Goal: Task Accomplishment & Management: Use online tool/utility

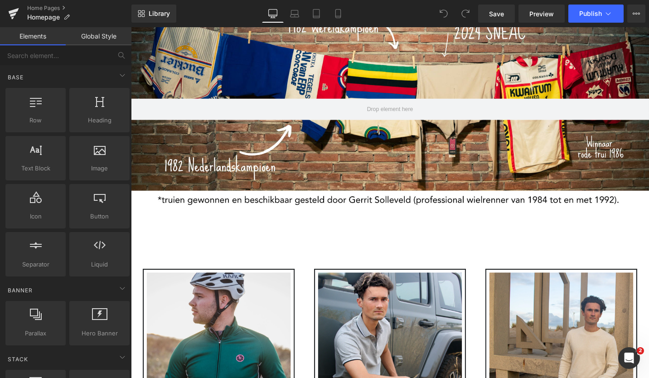
scroll to position [179, 0]
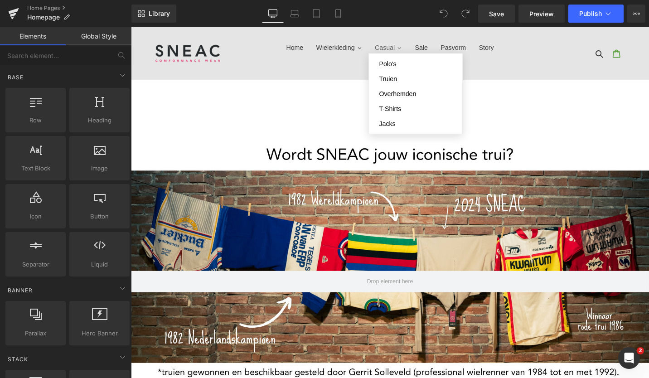
click at [395, 46] on span "Casual" at bounding box center [399, 49] width 21 height 10
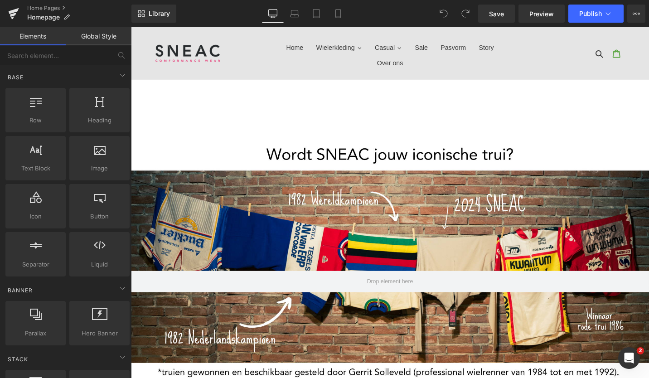
click at [188, 50] on img at bounding box center [191, 54] width 70 height 25
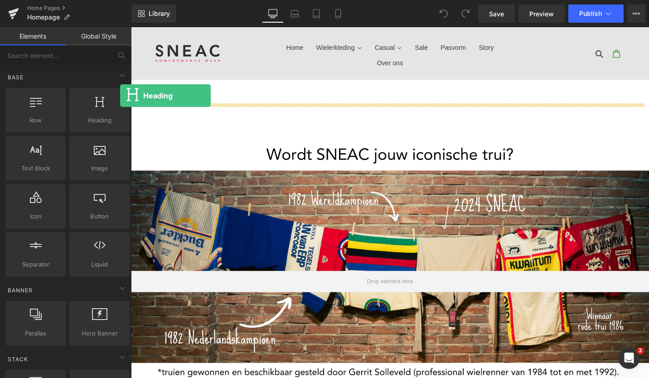
drag, startPoint x: 230, startPoint y: 136, endPoint x: 143, endPoint y: 82, distance: 103.0
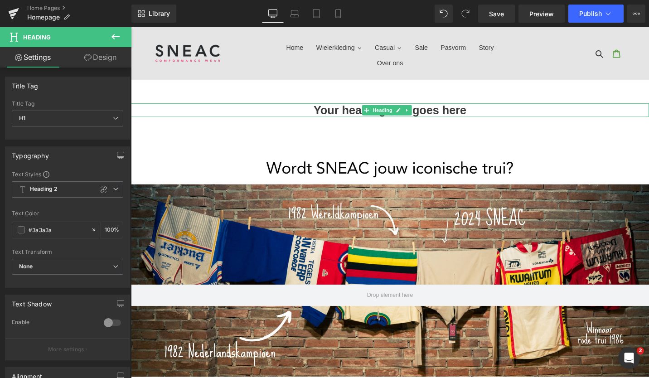
click at [450, 114] on h1 "Your heading text goes here" at bounding box center [405, 115] width 548 height 15
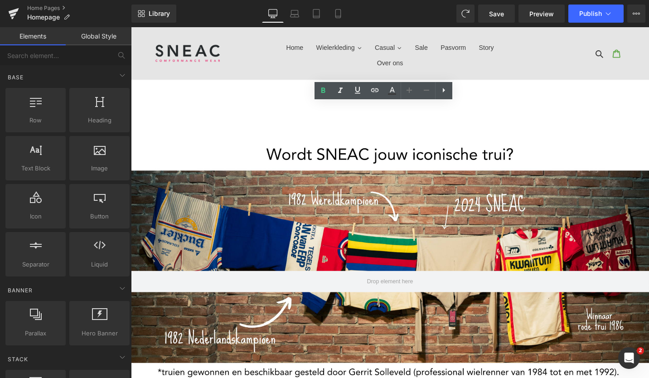
click at [199, 42] on img at bounding box center [191, 54] width 70 height 25
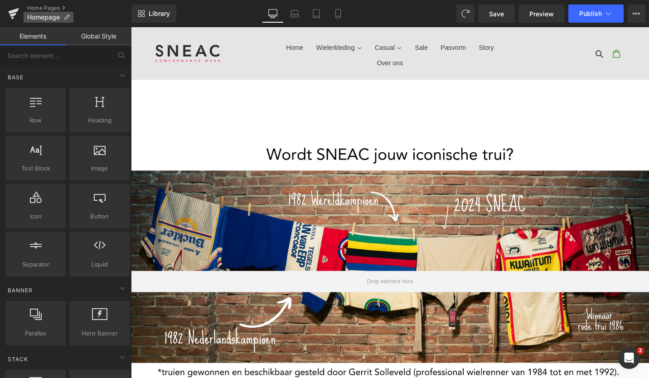
click at [38, 15] on span "Homepage" at bounding box center [43, 17] width 33 height 7
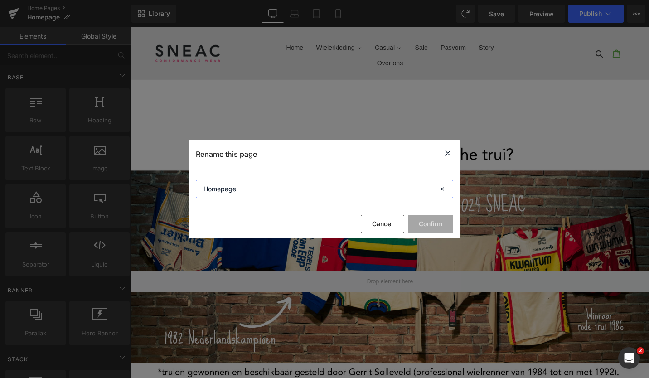
click at [313, 191] on input "Homepage" at bounding box center [324, 189] width 257 height 18
click at [444, 151] on icon at bounding box center [447, 153] width 11 height 11
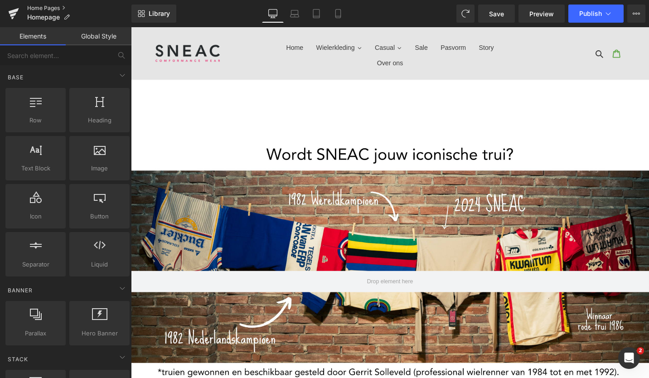
click at [55, 7] on link "Home Pages" at bounding box center [79, 8] width 104 height 7
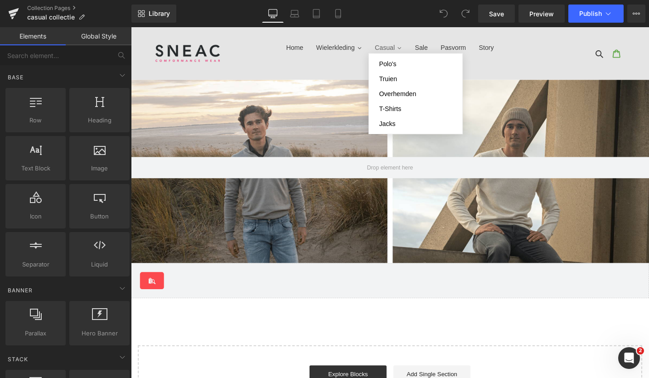
click at [402, 47] on span "Casual" at bounding box center [399, 49] width 21 height 10
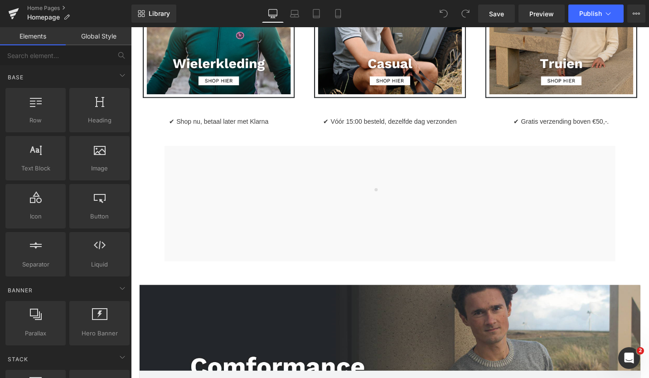
scroll to position [523, 0]
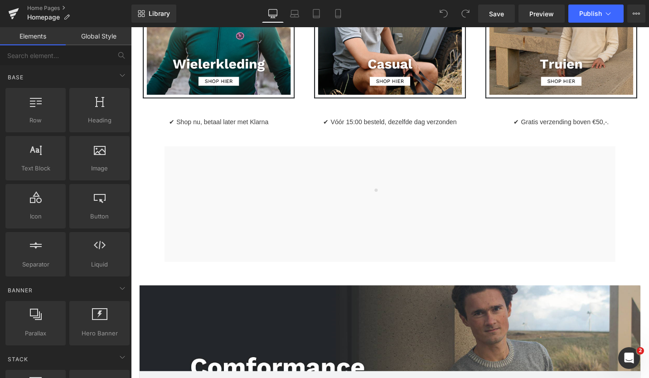
click at [247, 183] on div at bounding box center [405, 214] width 477 height 122
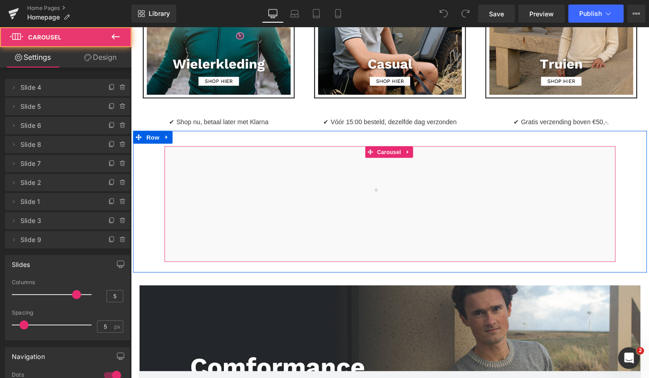
click at [247, 183] on div at bounding box center [405, 214] width 477 height 122
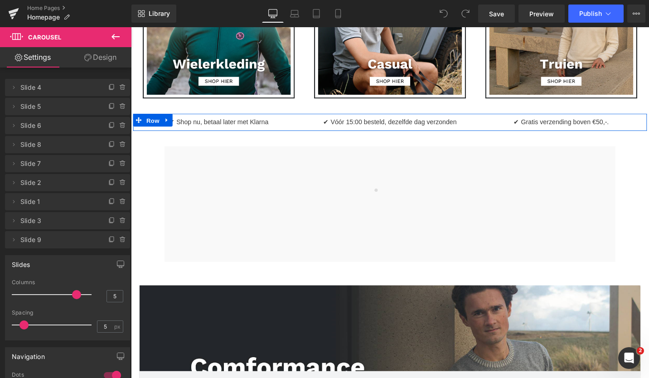
click at [159, 121] on span "Row" at bounding box center [154, 126] width 18 height 14
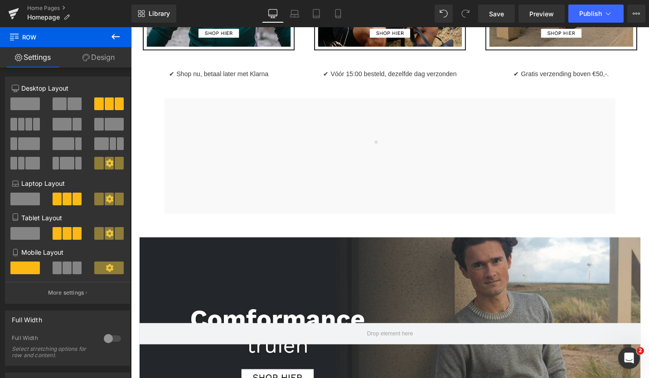
scroll to position [575, 0]
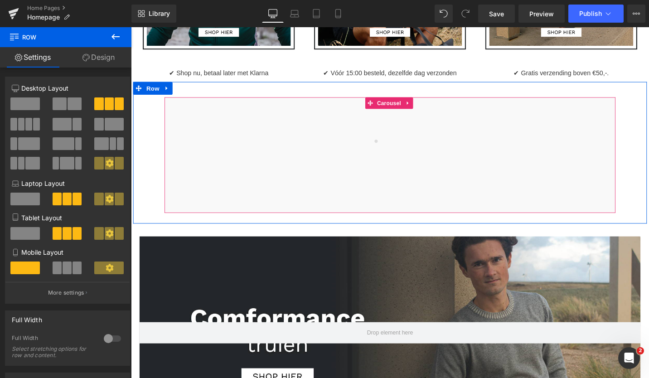
click at [389, 145] on div at bounding box center [405, 163] width 477 height 122
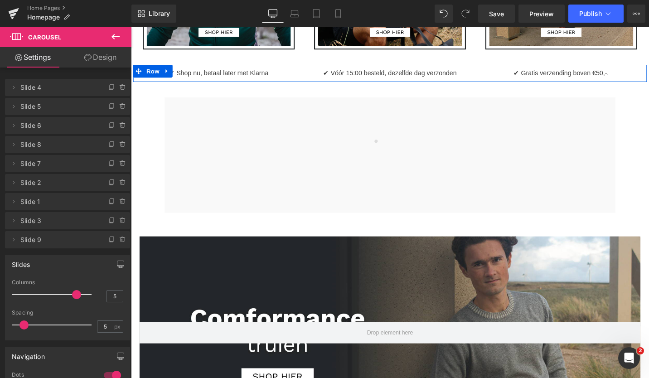
click at [145, 69] on span "Row" at bounding box center [154, 74] width 18 height 14
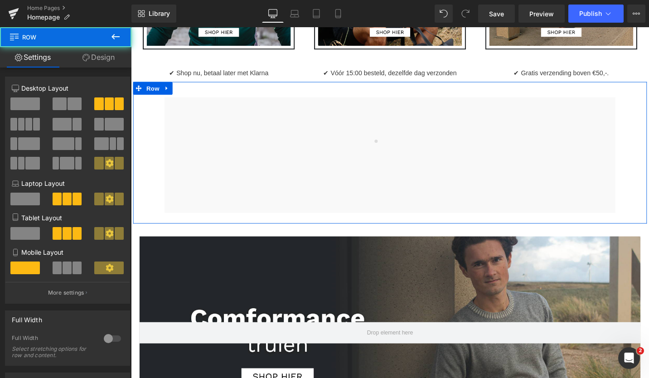
click at [136, 108] on div "Image Image Image Image Image Image" at bounding box center [405, 163] width 544 height 136
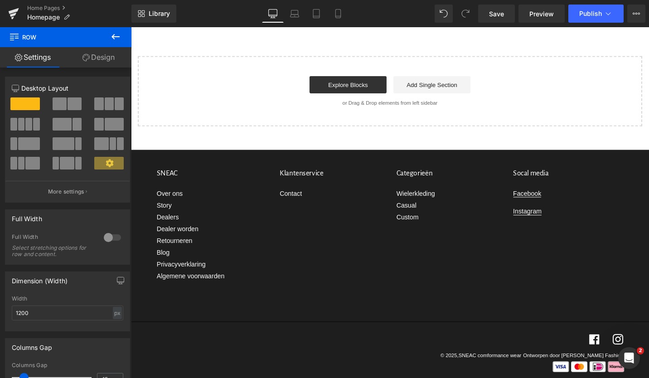
scroll to position [1427, 0]
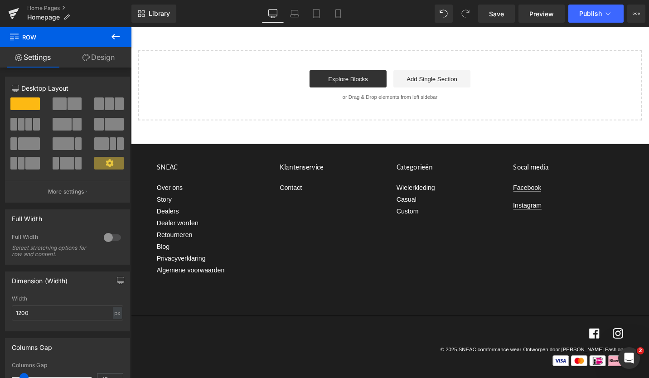
drag, startPoint x: 232, startPoint y: 138, endPoint x: 199, endPoint y: 149, distance: 34.5
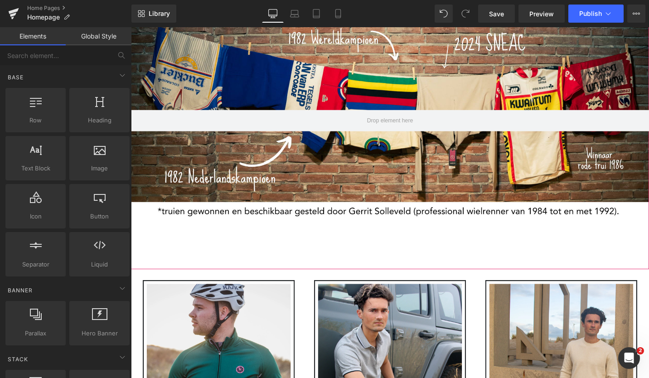
scroll to position [0, 0]
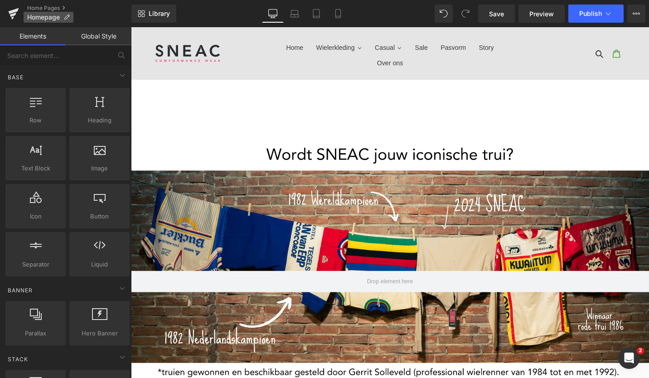
click at [47, 14] on span "Homepage" at bounding box center [43, 17] width 33 height 7
click at [19, 7] on link at bounding box center [13, 13] width 27 height 27
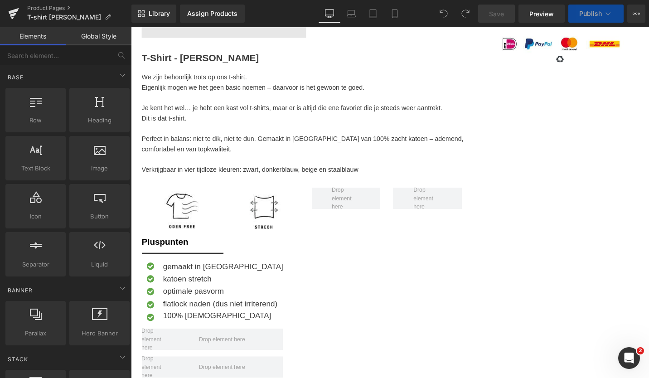
scroll to position [336, 0]
click at [266, 235] on img at bounding box center [271, 220] width 45 height 45
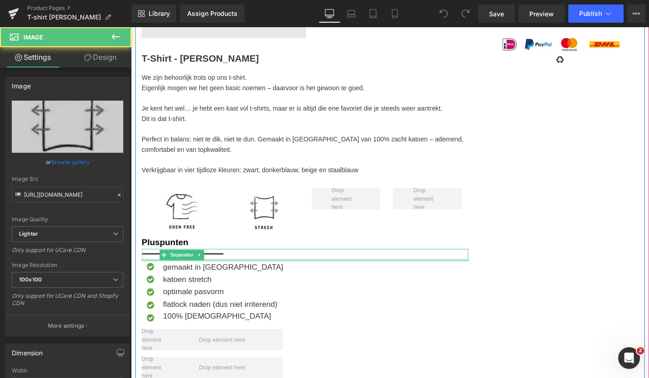
click at [291, 274] on div at bounding box center [315, 273] width 346 height 2
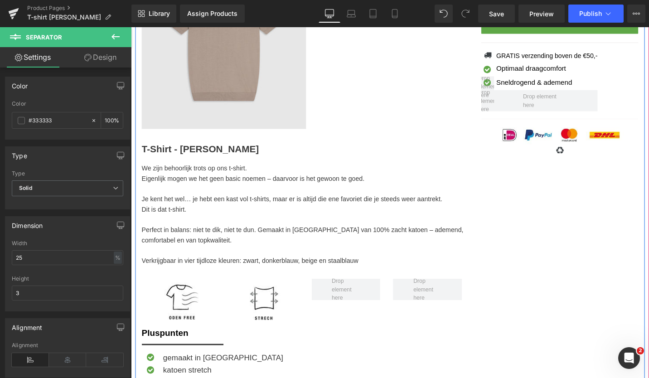
scroll to position [241, 0]
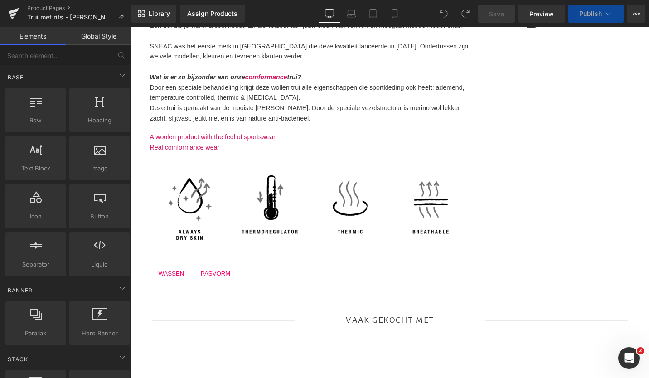
scroll to position [199, 0]
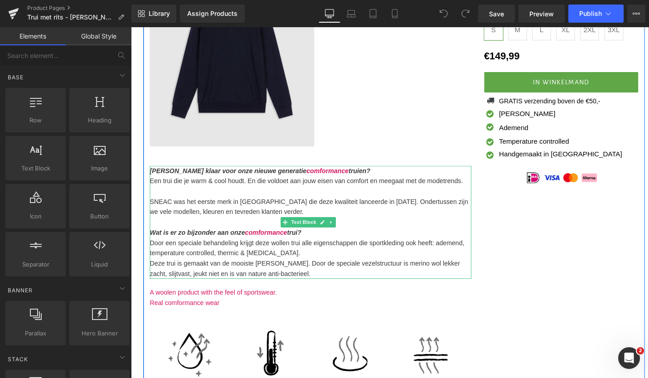
click at [317, 181] on b "comformance" at bounding box center [339, 179] width 44 height 8
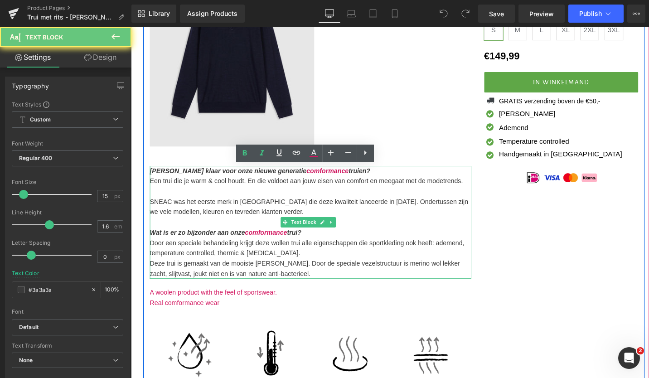
click at [317, 181] on b "comformance" at bounding box center [339, 179] width 44 height 8
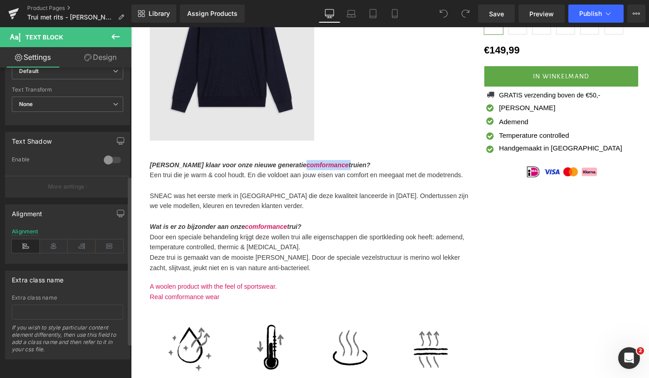
scroll to position [0, 0]
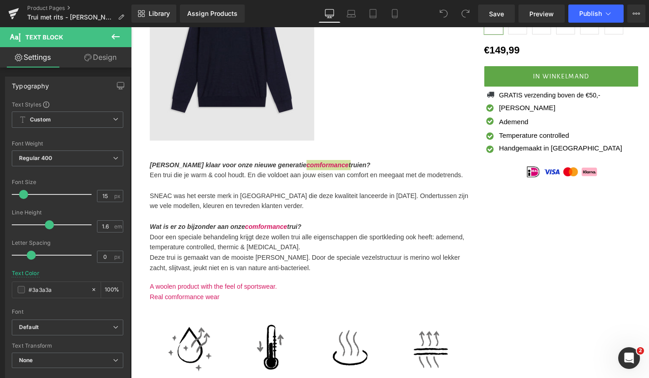
click at [93, 66] on link "Design" at bounding box center [101, 57] width 66 height 20
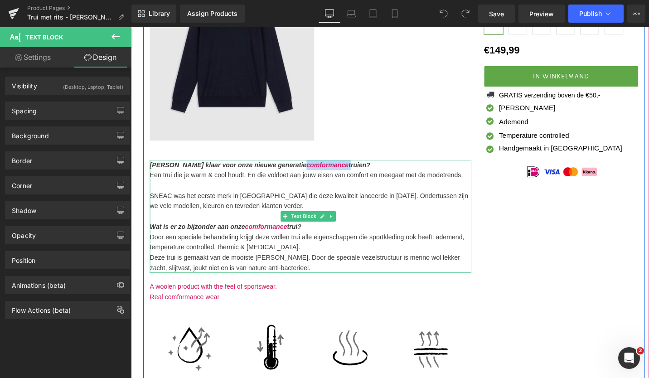
click at [314, 193] on p at bounding box center [321, 194] width 340 height 11
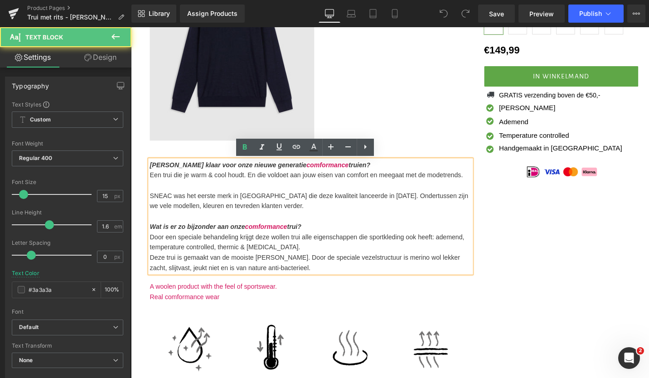
click at [280, 175] on b "[PERSON_NAME] klaar voor onze nieuwe generatie" at bounding box center [234, 173] width 166 height 8
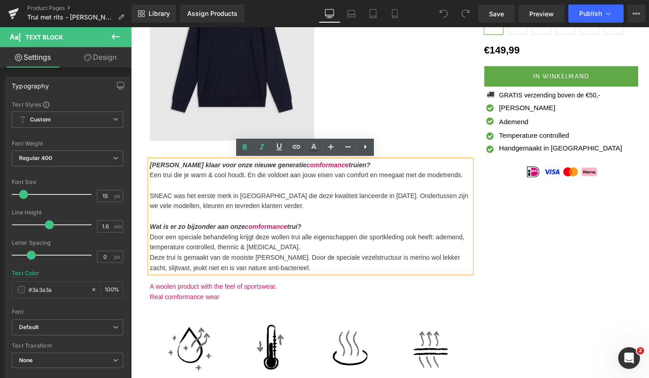
click at [317, 174] on b "comformance" at bounding box center [339, 173] width 44 height 8
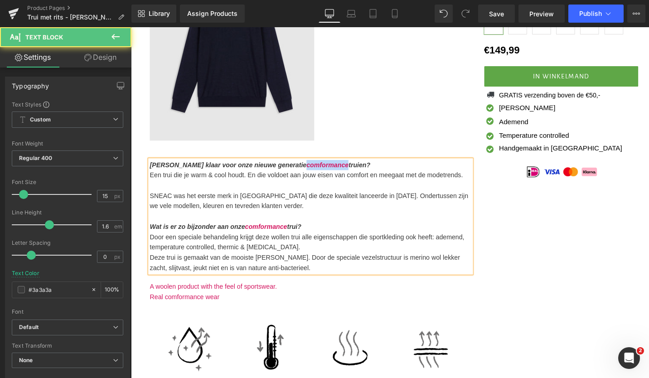
drag, startPoint x: 280, startPoint y: 174, endPoint x: 324, endPoint y: 174, distance: 44.4
click at [324, 174] on span "Ben jij klaar voor onze nieuwe generatie comformance truien?" at bounding box center [267, 173] width 233 height 8
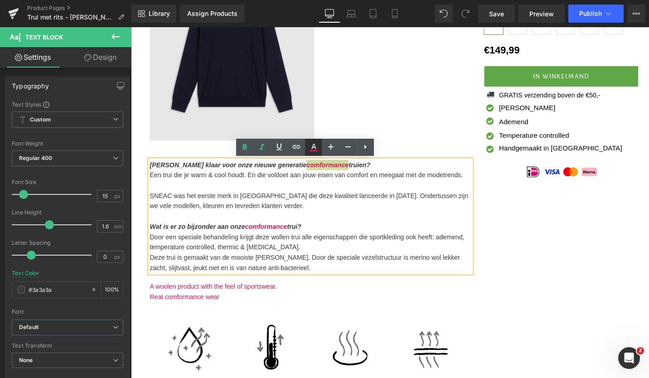
click at [314, 152] on icon at bounding box center [313, 147] width 11 height 11
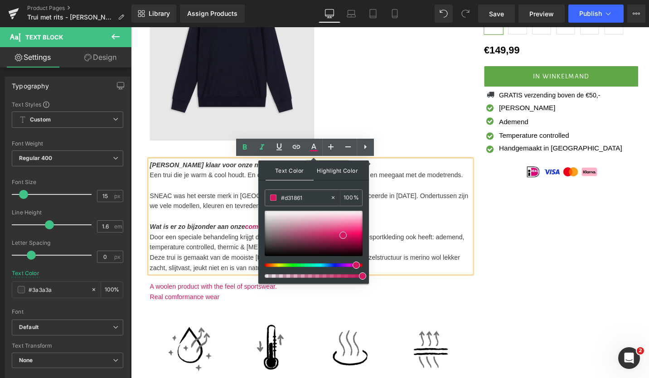
click at [332, 169] on span "Highlight Color" at bounding box center [338, 169] width 48 height 19
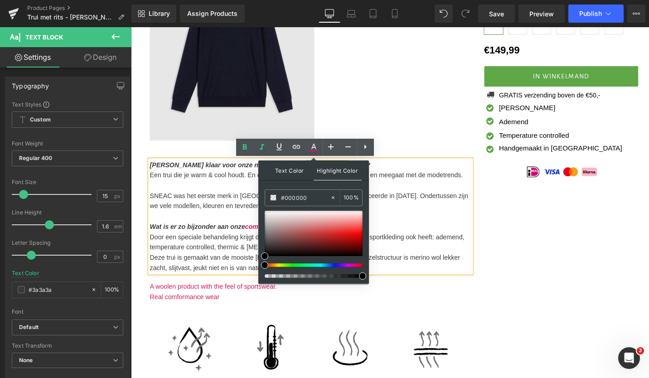
click at [285, 172] on span "Text Color" at bounding box center [290, 169] width 48 height 19
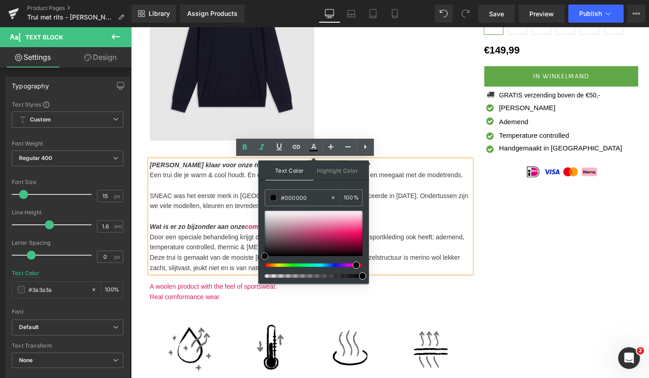
drag, startPoint x: 343, startPoint y: 236, endPoint x: 260, endPoint y: 259, distance: 86.2
click at [260, 259] on div "Text Color Highlight Color rgba(0, 0, 0, 1) #000000 100 % var(--color-body) #00…" at bounding box center [313, 221] width 111 height 123
click at [435, 241] on p "Wat is er zo bijzonder aan onze comformance trui?" at bounding box center [321, 238] width 340 height 11
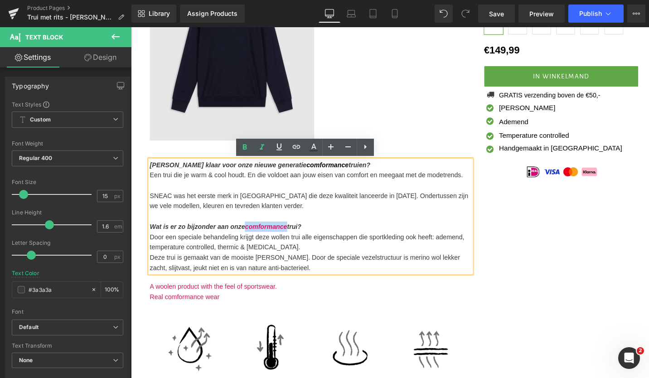
drag, startPoint x: 294, startPoint y: 239, endPoint x: 252, endPoint y: 240, distance: 42.6
click at [252, 240] on b "Wat is er zo bijzonder aan onze comformance trui?" at bounding box center [231, 238] width 160 height 8
click at [314, 151] on icon at bounding box center [314, 150] width 8 height 1
type input "#d31861"
type input "100"
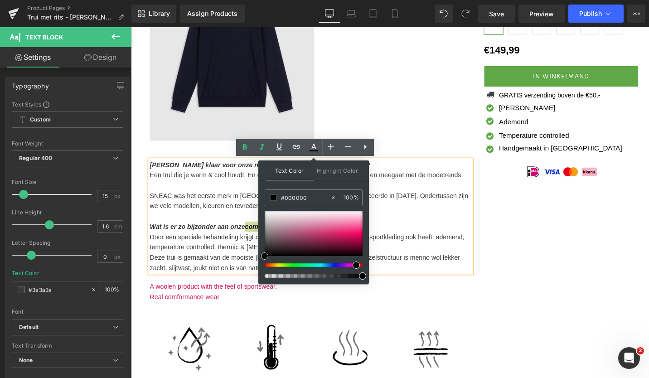
drag, startPoint x: 475, startPoint y: 262, endPoint x: 261, endPoint y: 279, distance: 215.5
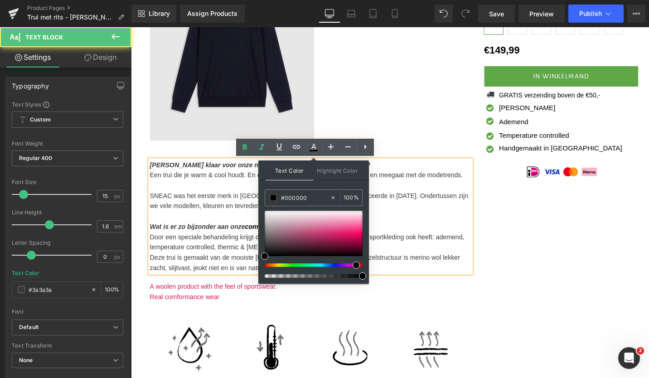
click at [433, 266] on p "Deze trui is gemaakt van de mooiste [PERSON_NAME]. Door de speciale vezelstruct…" at bounding box center [321, 277] width 340 height 22
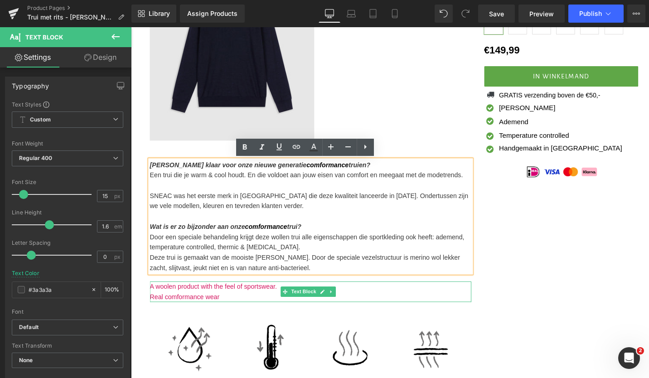
click at [235, 307] on p "Real comformance wear" at bounding box center [321, 312] width 340 height 11
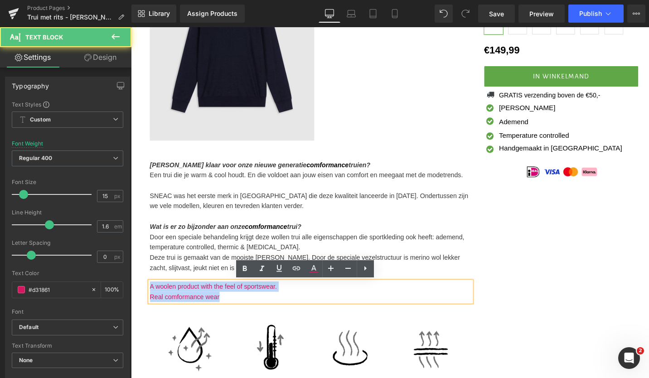
drag, startPoint x: 233, startPoint y: 315, endPoint x: 150, endPoint y: 304, distance: 83.7
click at [151, 304] on div "A woolen product with the feel of sportswear. Real comformance wear" at bounding box center [321, 307] width 340 height 22
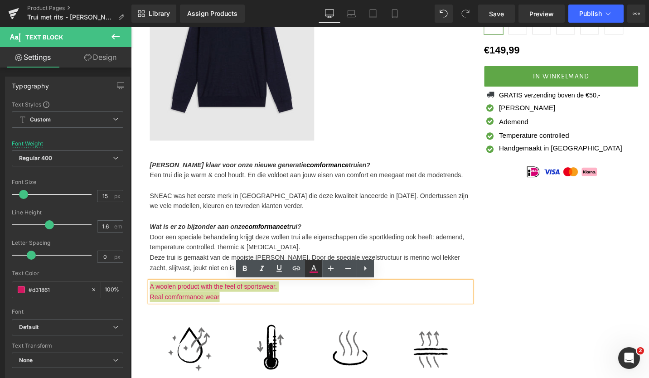
click at [316, 266] on icon at bounding box center [313, 268] width 11 height 11
type input "#d31861"
type input "100"
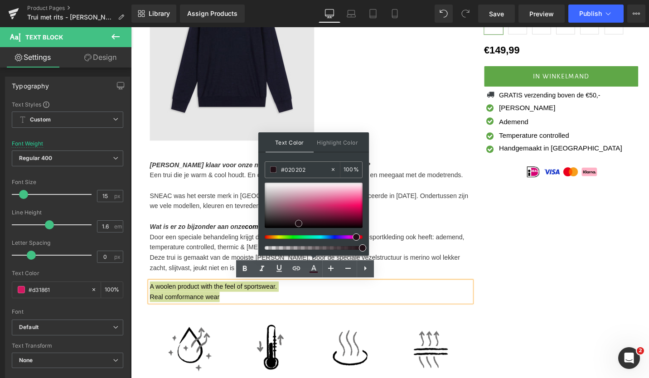
type input "#000000"
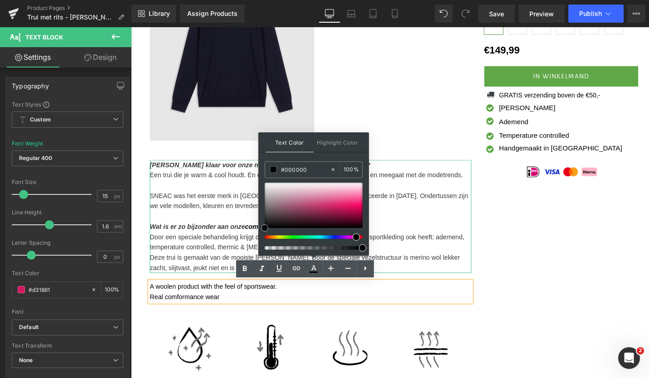
drag, startPoint x: 474, startPoint y: 235, endPoint x: 262, endPoint y: 242, distance: 212.3
click at [452, 270] on p "Deze trui is gemaakt van de mooiste [PERSON_NAME]. Door de speciale vezelstruct…" at bounding box center [321, 277] width 340 height 22
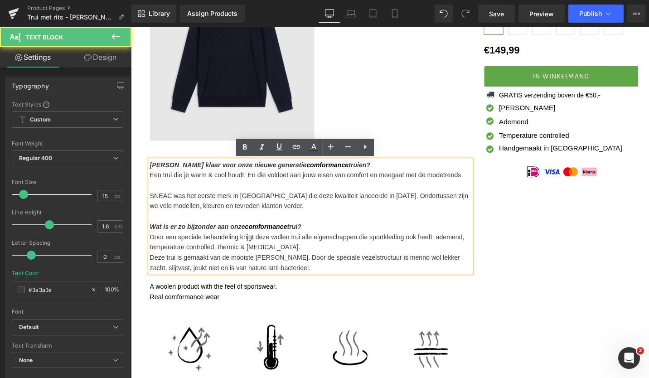
click at [606, 324] on div "(P) Image (P) Image List [PERSON_NAME] klaar voor onze nieuwe generatie comform…" at bounding box center [409, 187] width 531 height 542
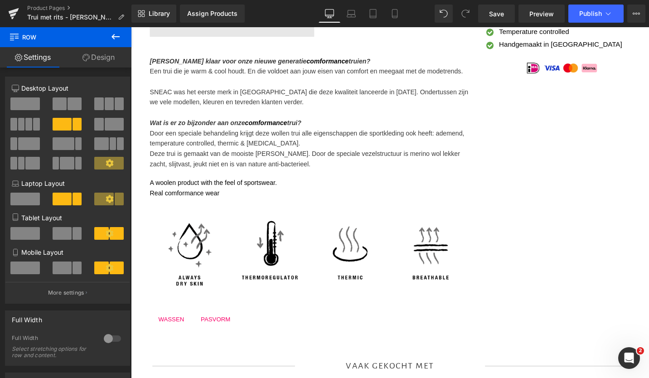
scroll to position [320, 0]
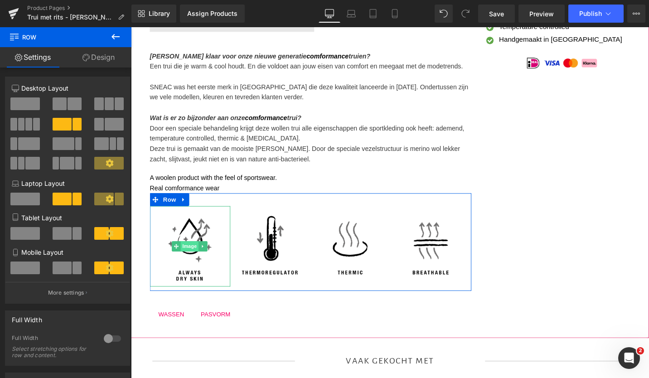
click at [196, 262] on span "Image" at bounding box center [193, 259] width 19 height 11
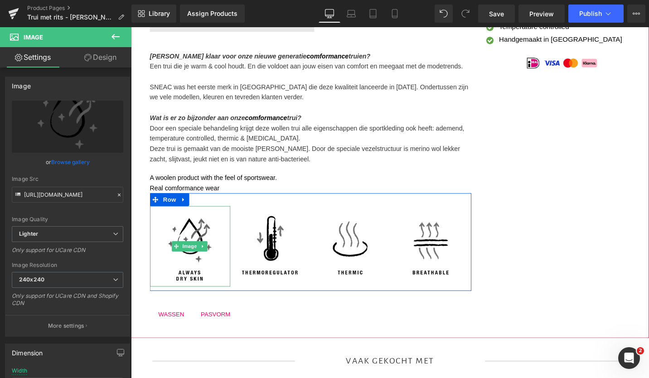
click at [199, 251] on img at bounding box center [193, 259] width 85 height 85
click at [190, 256] on span "Image" at bounding box center [193, 259] width 19 height 11
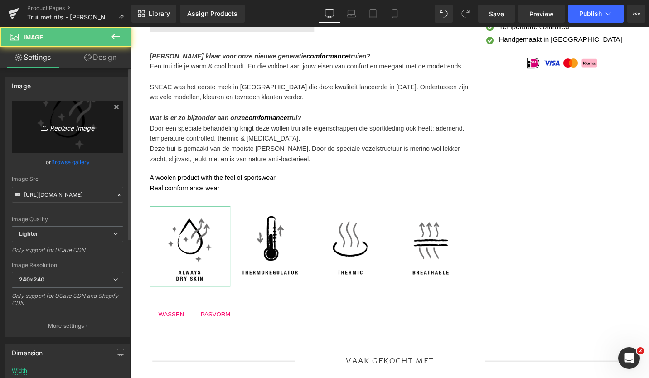
click at [53, 136] on link "Replace Image" at bounding box center [67, 127] width 111 height 52
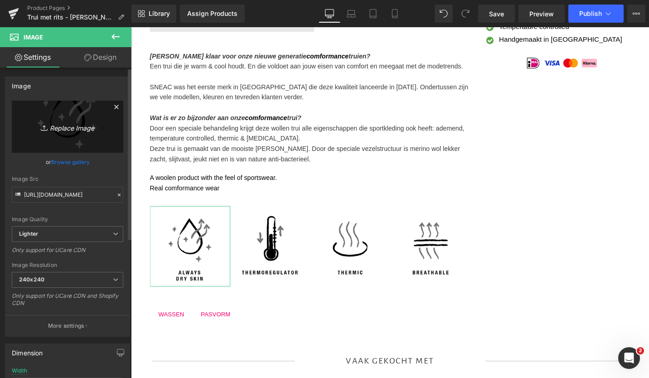
click at [53, 127] on icon "Replace Image" at bounding box center [67, 126] width 73 height 11
type input "C:\fakepath\ademend.png"
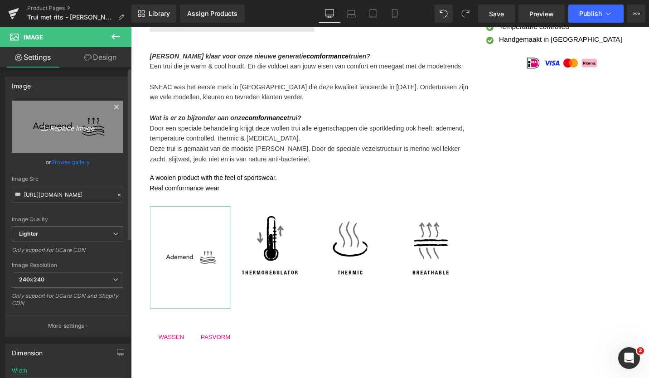
type input "https://ucarecdn.com/9d7d7d1a-c181-4897-826c-595620addc7e/-/format/auto/-/previ…"
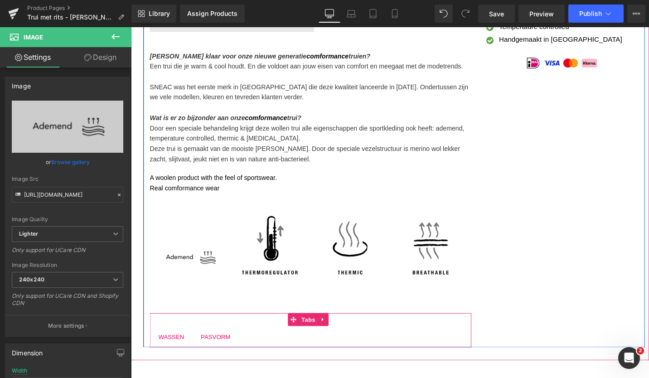
click at [289, 337] on div "WASSEN Text Block PASVORM Text Block Materiaal / wasvoorschrift Heading Merinow…" at bounding box center [321, 348] width 340 height 36
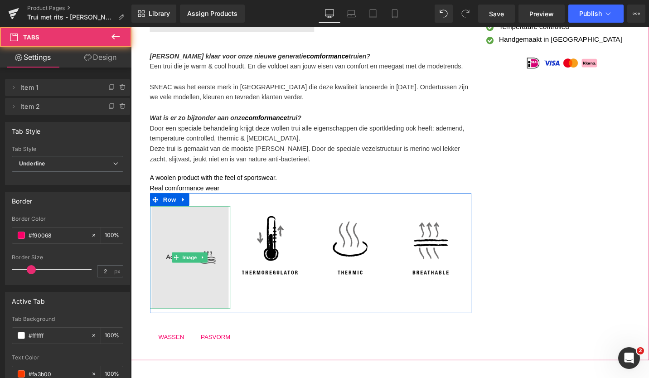
click at [220, 284] on img at bounding box center [194, 271] width 82 height 109
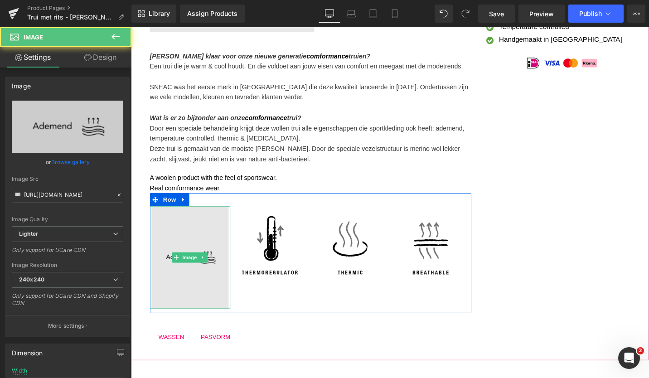
click at [225, 313] on img at bounding box center [194, 271] width 82 height 109
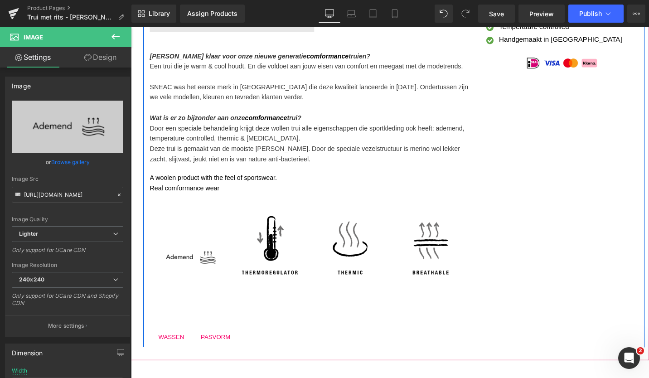
click at [560, 263] on div "(P) Image (P) Image List [PERSON_NAME] klaar voor onze nieuwe generatie comform…" at bounding box center [409, 83] width 531 height 565
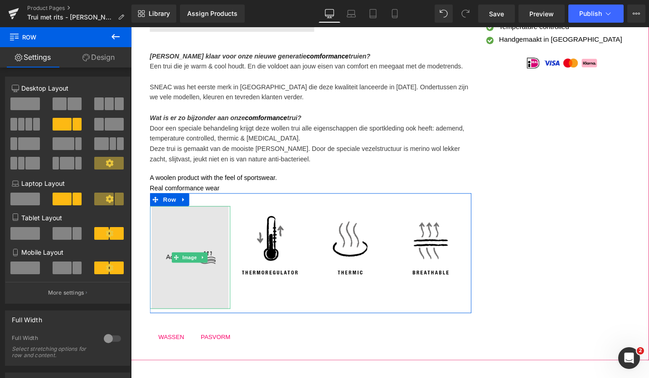
click at [195, 284] on img at bounding box center [194, 271] width 82 height 109
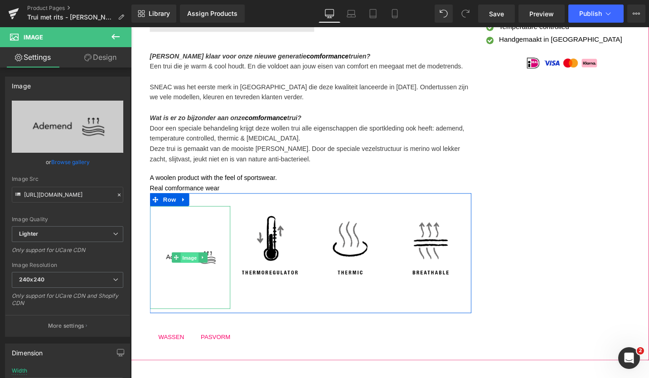
click at [189, 266] on span "Image" at bounding box center [193, 271] width 19 height 11
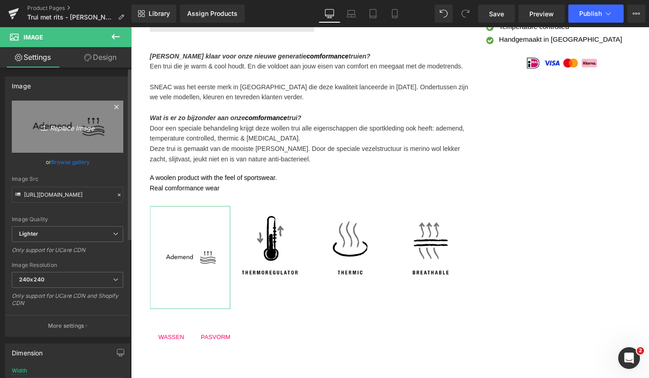
click at [51, 126] on icon "Replace Image" at bounding box center [67, 126] width 73 height 11
type input "C:\fakepath\ademend 2.0.png"
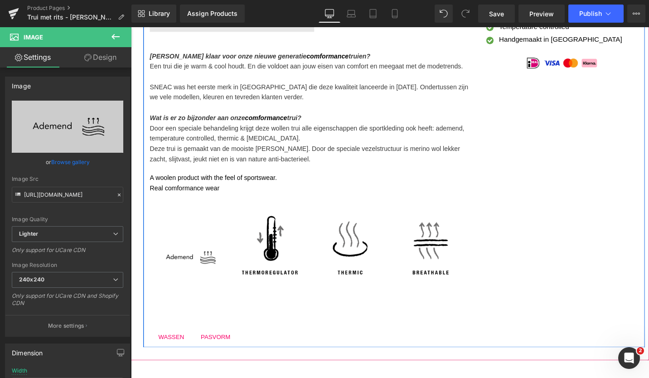
type input "https://ucarecdn.com/55748637-01c3-4503-b34b-e153c645eb12/-/format/auto/-/previ…"
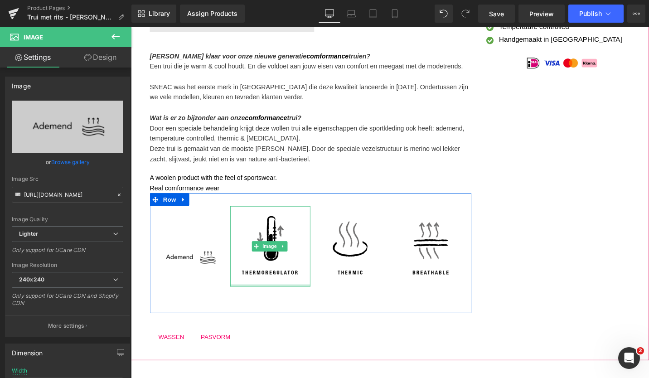
click at [247, 300] on div at bounding box center [278, 301] width 85 height 2
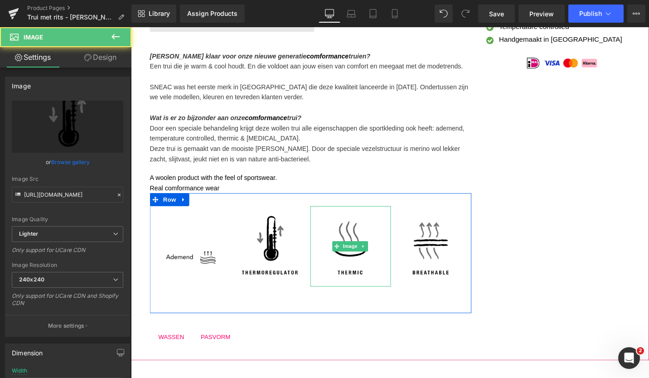
click at [370, 244] on img at bounding box center [363, 259] width 85 height 85
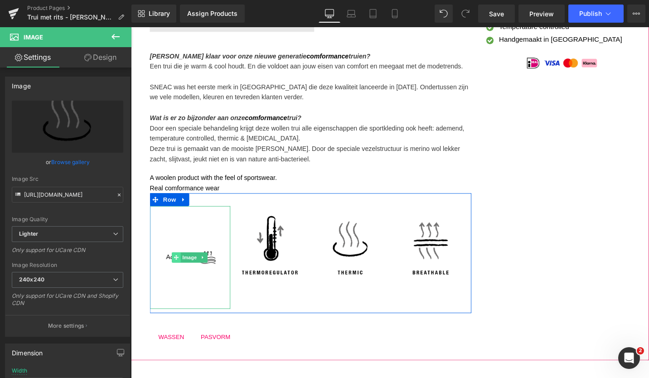
click at [181, 272] on icon at bounding box center [178, 270] width 5 height 5
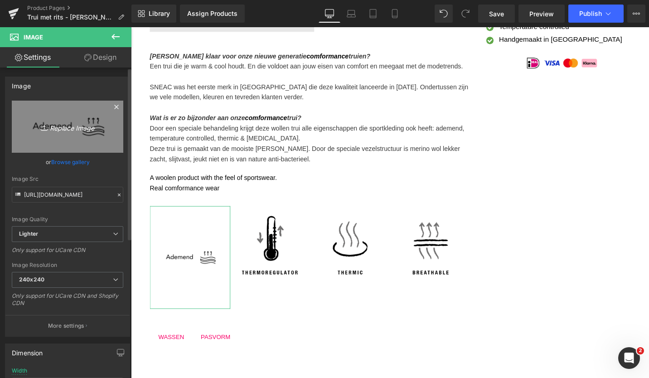
click at [85, 126] on icon "Replace Image" at bounding box center [67, 126] width 73 height 11
type input "C:\fakepath\ademend.svg"
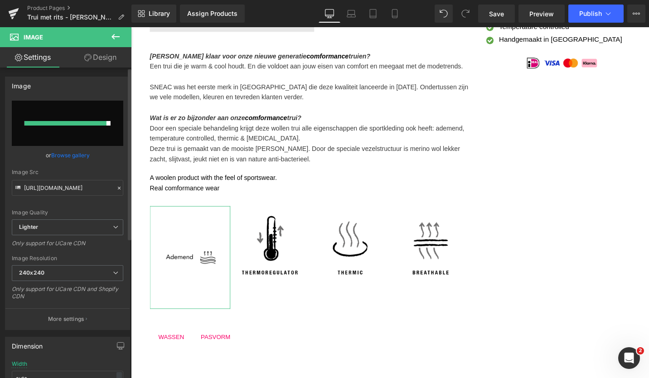
click at [88, 117] on input "file" at bounding box center [67, 123] width 111 height 45
type input "C:\fakepath\ademend.svg"
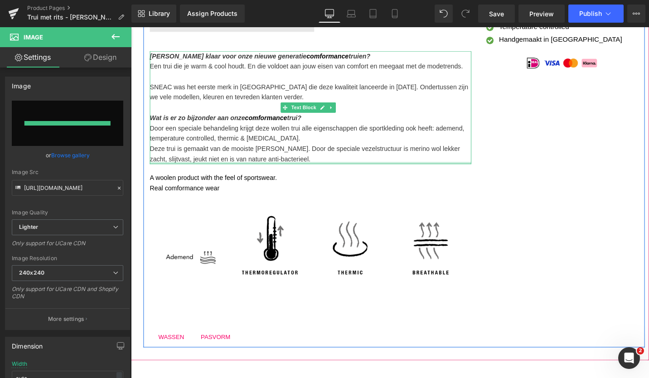
type input "https://ucarecdn.com/d0c3c1bb-b5ba-497b-bd3a-f971fd5803bc/ademend.svg"
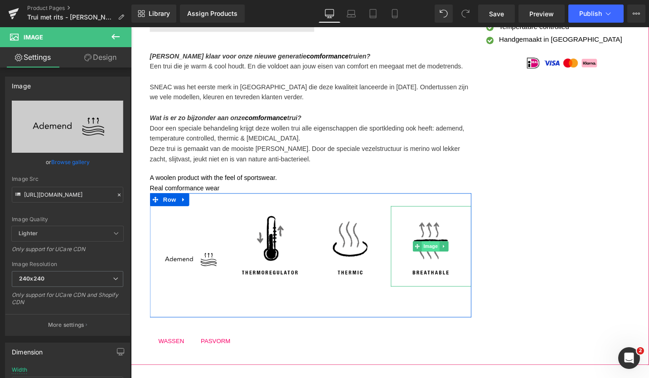
click at [439, 259] on span "Image" at bounding box center [448, 259] width 19 height 11
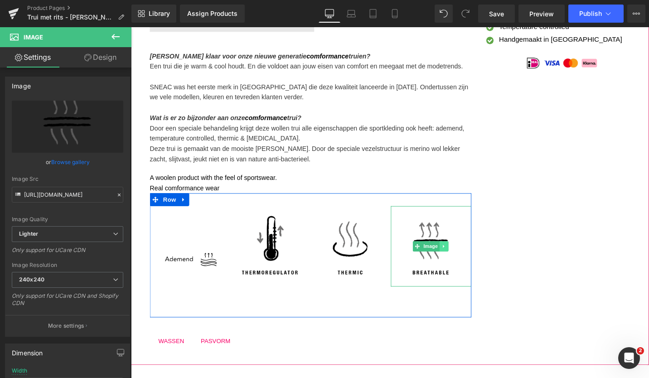
click at [460, 260] on icon at bounding box center [462, 259] width 5 height 5
click at [465, 260] on icon at bounding box center [467, 259] width 5 height 5
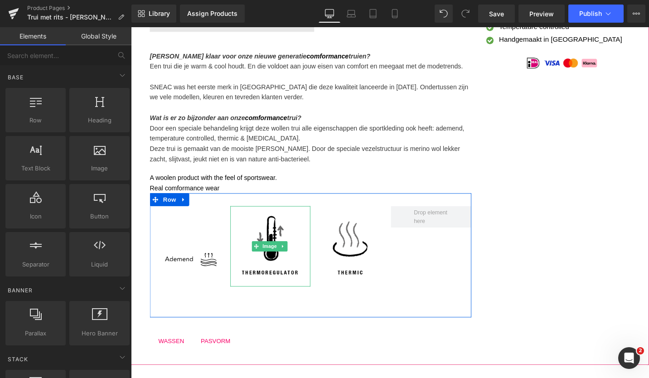
click at [291, 270] on img at bounding box center [278, 259] width 85 height 85
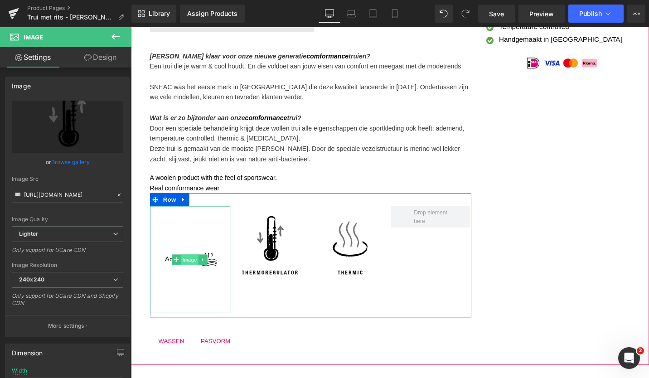
click at [200, 274] on span "Image" at bounding box center [193, 273] width 19 height 11
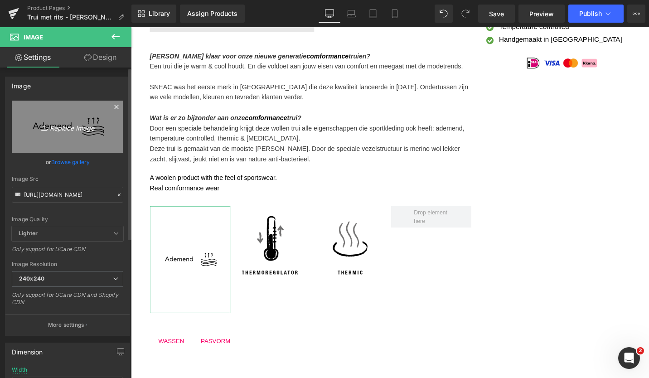
click at [77, 126] on icon "Replace Image" at bounding box center [67, 126] width 73 height 11
type input "C:\fakepath\ademend.svg"
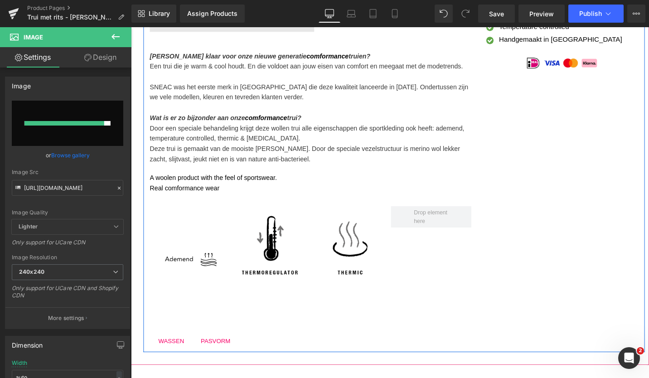
type input "https://ucarecdn.com/02f894b5-28d9-470c-82bc-bec6d8125fa9/ademend.svg"
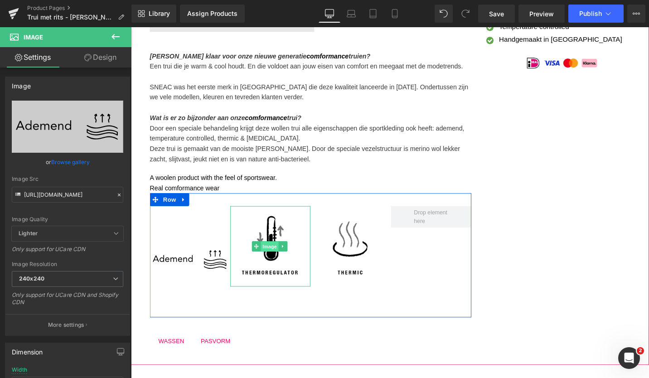
click at [272, 261] on span "Image" at bounding box center [277, 259] width 19 height 11
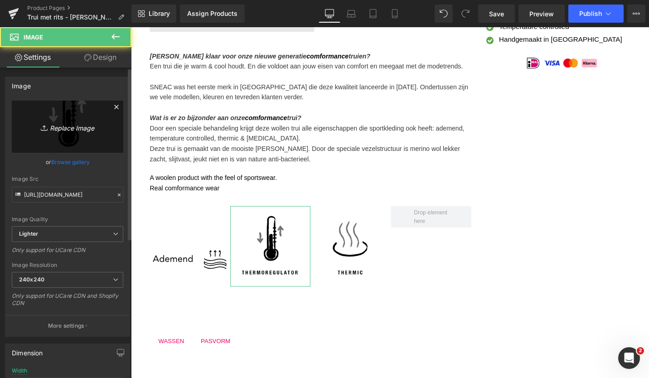
click at [68, 125] on icon "Replace Image" at bounding box center [67, 126] width 73 height 11
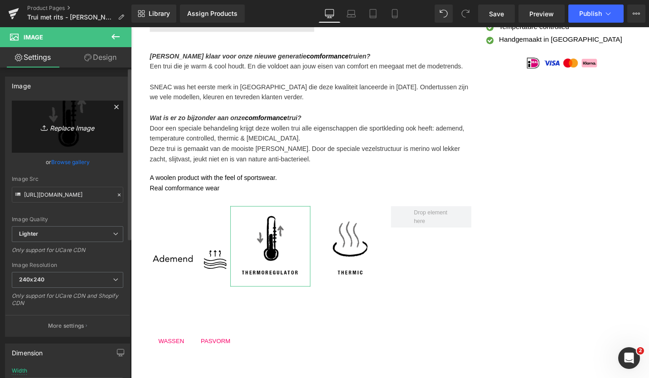
type input "C:\fakepath\thermisch.svg"
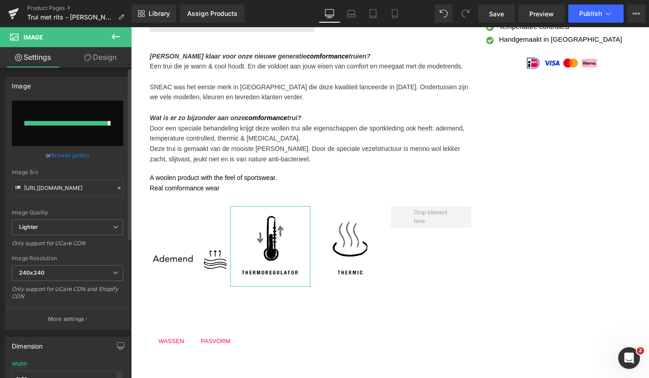
type input "https://ucarecdn.com/448d7496-108d-48de-a16e-47aaa1dbd198/thermisch.svg"
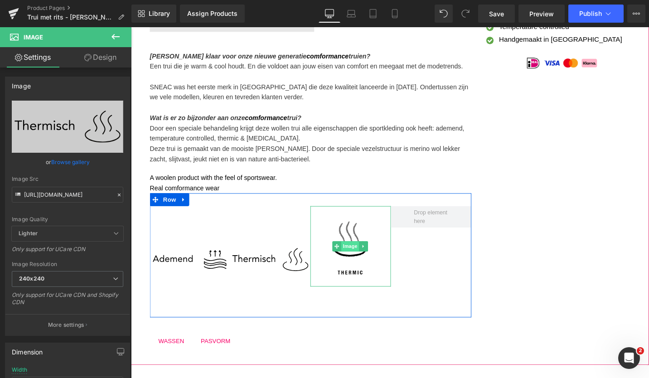
click at [361, 259] on span "Image" at bounding box center [363, 259] width 19 height 11
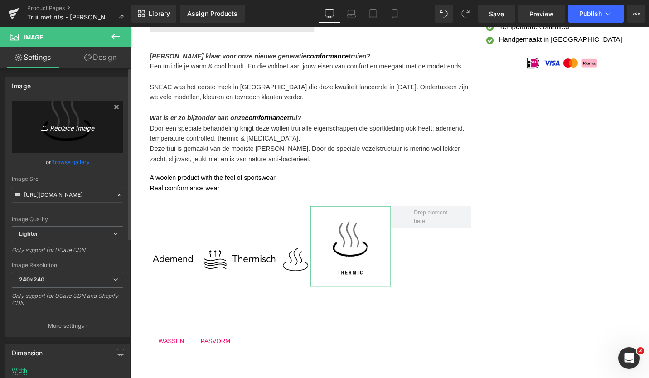
click at [68, 129] on icon "Replace Image" at bounding box center [67, 126] width 73 height 11
type input "C:\fakepath\houdt je.svg"
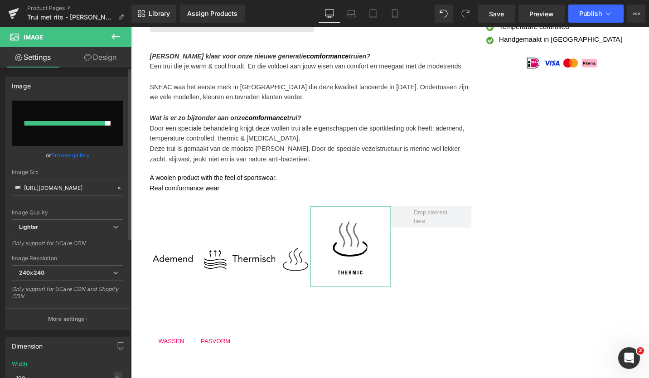
type input "https://ucarecdn.com/758b0913-7472-4bb2-a2f6-9eb8bcab7ca8/houdt%20je.svg"
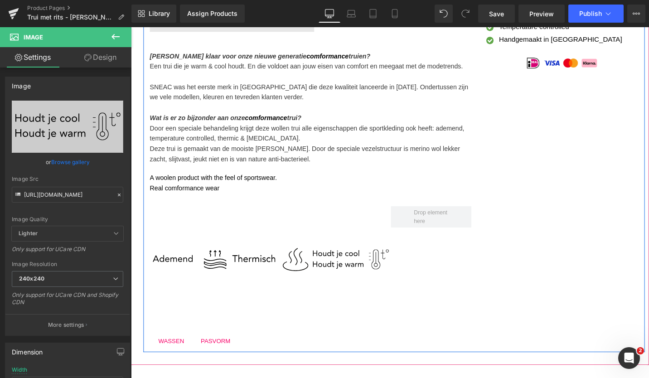
click at [572, 308] on div "(P) Image (P) Image List Ben jij klaar voor onze nieuwe generatie comformance t…" at bounding box center [409, 86] width 531 height 570
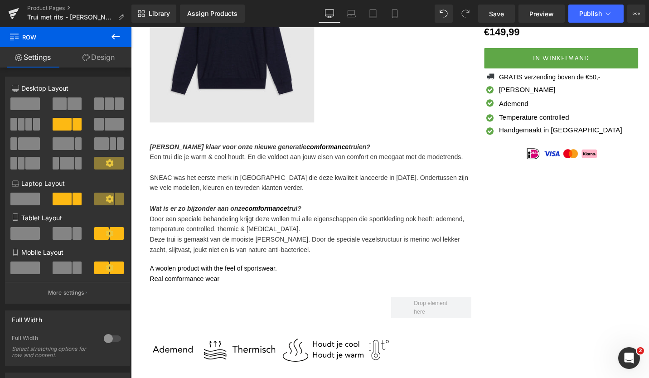
scroll to position [222, 0]
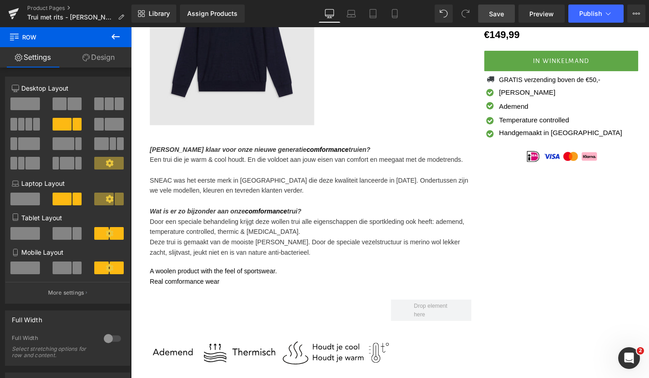
click at [499, 14] on span "Save" at bounding box center [496, 14] width 15 height 10
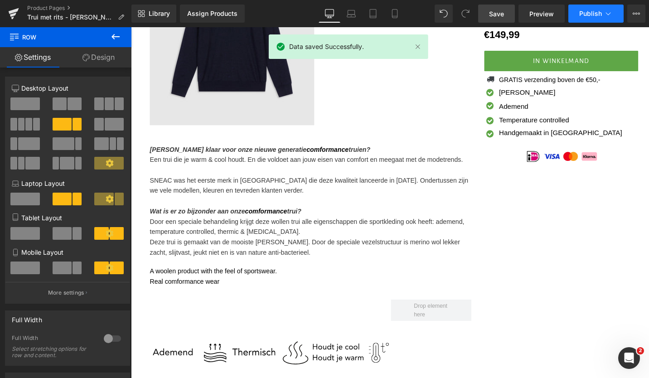
click at [597, 13] on span "Publish" at bounding box center [590, 13] width 23 height 7
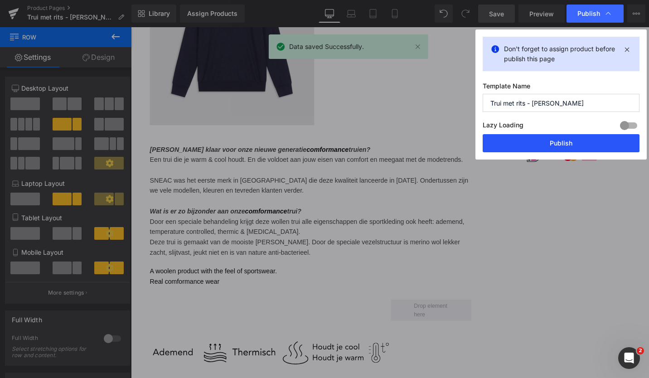
click at [524, 144] on button "Publish" at bounding box center [561, 143] width 157 height 18
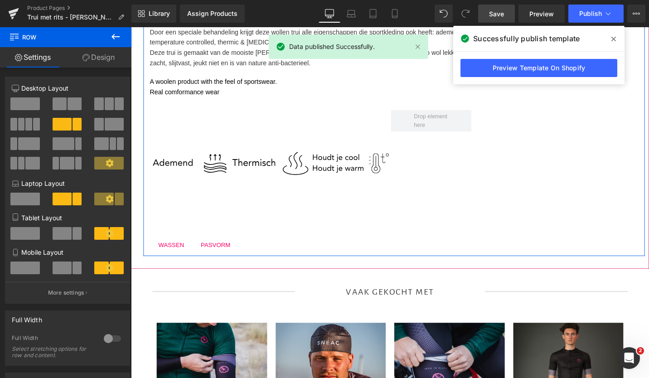
scroll to position [426, 0]
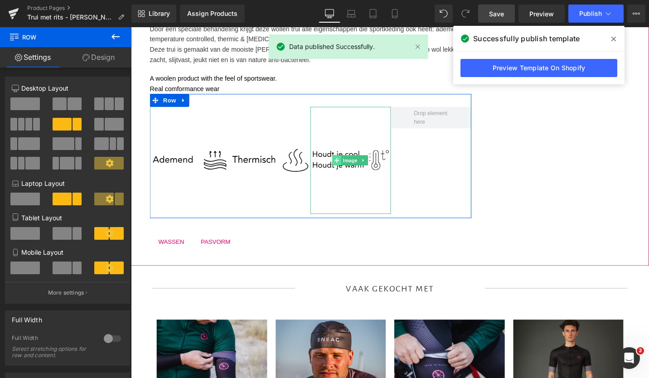
click at [344, 163] on span at bounding box center [349, 168] width 10 height 11
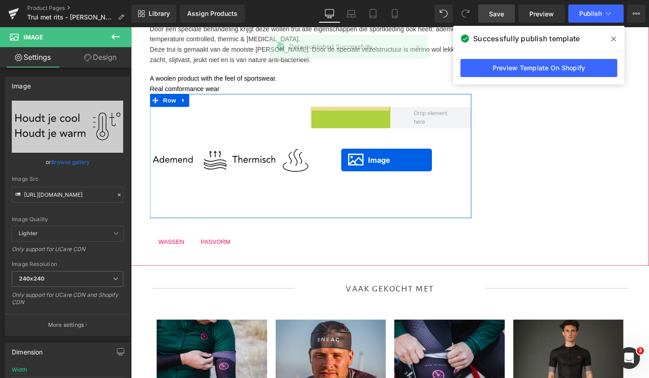
drag, startPoint x: 344, startPoint y: 168, endPoint x: 354, endPoint y: 168, distance: 9.5
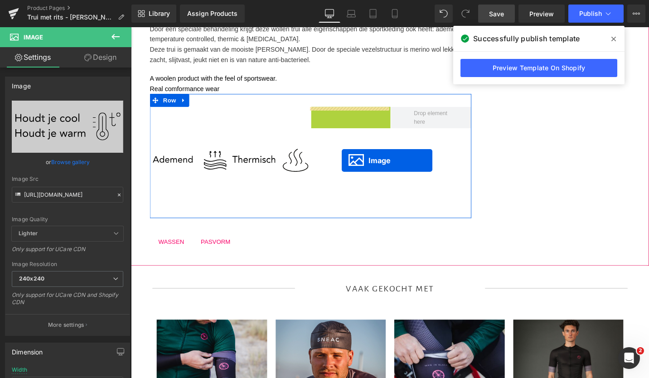
drag, startPoint x: 347, startPoint y: 168, endPoint x: 354, endPoint y: 168, distance: 7.3
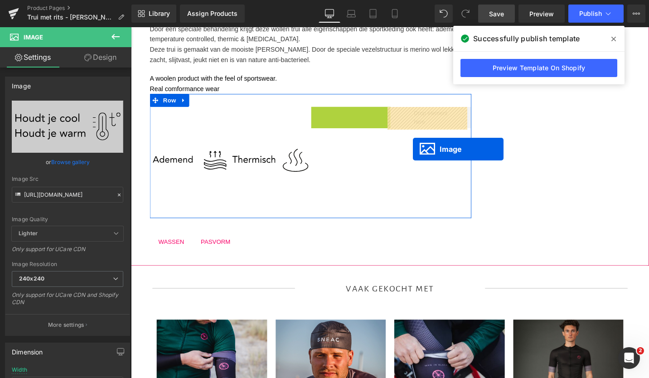
drag, startPoint x: 346, startPoint y: 168, endPoint x: 429, endPoint y: 156, distance: 83.8
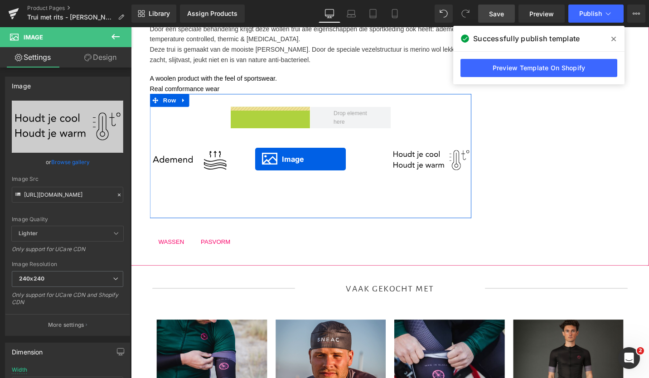
drag, startPoint x: 258, startPoint y: 167, endPoint x: 252, endPoint y: 167, distance: 6.3
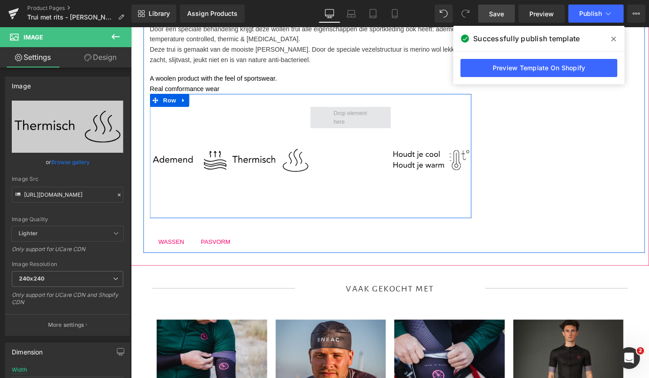
click at [349, 125] on span at bounding box center [363, 123] width 43 height 22
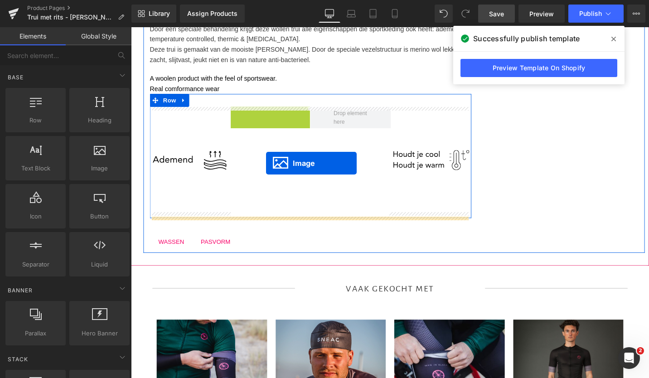
drag, startPoint x: 264, startPoint y: 168, endPoint x: 248, endPoint y: 172, distance: 15.9
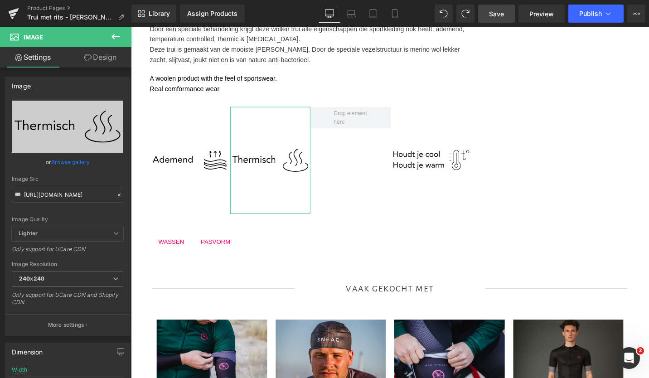
click at [104, 62] on link "Design" at bounding box center [101, 57] width 66 height 20
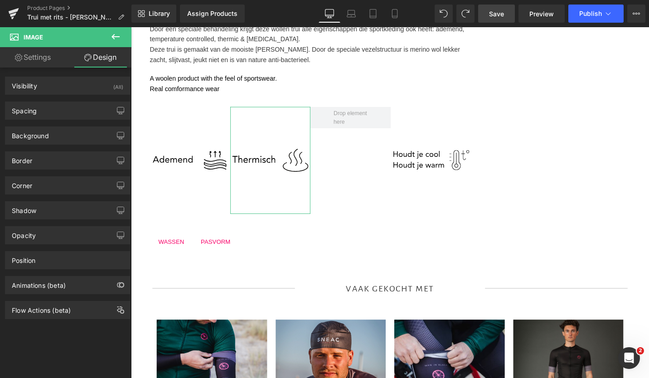
click at [47, 60] on link "Settings" at bounding box center [33, 57] width 66 height 20
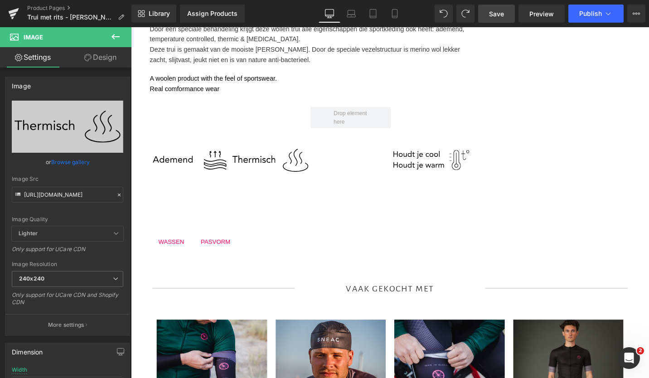
click at [113, 36] on icon at bounding box center [115, 36] width 8 height 5
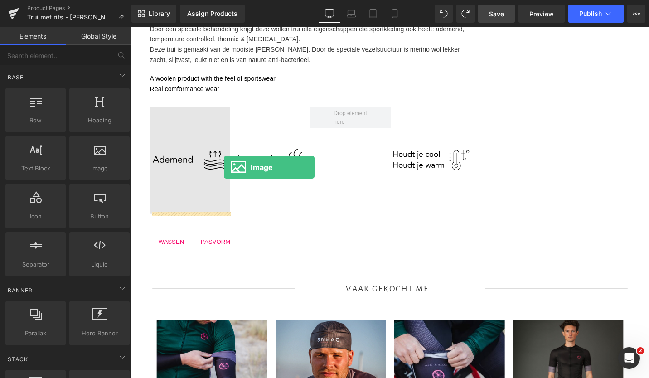
drag, startPoint x: 228, startPoint y: 188, endPoint x: 229, endPoint y: 171, distance: 16.9
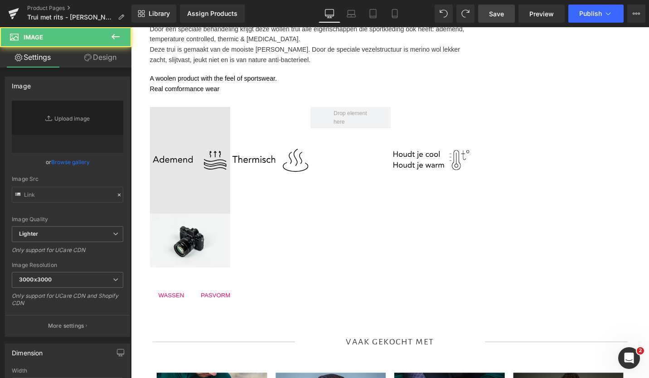
type input "//[DOMAIN_NAME][URL]"
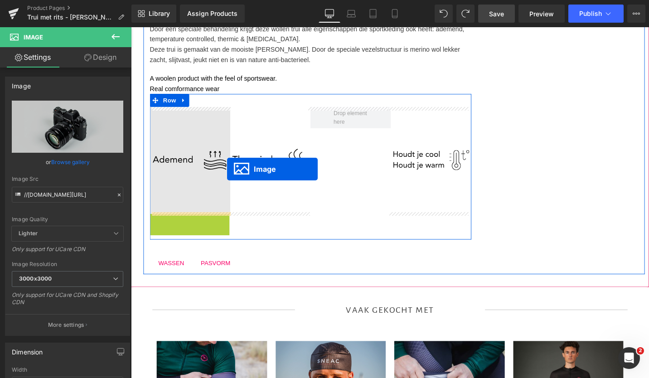
drag, startPoint x: 181, startPoint y: 252, endPoint x: 233, endPoint y: 177, distance: 91.3
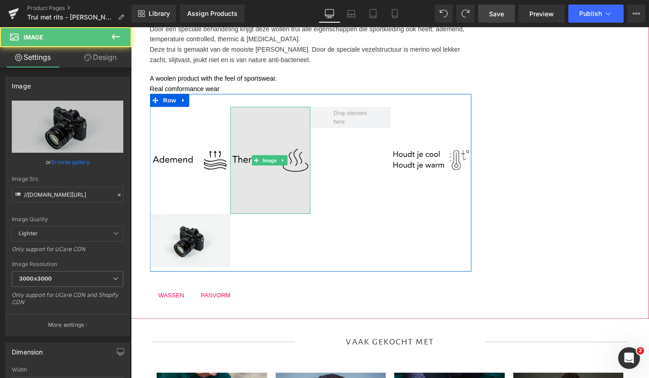
click at [274, 134] on img at bounding box center [278, 167] width 85 height 113
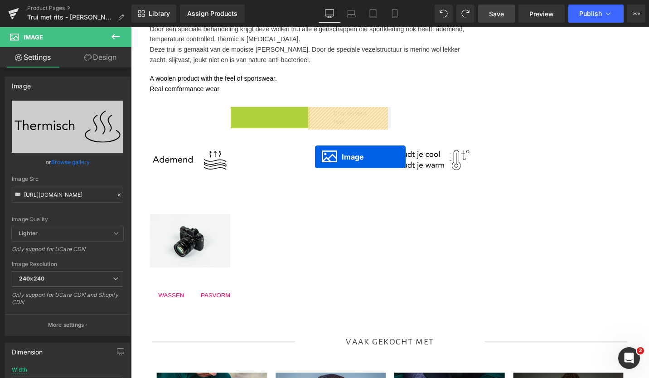
drag, startPoint x: 262, startPoint y: 169, endPoint x: 328, endPoint y: 164, distance: 65.9
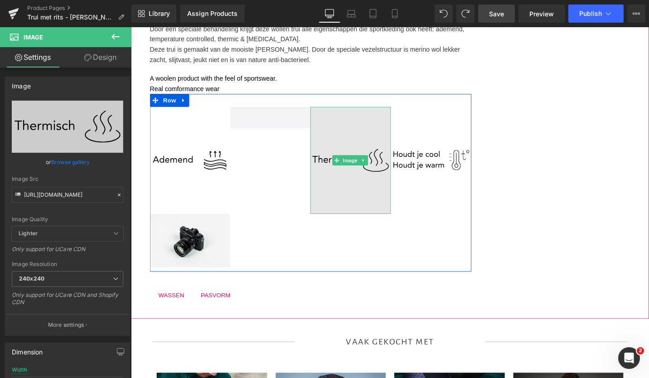
click at [342, 151] on img at bounding box center [363, 167] width 85 height 113
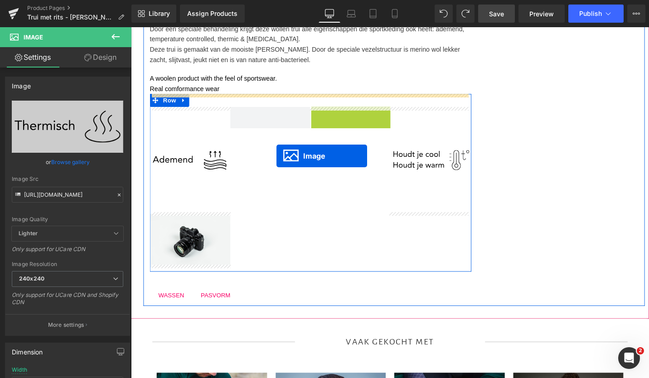
drag, startPoint x: 343, startPoint y: 164, endPoint x: 262, endPoint y: 170, distance: 80.9
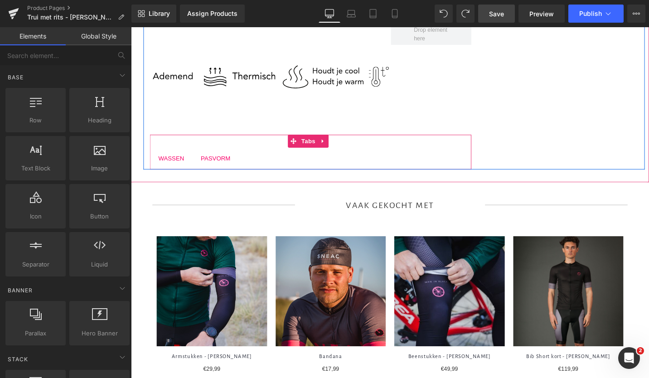
scroll to position [0, 0]
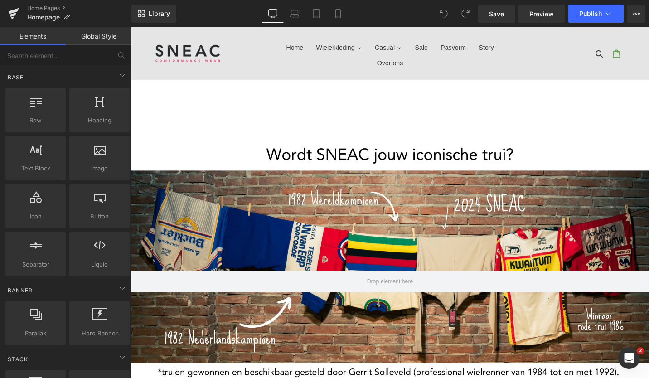
click at [279, 155] on div at bounding box center [405, 281] width 548 height 346
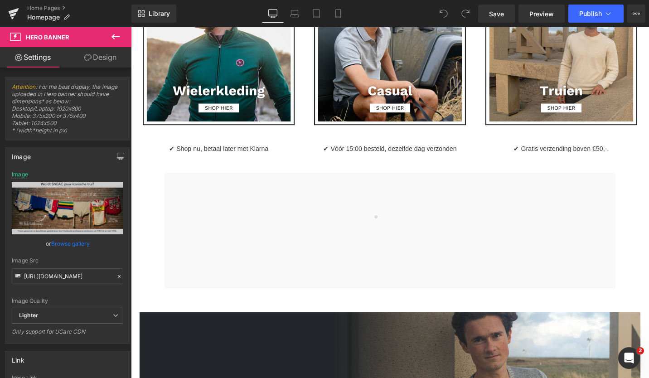
scroll to position [496, 0]
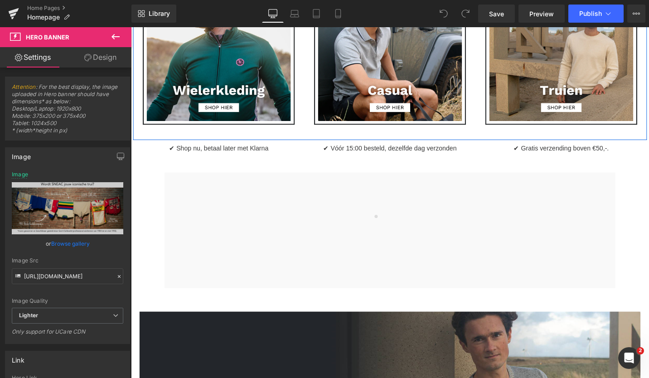
click at [496, 63] on div "Image" at bounding box center [586, 50] width 181 height 168
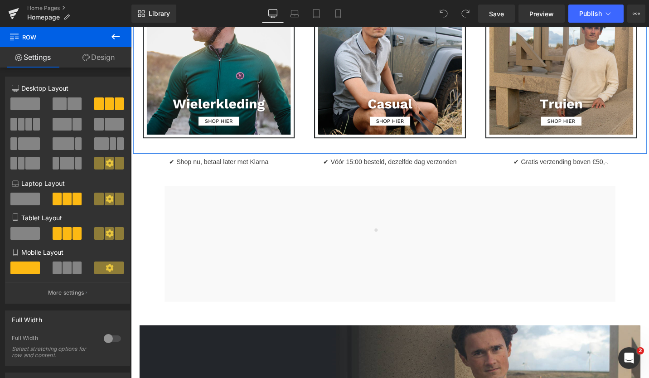
scroll to position [485, 0]
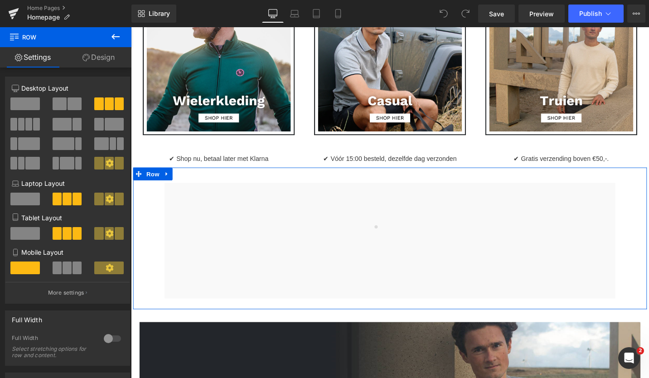
click at [405, 242] on div at bounding box center [403, 252] width 21 height 21
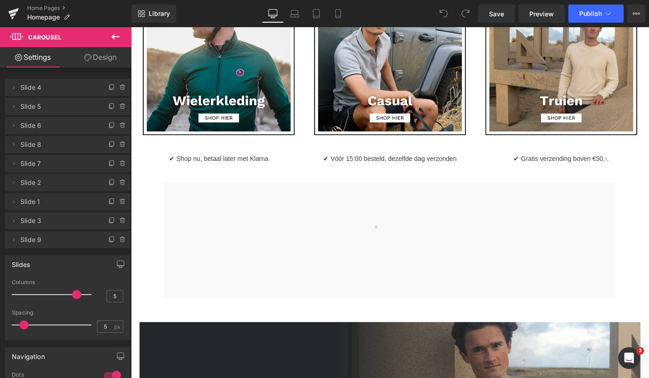
click at [649, 153] on div "Image Image Image Row" at bounding box center [405, 63] width 544 height 189
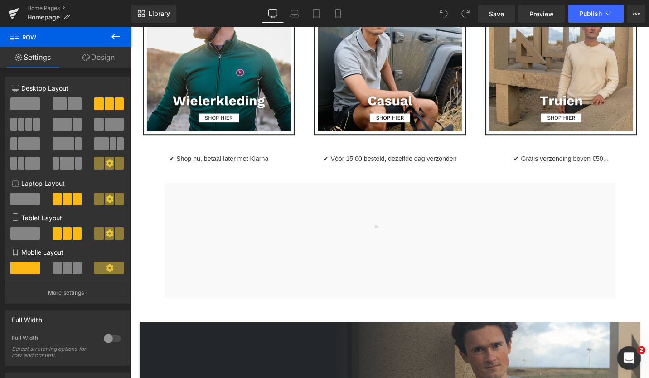
click at [630, 357] on icon "Open Intercom Messenger" at bounding box center [627, 356] width 15 height 15
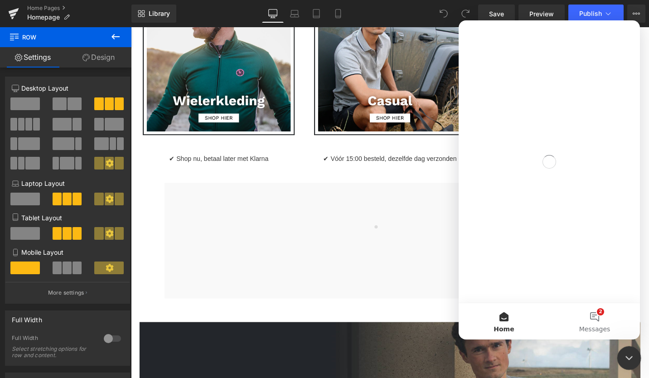
scroll to position [0, 0]
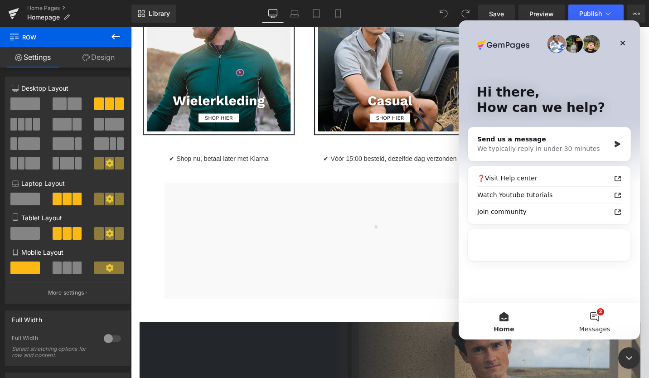
click at [593, 320] on button "2 Messages" at bounding box center [594, 321] width 91 height 36
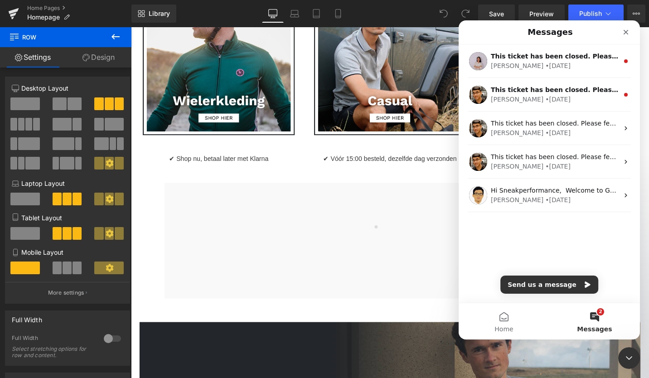
click at [365, 163] on div at bounding box center [324, 175] width 649 height 351
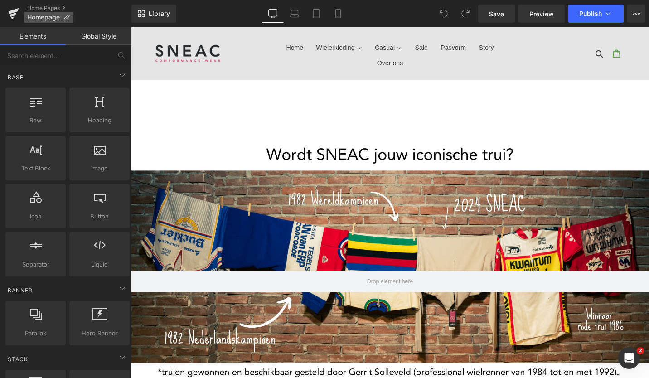
click at [51, 17] on span "Homepage" at bounding box center [43, 17] width 33 height 7
click at [12, 13] on icon at bounding box center [14, 11] width 10 height 6
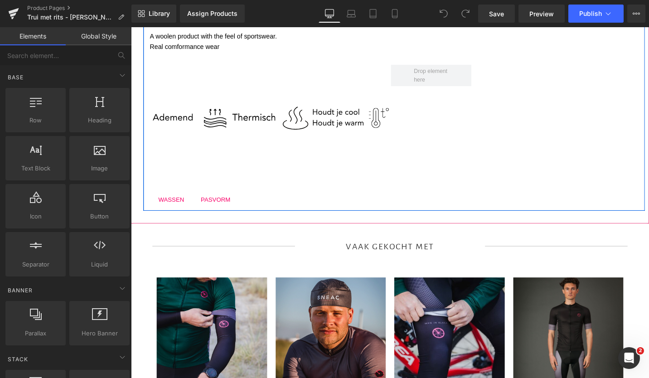
scroll to position [491, 0]
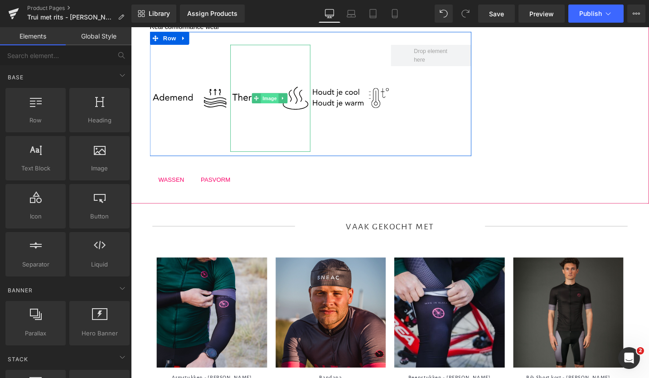
click at [276, 103] on span "Image" at bounding box center [277, 102] width 19 height 11
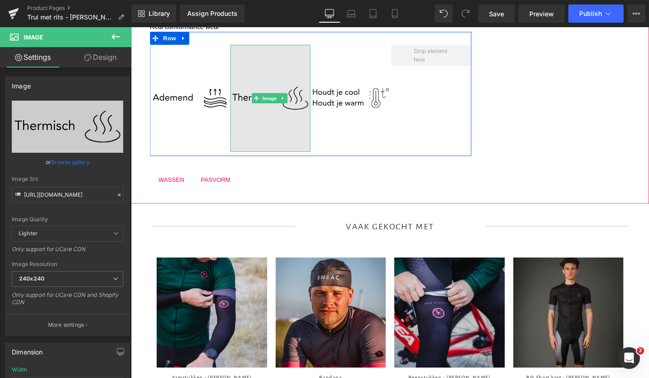
click at [292, 133] on img at bounding box center [278, 102] width 85 height 113
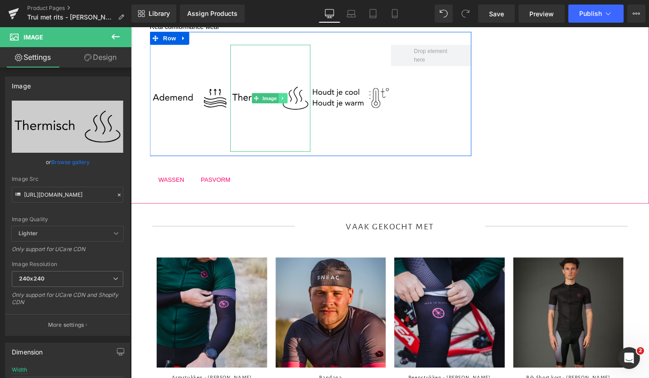
click at [290, 100] on icon at bounding box center [292, 102] width 5 height 5
click at [296, 101] on icon at bounding box center [296, 102] width 5 height 5
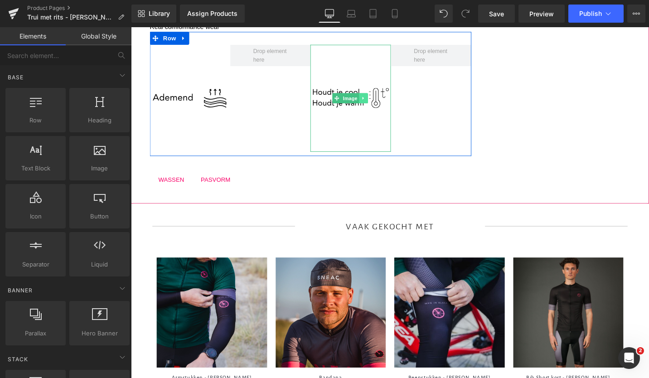
click at [377, 102] on icon at bounding box center [376, 102] width 5 height 5
click at [382, 104] on link at bounding box center [382, 102] width 10 height 11
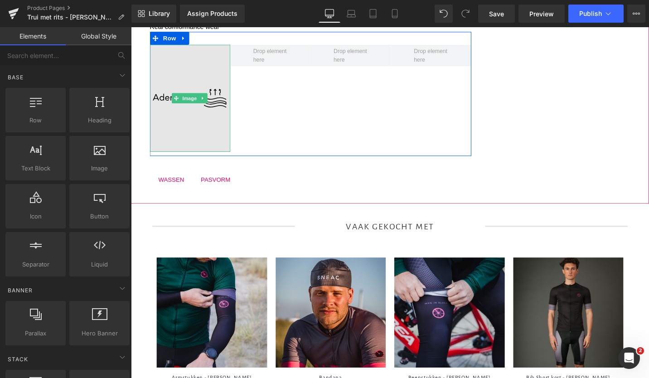
click at [173, 106] on img at bounding box center [193, 102] width 85 height 113
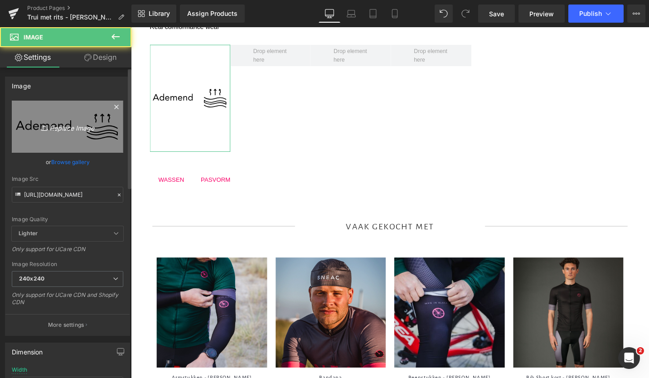
click at [65, 132] on icon "Replace Image" at bounding box center [67, 126] width 73 height 11
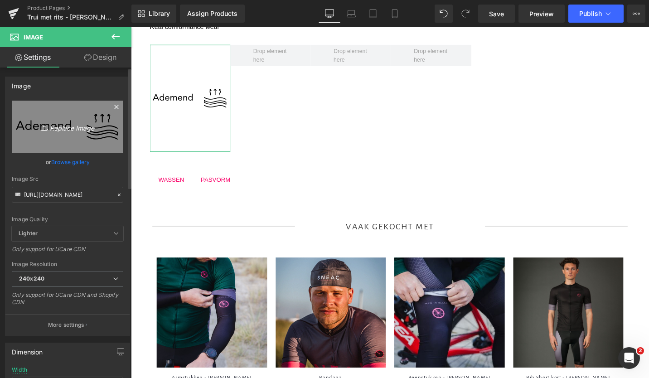
type input "C:\fakepath\Door onze speciale samenstelling Ademend Thermisch Houdt je cool Ho…"
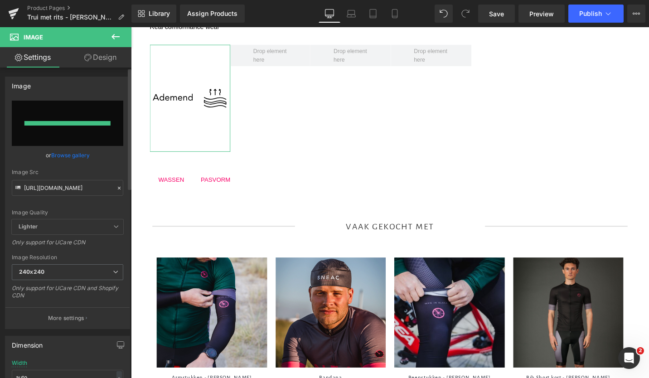
type input "https://ucarecdn.com/1d2a5d98-eb56-4f11-9598-3c1e5346df1a/Door%20onze%20special…"
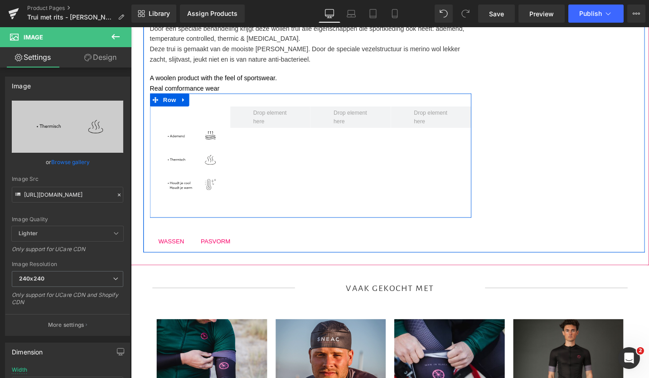
scroll to position [420, 0]
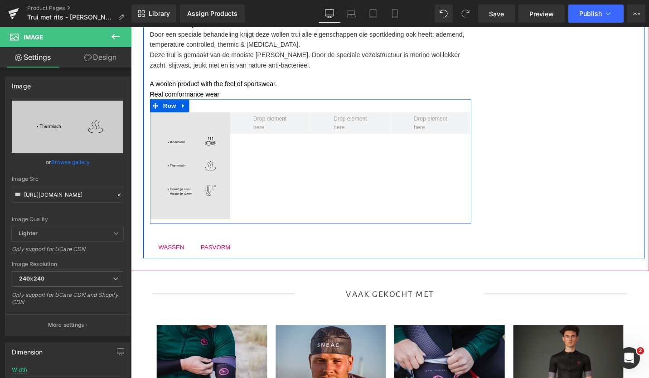
click at [185, 168] on div "Image" at bounding box center [193, 173] width 85 height 113
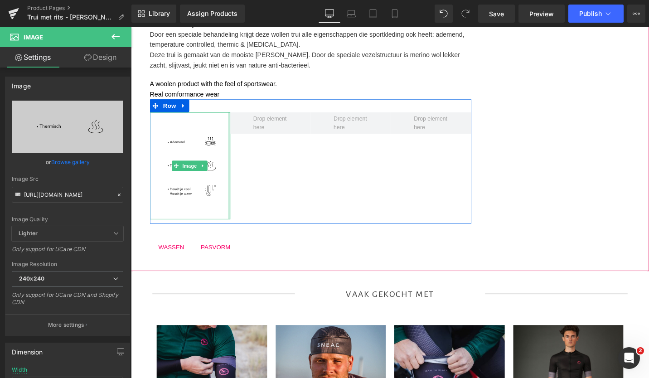
drag, startPoint x: 234, startPoint y: 117, endPoint x: 237, endPoint y: 147, distance: 29.7
click at [254, 116] on div "Image Row" at bounding box center [321, 169] width 340 height 131
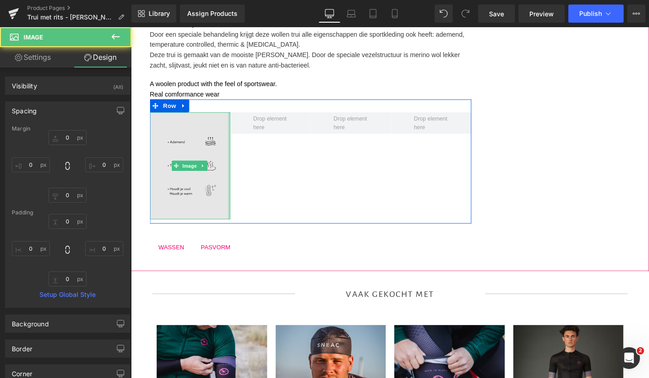
type input "0px"
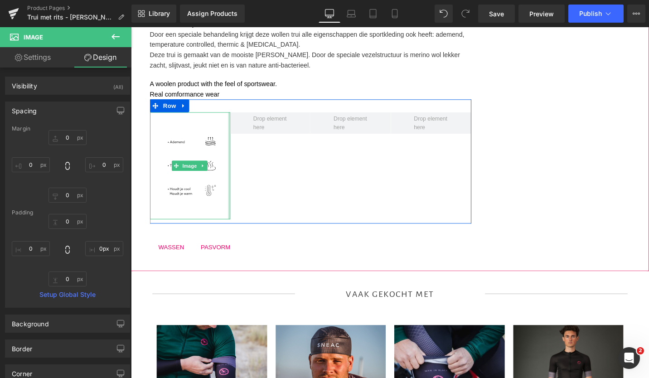
drag, startPoint x: 233, startPoint y: 150, endPoint x: 246, endPoint y: 152, distance: 13.7
click at [246, 152] on div "Image Row" at bounding box center [321, 169] width 340 height 131
click at [209, 173] on link at bounding box center [207, 174] width 10 height 11
click at [211, 173] on icon at bounding box center [211, 173] width 5 height 5
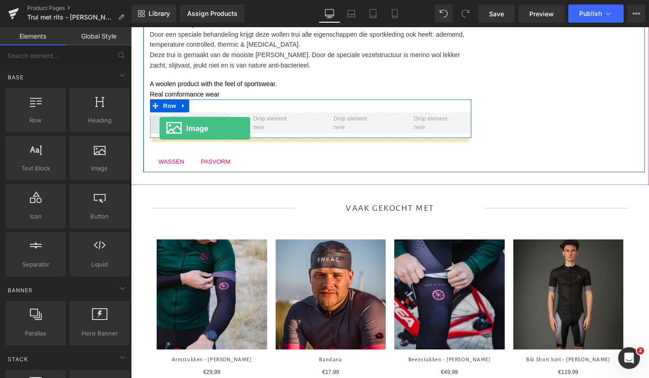
drag, startPoint x: 217, startPoint y: 181, endPoint x: 161, endPoint y: 134, distance: 73.0
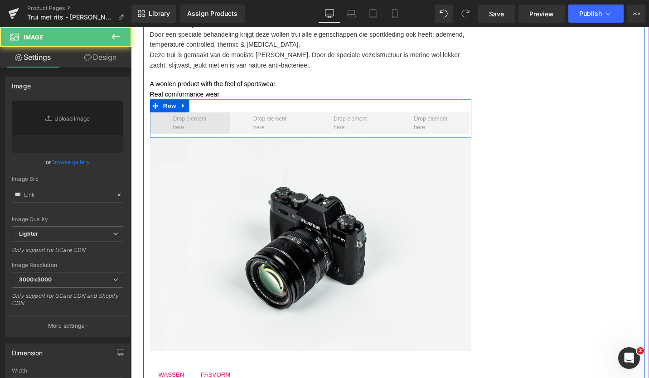
type input "//[DOMAIN_NAME][URL]"
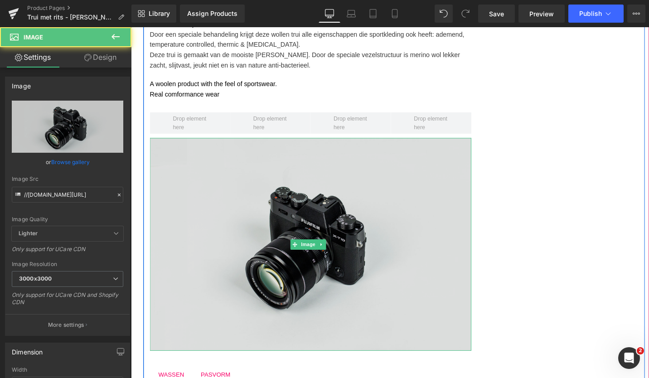
click at [278, 213] on img at bounding box center [321, 257] width 340 height 225
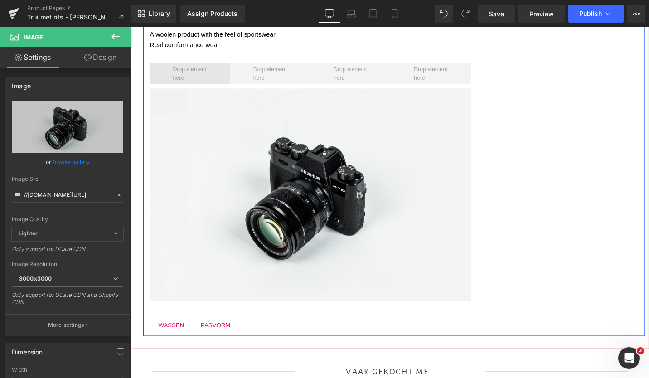
scroll to position [470, 0]
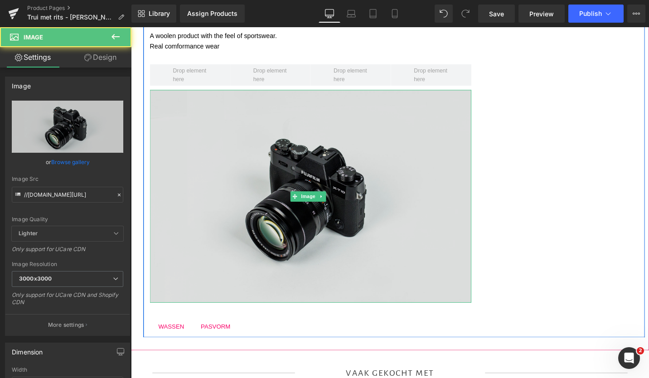
click at [233, 166] on img at bounding box center [321, 206] width 340 height 225
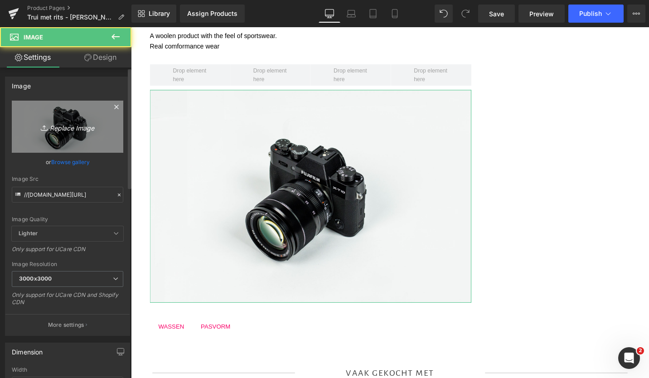
click at [64, 128] on icon "Replace Image" at bounding box center [67, 126] width 73 height 11
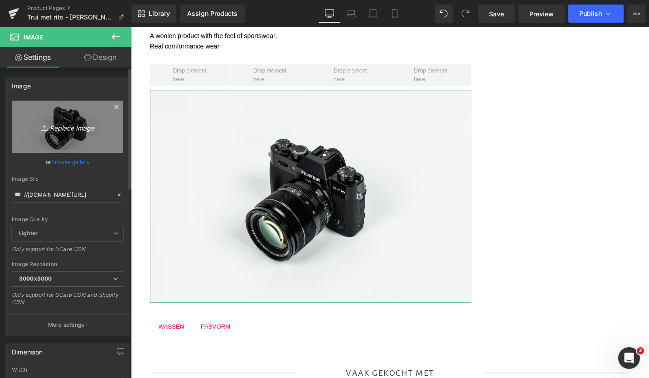
type input "C:\fakepath\Door onze speciale samenstelling Ademend Thermisch Houdt je cool Ho…"
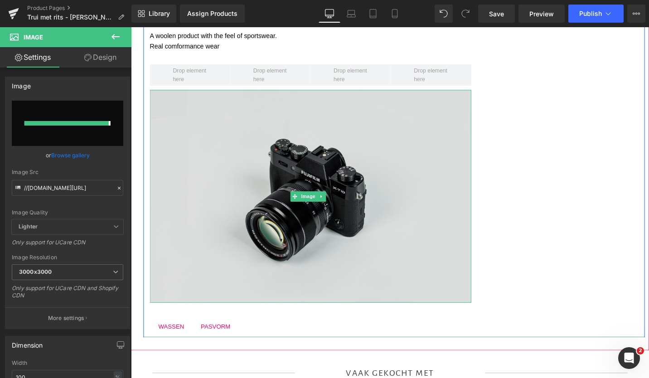
type input "https://ucarecdn.com/5597363d-a1c3-4f1f-b45a-5cc9b4b57e1f/Door%20onze%20special…"
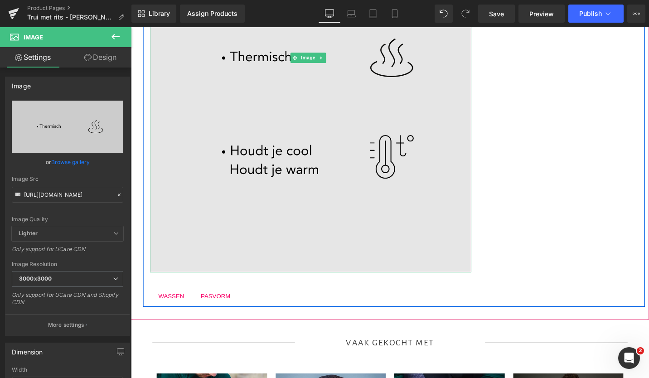
scroll to position [733, 0]
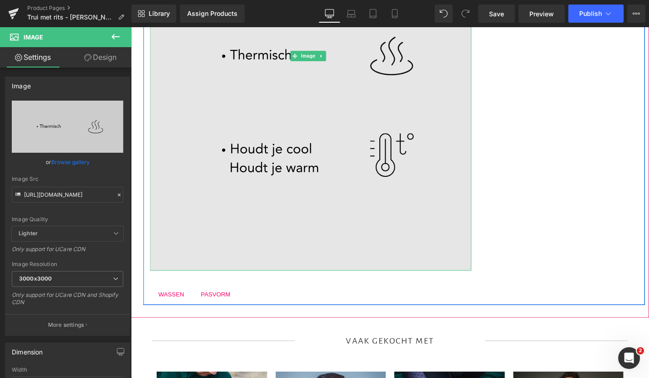
click at [403, 256] on img at bounding box center [321, 58] width 340 height 454
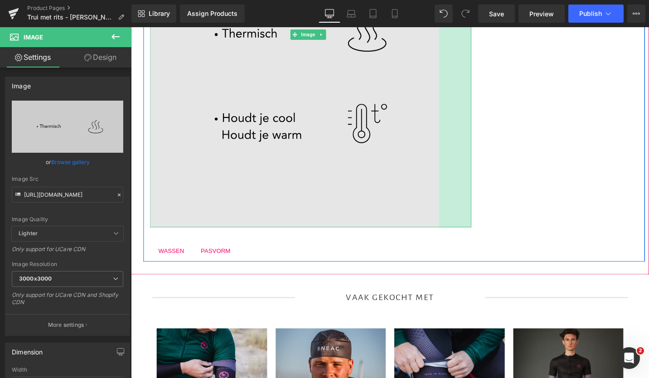
drag, startPoint x: 485, startPoint y: 276, endPoint x: 447, endPoint y: 270, distance: 38.5
click at [446, 239] on div "Image 76px" at bounding box center [321, 35] width 340 height 408
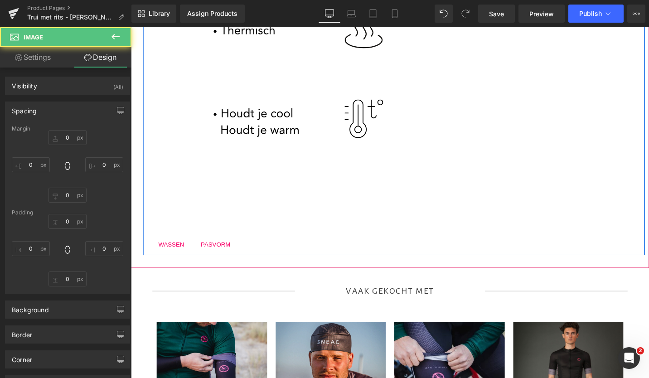
type input "0"
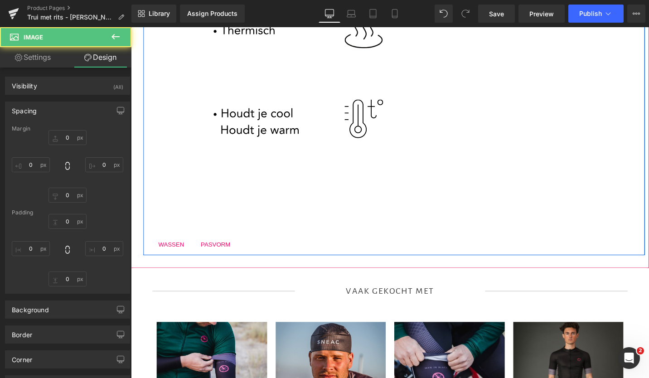
type input "70.0386"
type input "0"
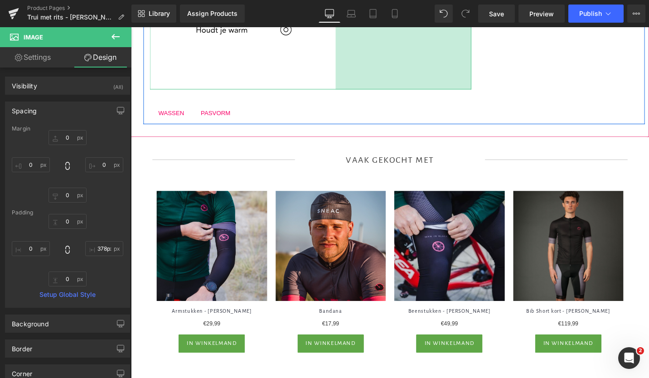
drag, startPoint x: 486, startPoint y: 209, endPoint x: 354, endPoint y: 194, distance: 133.2
type input "379px"
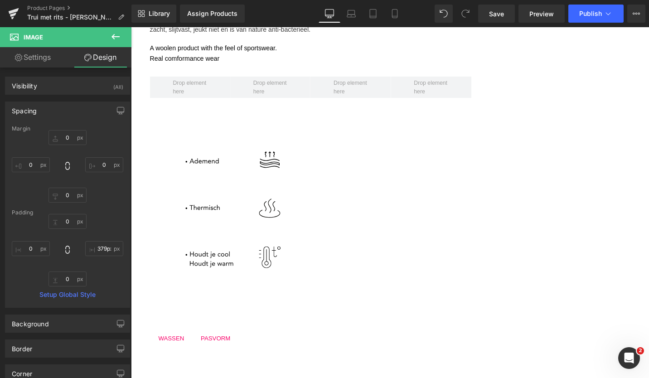
scroll to position [457, 0]
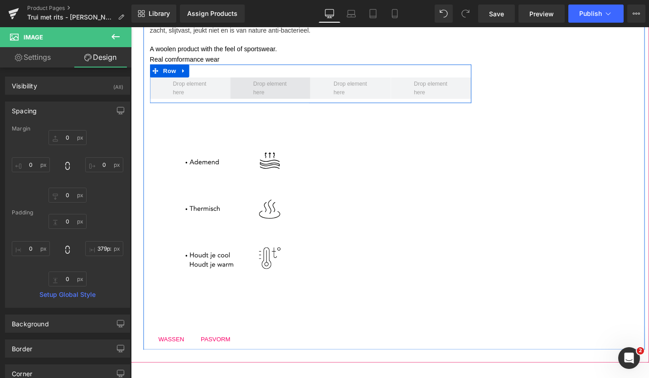
click at [281, 91] on span at bounding box center [278, 92] width 43 height 22
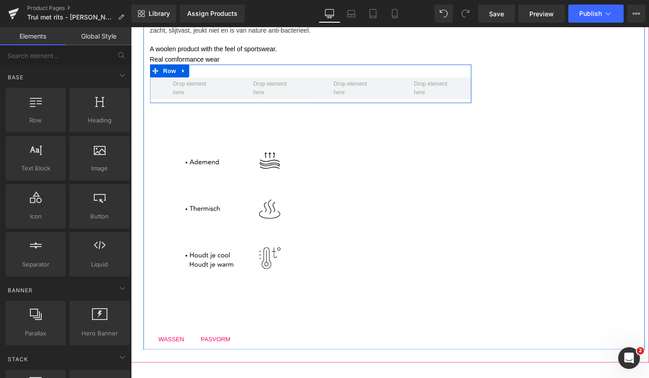
click at [469, 71] on div "Row" at bounding box center [321, 87] width 340 height 41
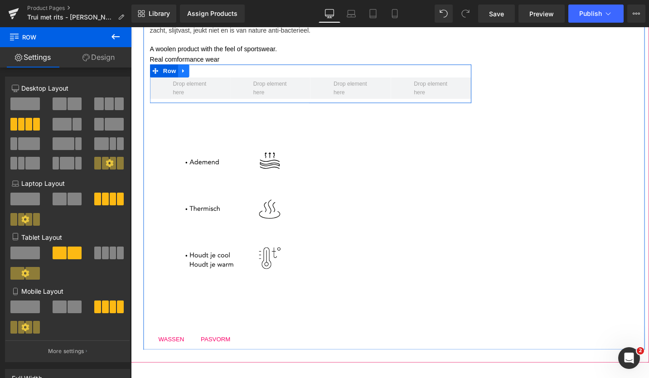
click at [185, 73] on icon at bounding box center [186, 74] width 2 height 4
click at [210, 72] on icon at bounding box center [210, 73] width 6 height 6
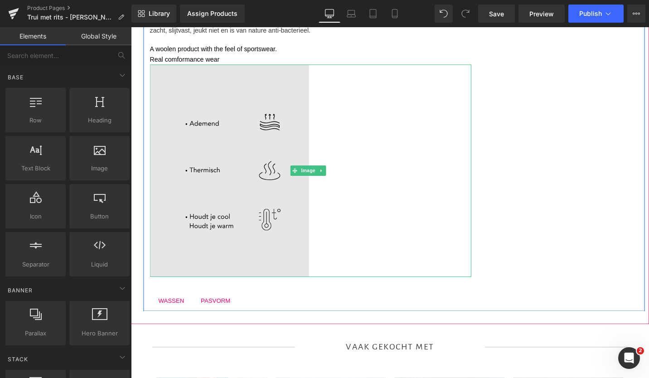
click at [310, 272] on img at bounding box center [321, 179] width 340 height 225
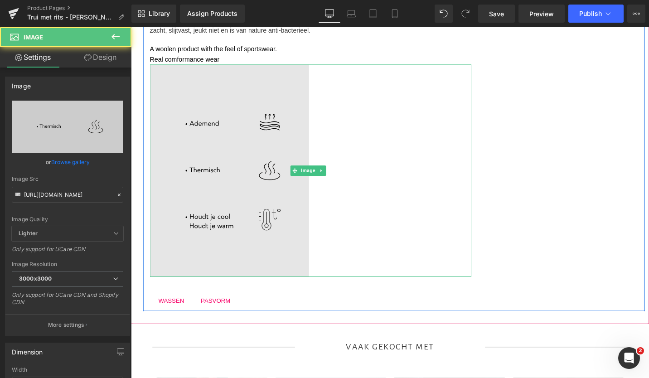
click at [289, 278] on img at bounding box center [321, 179] width 340 height 225
click at [312, 262] on img at bounding box center [321, 179] width 340 height 225
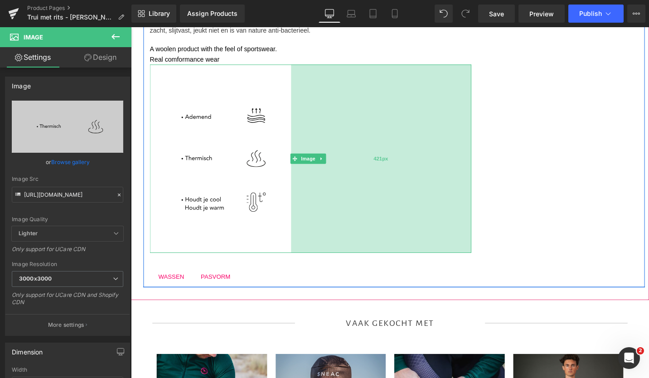
drag, startPoint x: 315, startPoint y: 270, endPoint x: 294, endPoint y: 269, distance: 20.9
click at [301, 266] on div "421px" at bounding box center [396, 166] width 191 height 199
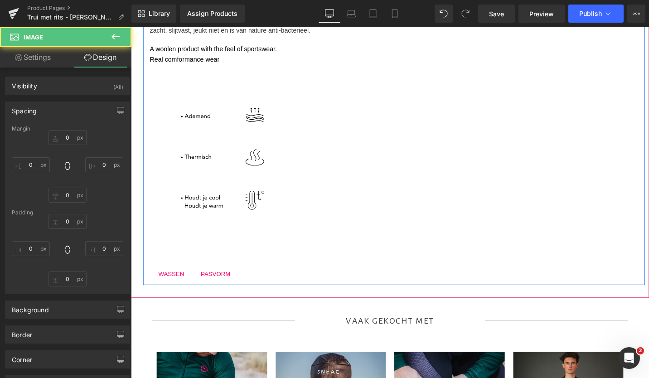
type input "0"
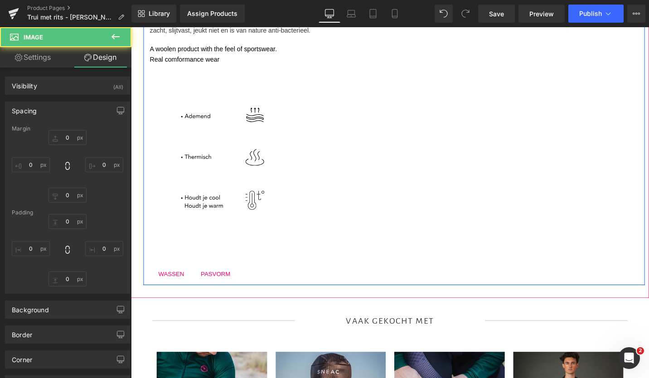
type input "417.317"
type input "0"
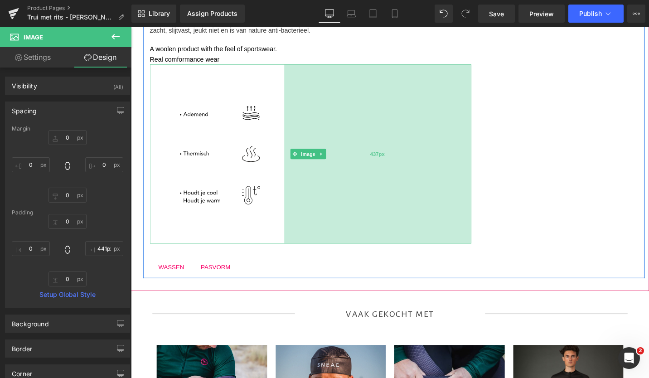
type input "442px"
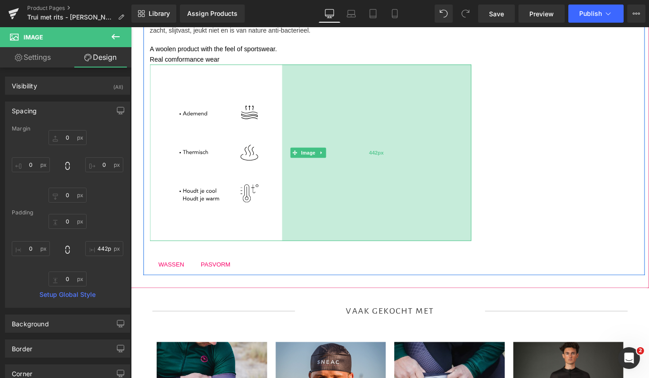
drag, startPoint x: 295, startPoint y: 235, endPoint x: 287, endPoint y: 233, distance: 7.9
click at [291, 233] on div "442px" at bounding box center [391, 160] width 200 height 187
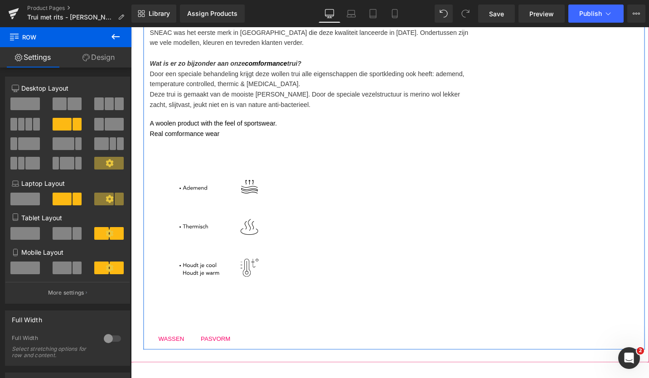
scroll to position [378, 0]
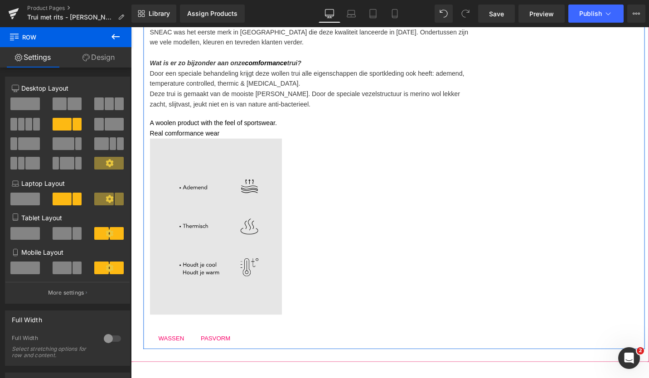
click at [243, 264] on img at bounding box center [321, 238] width 340 height 187
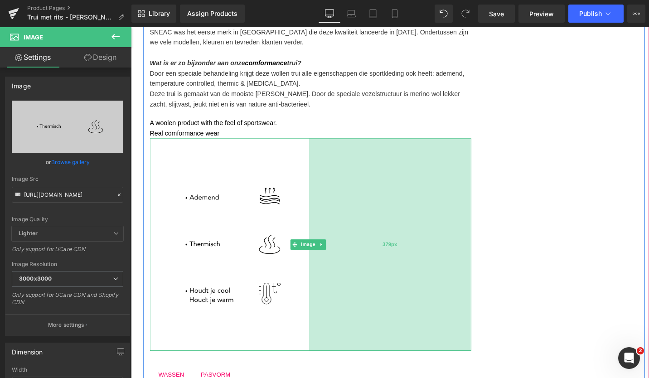
drag, startPoint x: 287, startPoint y: 296, endPoint x: 321, endPoint y: 301, distance: 34.3
click at [321, 301] on div "379px" at bounding box center [406, 257] width 172 height 225
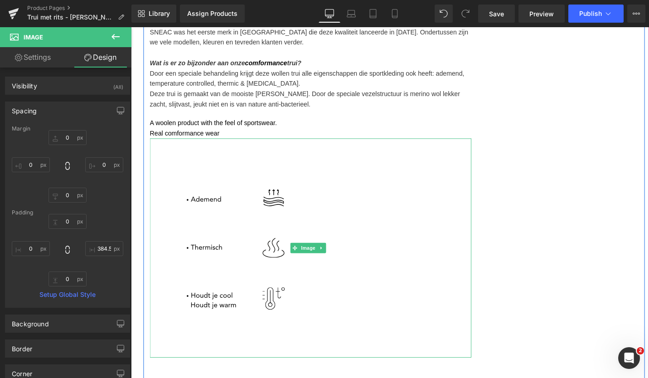
click at [534, 280] on div "(P) Image (P) Image List Ben jij klaar voor onze nieuwe generatie comformance t…" at bounding box center [409, 78] width 531 height 670
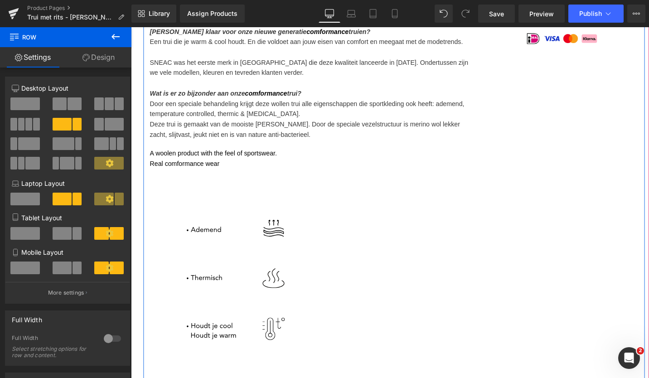
scroll to position [346, 0]
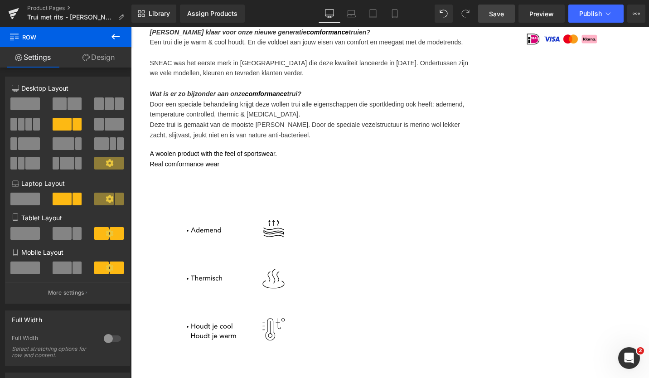
click at [503, 7] on link "Save" at bounding box center [496, 14] width 37 height 18
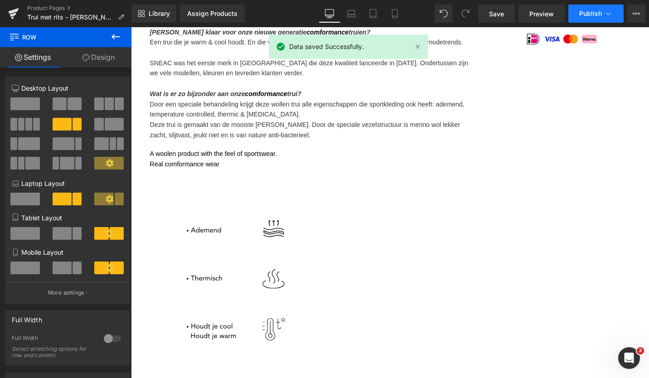
click at [604, 20] on button "Publish" at bounding box center [595, 14] width 55 height 18
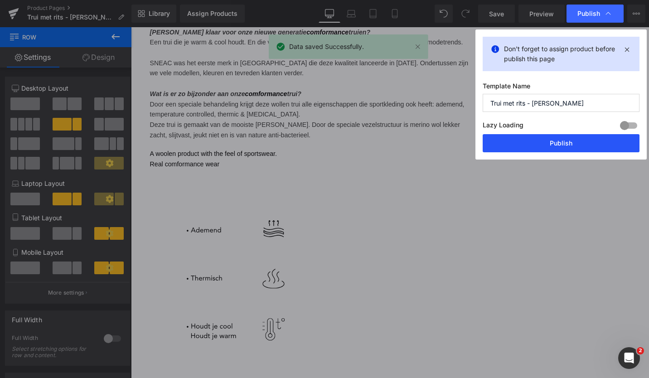
click at [513, 148] on button "Publish" at bounding box center [561, 143] width 157 height 18
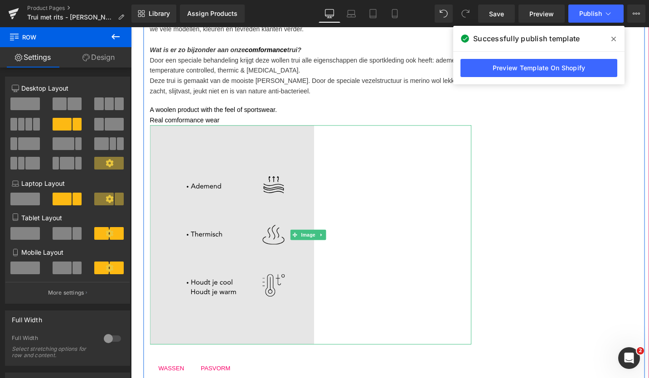
scroll to position [396, 0]
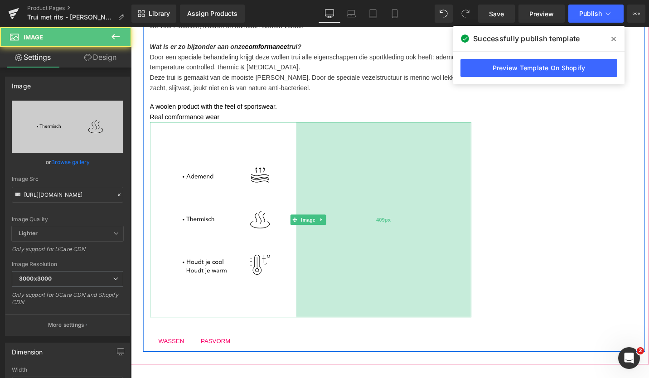
drag, startPoint x: 322, startPoint y: 274, endPoint x: 297, endPoint y: 277, distance: 24.7
click at [306, 277] on div "409px" at bounding box center [398, 231] width 185 height 207
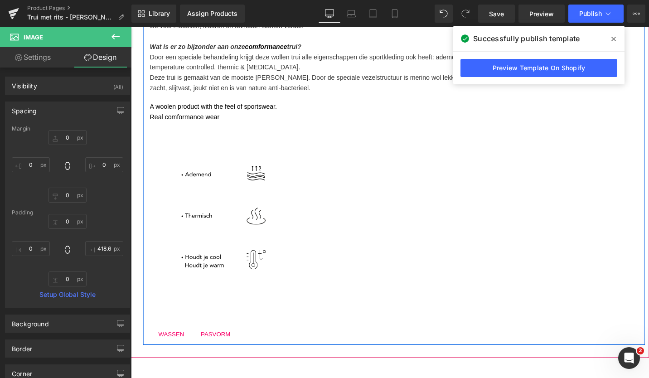
click at [549, 221] on div "(P) Image (P) Image List Ben jij klaar voor onze nieuwe generatie comformance t…" at bounding box center [409, 45] width 531 height 638
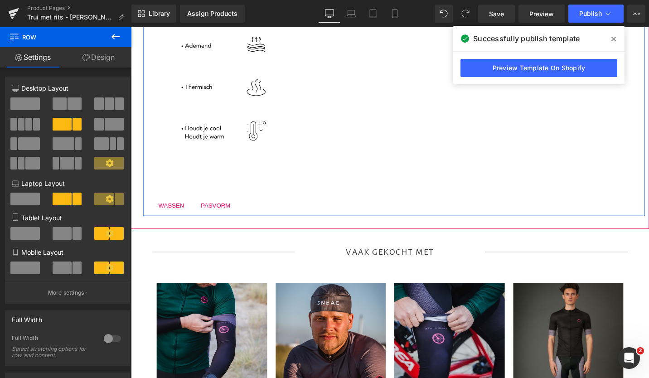
scroll to position [533, 0]
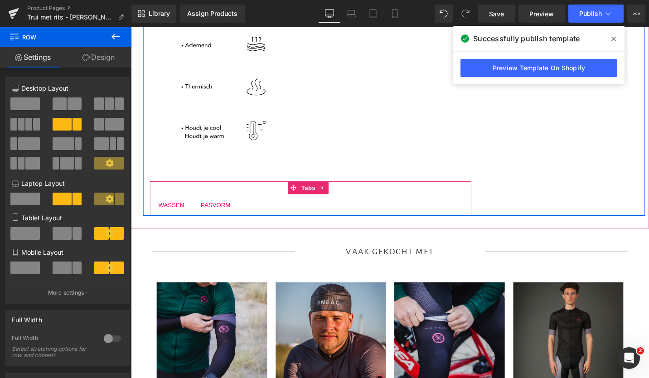
click at [198, 205] on span "PASVORM Text Block" at bounding box center [220, 215] width 49 height 23
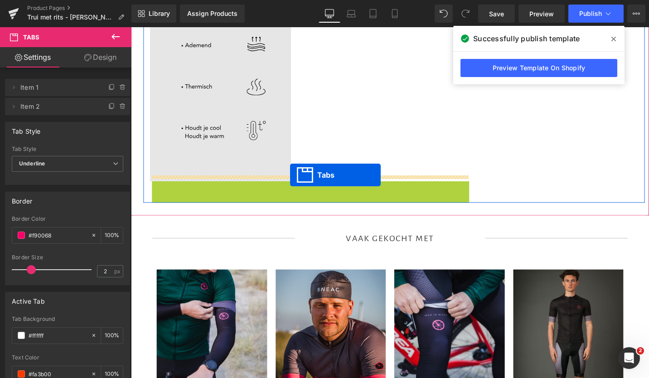
drag, startPoint x: 301, startPoint y: 193, endPoint x: 300, endPoint y: 184, distance: 9.2
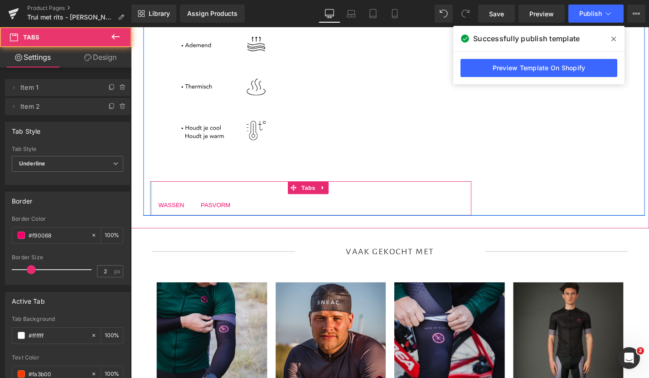
drag, startPoint x: 152, startPoint y: 198, endPoint x: 132, endPoint y: 203, distance: 20.0
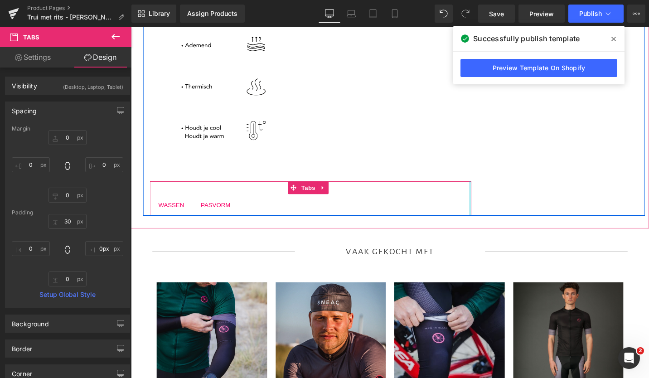
drag, startPoint x: 486, startPoint y: 204, endPoint x: 498, endPoint y: 206, distance: 11.5
drag, startPoint x: 485, startPoint y: 205, endPoint x: 465, endPoint y: 206, distance: 20.9
click at [465, 206] on div "WASSEN Text Block PASVORM Text Block Materiaal / wasvoorschrift Heading Merinow…" at bounding box center [321, 208] width 340 height 36
type input "46px"
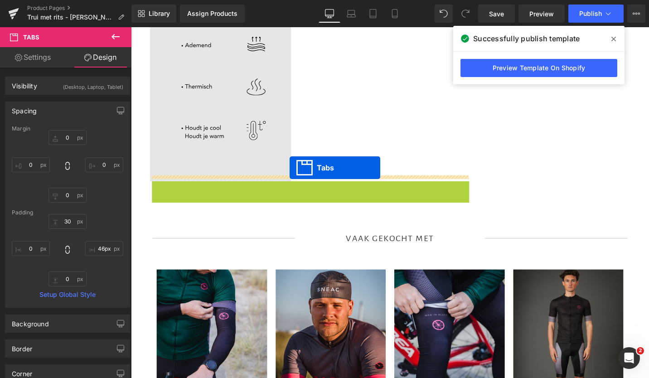
drag, startPoint x: 303, startPoint y: 192, endPoint x: 299, endPoint y: 176, distance: 16.8
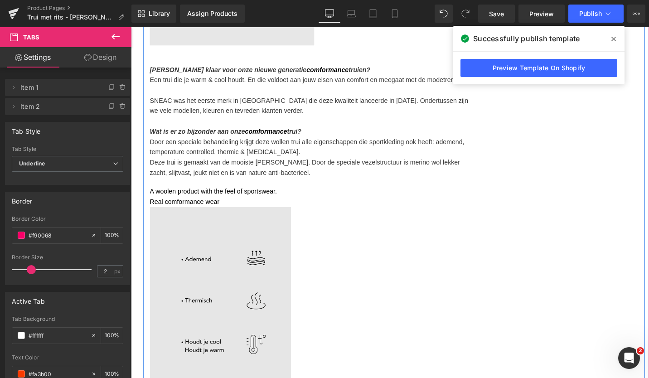
scroll to position [304, 0]
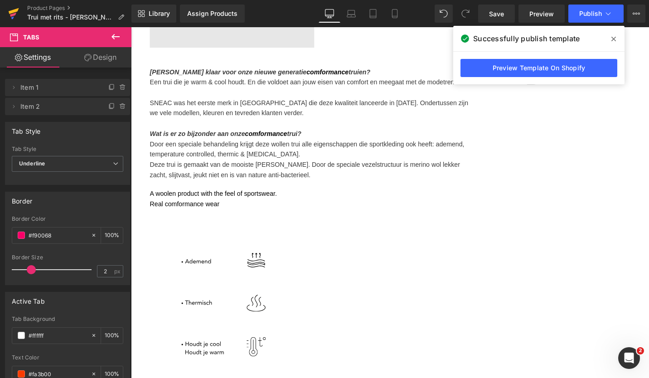
click at [11, 14] on icon at bounding box center [13, 15] width 6 height 4
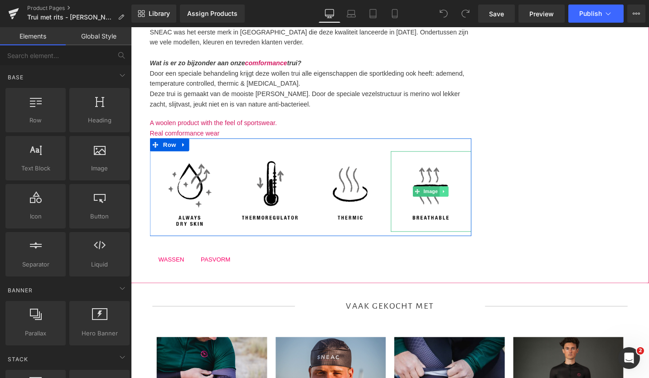
click at [460, 197] on link at bounding box center [462, 201] width 10 height 11
click at [465, 199] on icon at bounding box center [467, 201] width 5 height 5
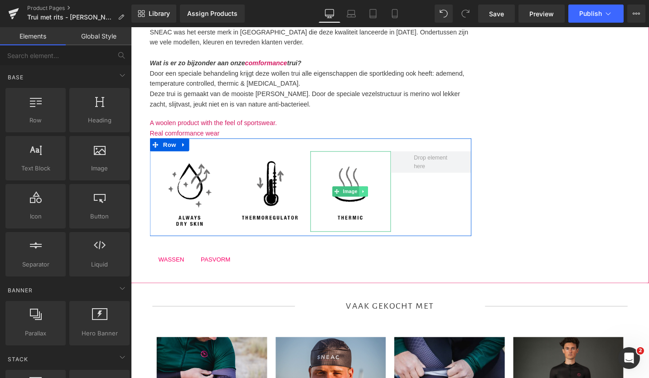
click at [374, 199] on icon at bounding box center [376, 201] width 5 height 5
click at [379, 201] on icon at bounding box center [381, 201] width 5 height 5
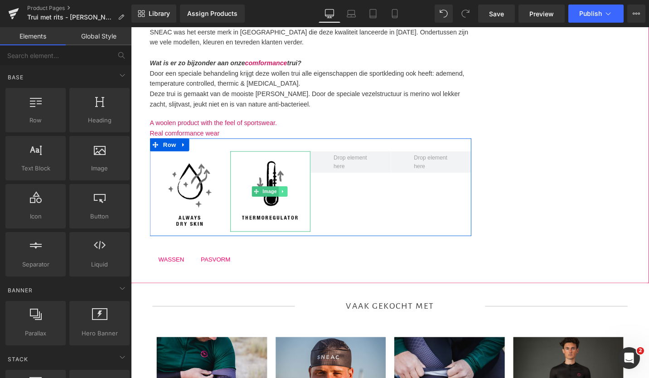
click at [292, 202] on icon at bounding box center [292, 201] width 5 height 5
click at [297, 200] on icon at bounding box center [296, 201] width 5 height 5
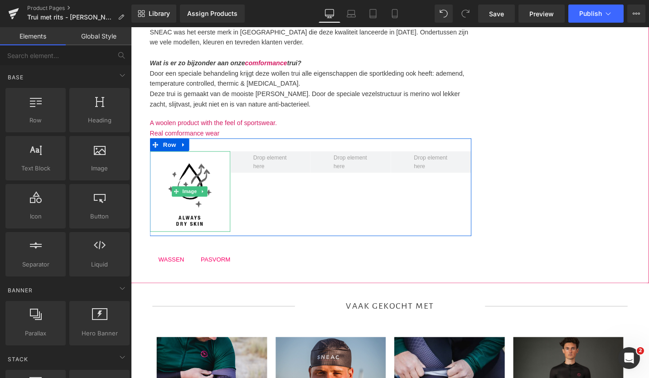
click at [193, 193] on img at bounding box center [193, 201] width 85 height 85
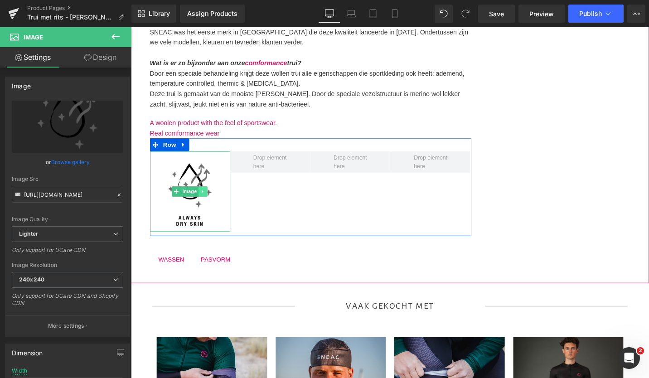
click at [205, 199] on icon at bounding box center [206, 201] width 5 height 5
click at [214, 200] on icon at bounding box center [211, 201] width 5 height 5
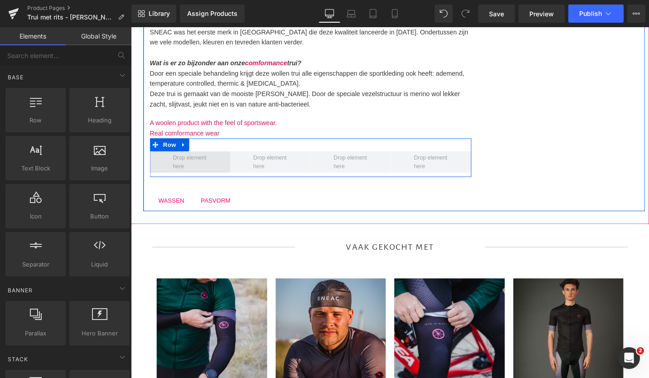
click at [172, 168] on span at bounding box center [193, 170] width 43 height 22
click at [181, 149] on link at bounding box center [187, 152] width 12 height 14
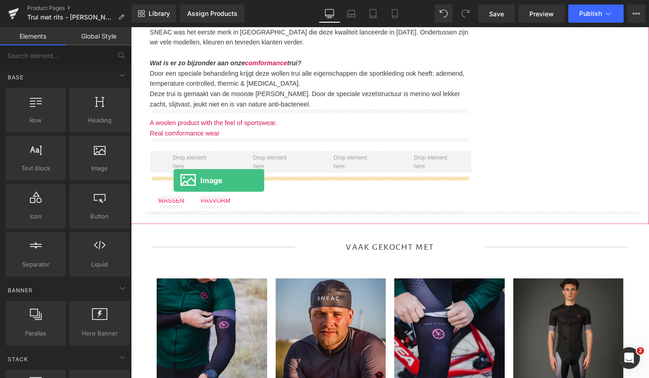
drag, startPoint x: 237, startPoint y: 197, endPoint x: 176, endPoint y: 189, distance: 61.2
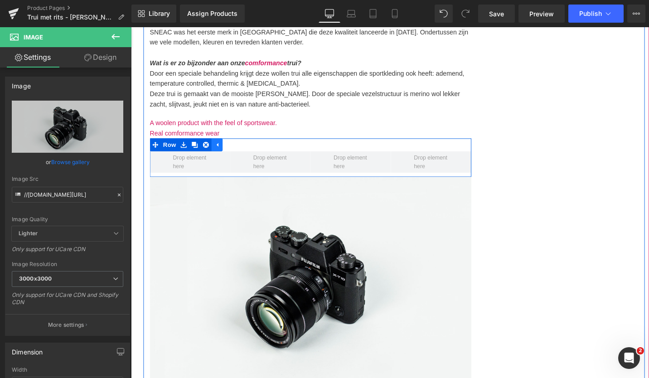
click at [223, 151] on icon at bounding box center [222, 152] width 6 height 7
click at [187, 154] on icon at bounding box center [187, 152] width 6 height 7
click at [208, 152] on icon at bounding box center [210, 152] width 6 height 6
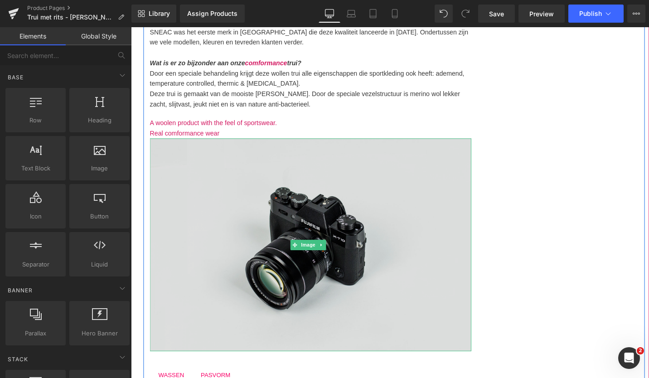
scroll to position [471, 0]
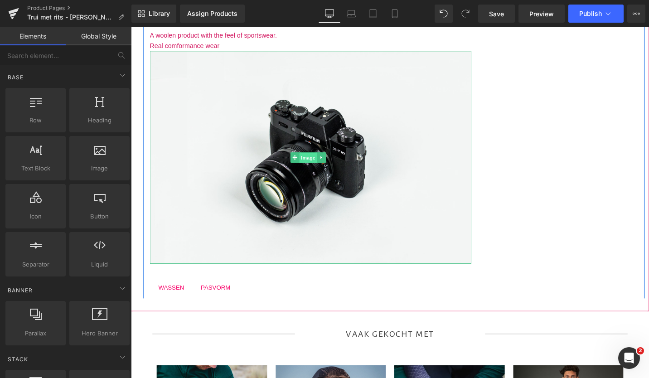
click at [315, 163] on span "Image" at bounding box center [319, 165] width 19 height 11
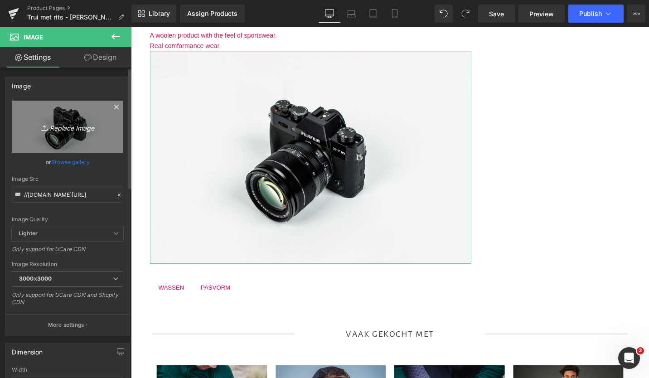
click at [61, 131] on icon "Replace Image" at bounding box center [67, 126] width 73 height 11
type input "C:\fakepath\Door onze speciale samenstelling Ademend Thermisch Houdt je cool Ho…"
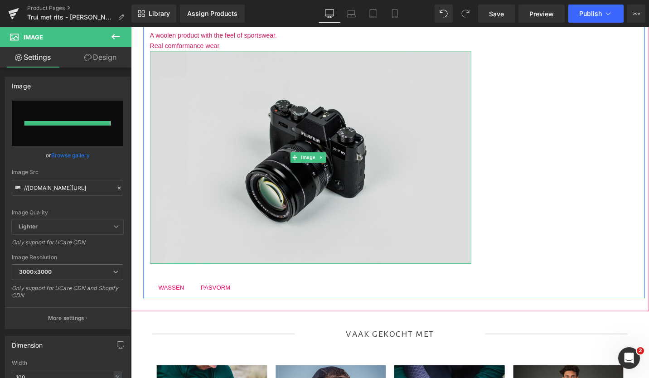
type input "https://ucarecdn.com/c0620baa-bb65-4a86-a3ce-f0deee80cb97/Door%20onze%20special…"
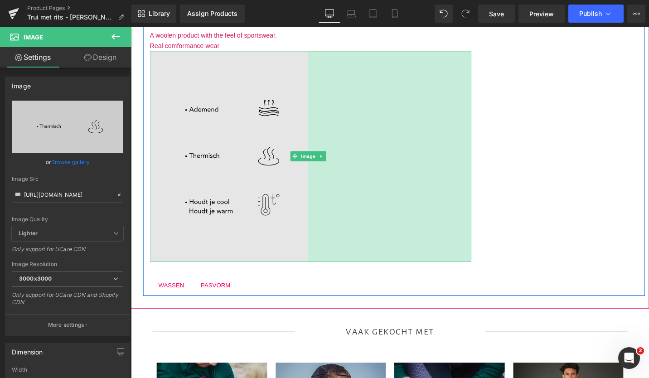
drag, startPoint x: 485, startPoint y: 234, endPoint x: 299, endPoint y: 255, distance: 187.8
click at [299, 255] on div "Image 382px" at bounding box center [321, 163] width 340 height 223
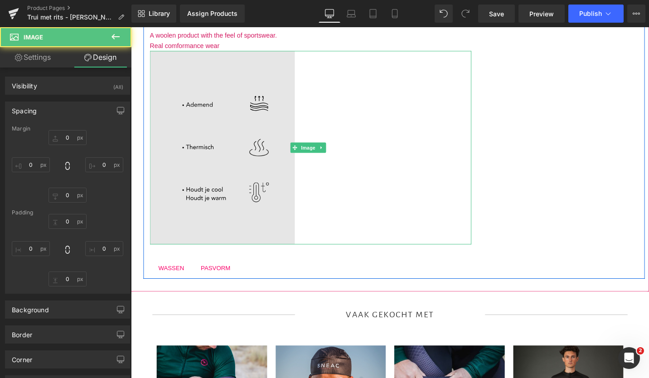
type input "0"
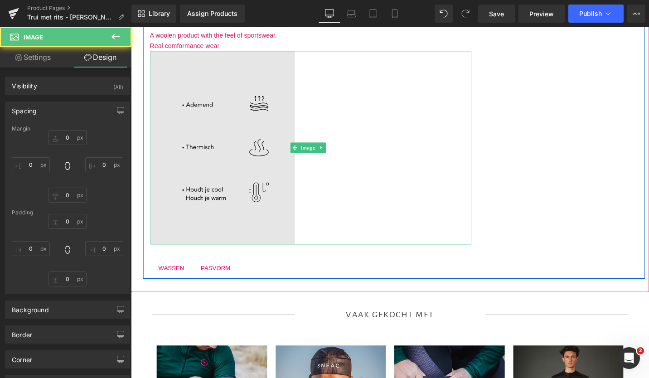
type input "274.419"
type input "0"
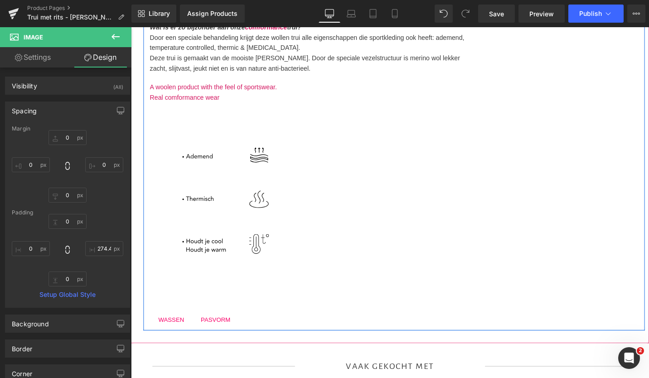
scroll to position [422, 0]
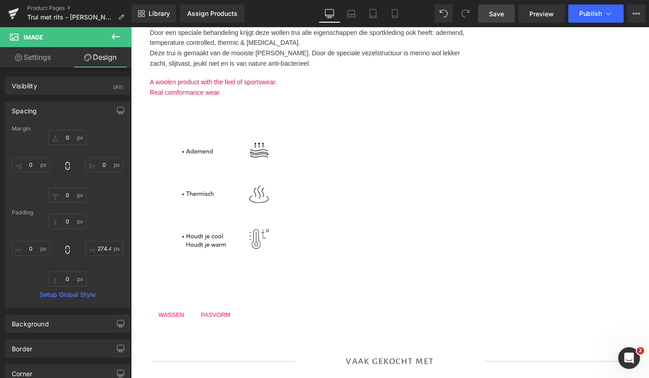
click at [507, 6] on link "Save" at bounding box center [496, 14] width 37 height 18
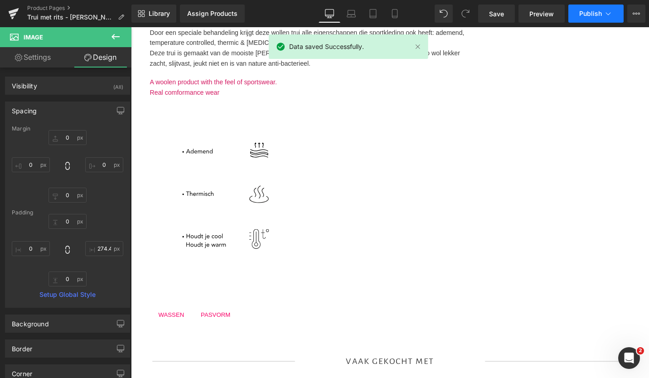
click at [582, 10] on span "Publish" at bounding box center [590, 13] width 23 height 7
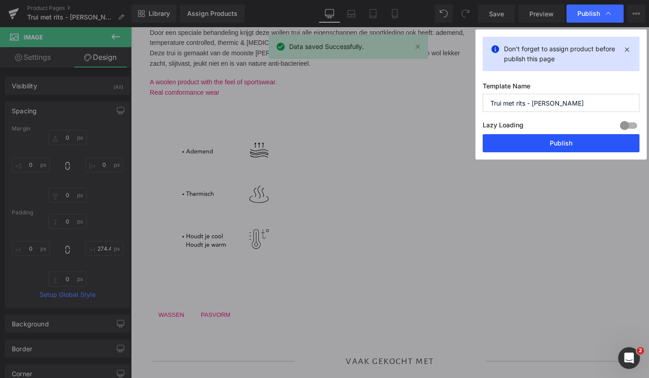
click at [531, 143] on button "Publish" at bounding box center [561, 143] width 157 height 18
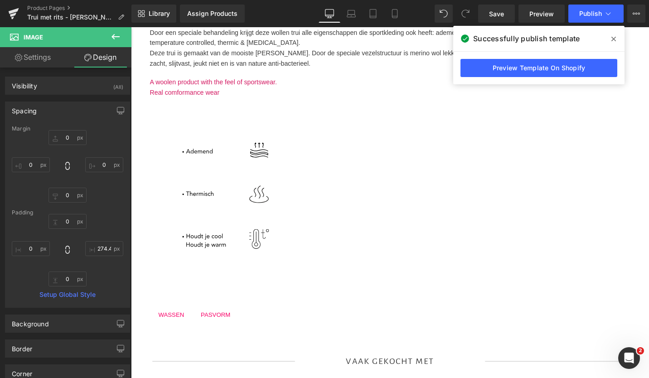
click at [114, 39] on icon at bounding box center [115, 36] width 8 height 5
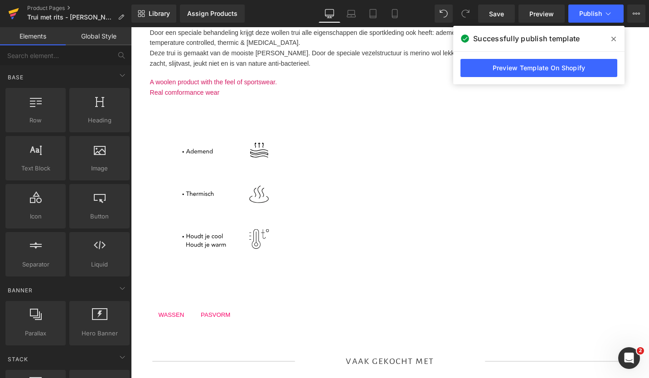
click at [10, 16] on icon at bounding box center [13, 15] width 6 height 4
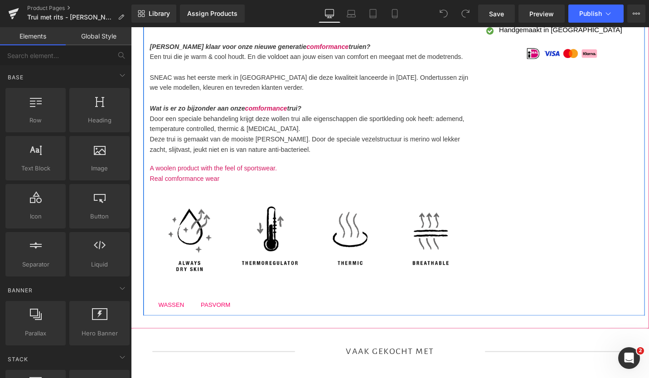
scroll to position [331, 0]
click at [439, 232] on img at bounding box center [448, 248] width 85 height 85
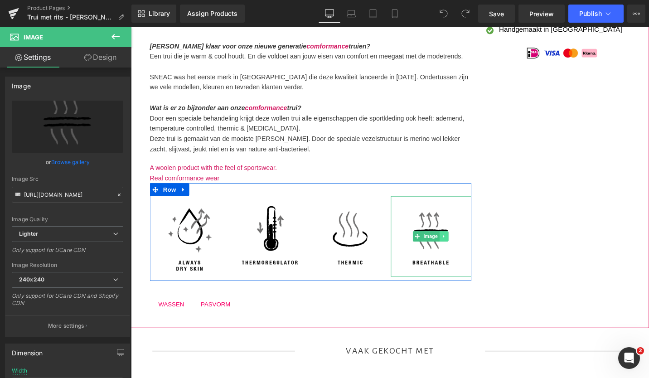
click at [459, 243] on link at bounding box center [462, 248] width 10 height 11
click at [465, 247] on icon at bounding box center [467, 248] width 5 height 5
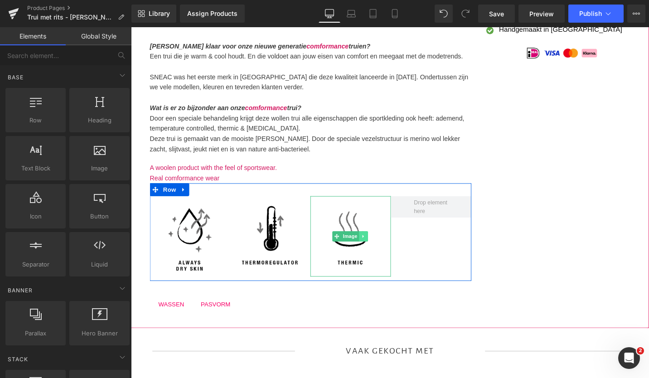
click at [377, 248] on icon at bounding box center [376, 248] width 5 height 5
click at [379, 247] on icon at bounding box center [381, 248] width 5 height 5
click at [296, 247] on img at bounding box center [278, 248] width 85 height 85
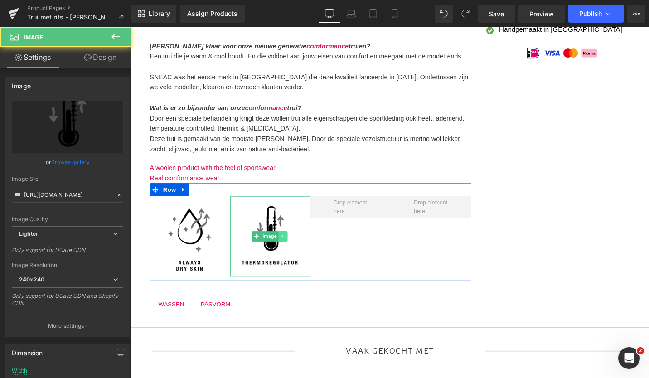
click at [293, 248] on icon at bounding box center [292, 248] width 5 height 5
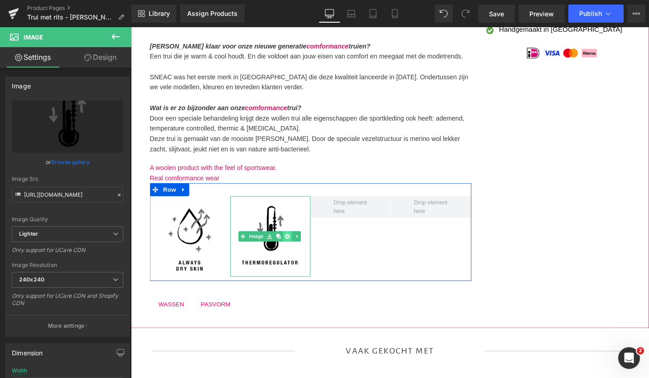
click at [295, 248] on icon at bounding box center [296, 248] width 5 height 5
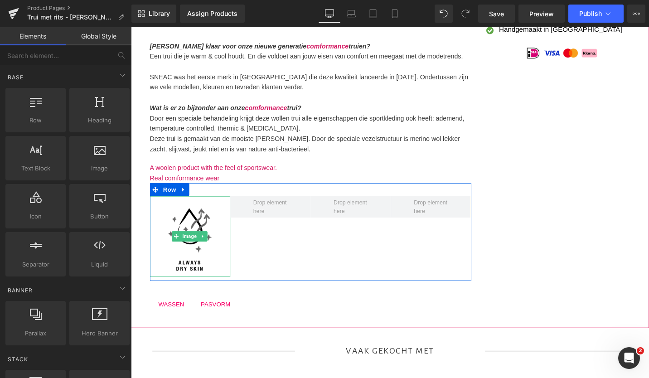
click at [211, 238] on img at bounding box center [193, 248] width 85 height 85
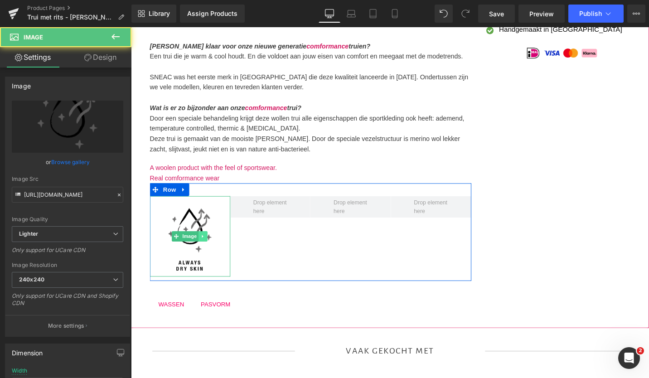
click at [209, 246] on icon at bounding box center [206, 248] width 5 height 5
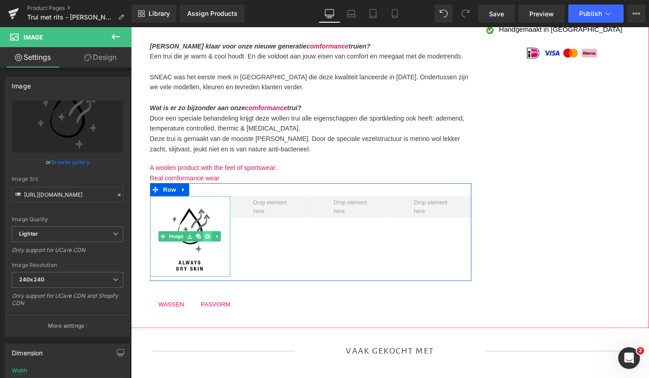
click at [213, 249] on icon at bounding box center [211, 248] width 5 height 5
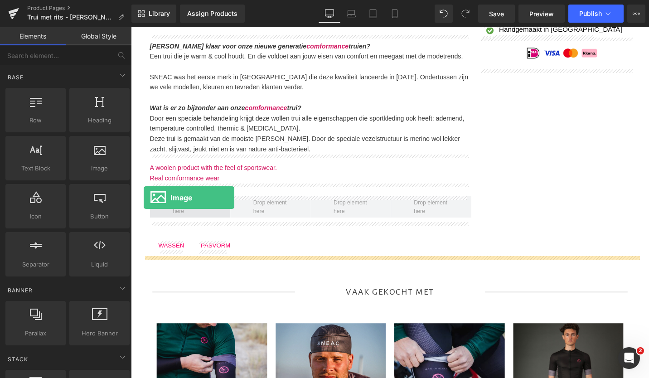
drag, startPoint x: 225, startPoint y: 189, endPoint x: 150, endPoint y: 215, distance: 79.3
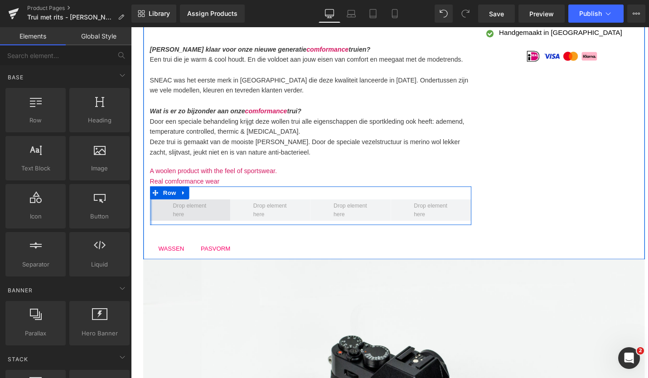
scroll to position [327, 0]
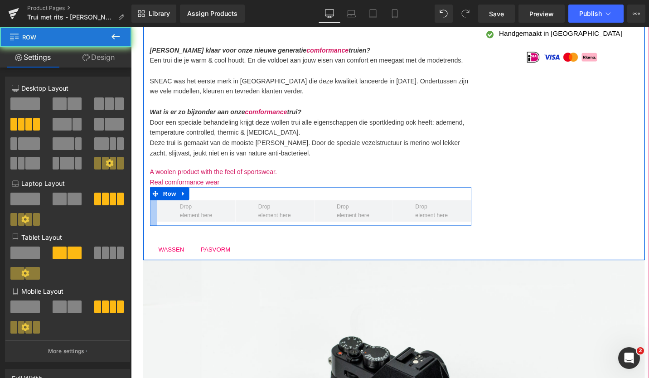
drag, startPoint x: 150, startPoint y: 215, endPoint x: 158, endPoint y: 224, distance: 12.2
click at [158, 224] on div at bounding box center [155, 217] width 8 height 41
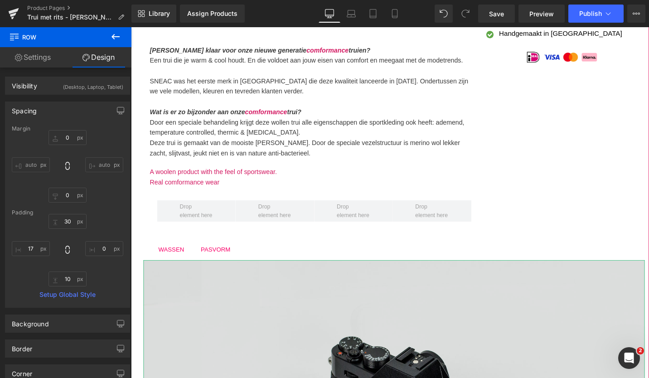
scroll to position [501, 0]
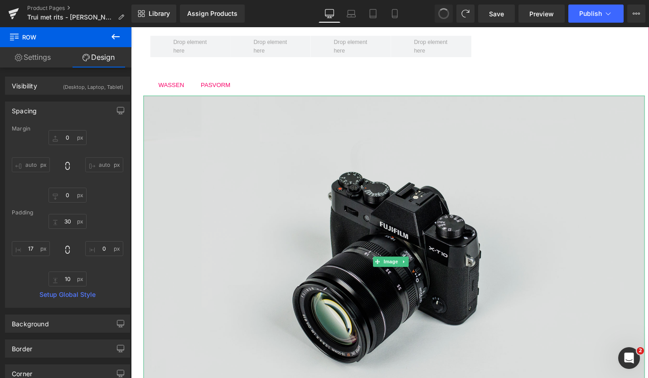
type input "0"
type input "30"
type input "0"
type input "10"
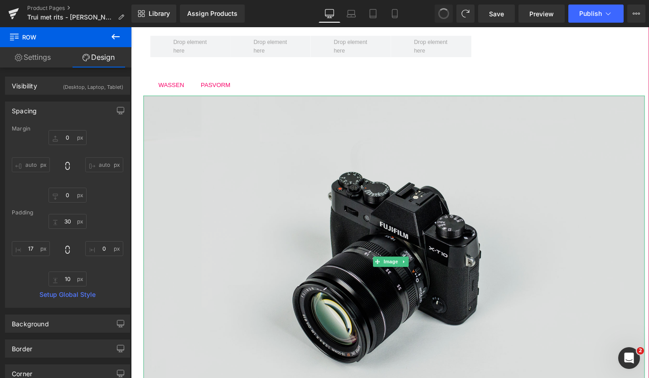
type input "1"
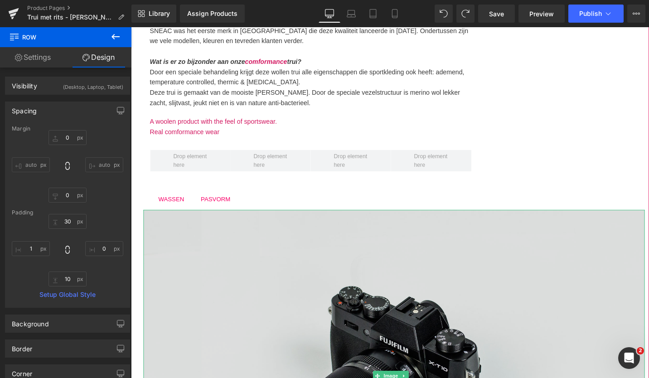
scroll to position [378, 0]
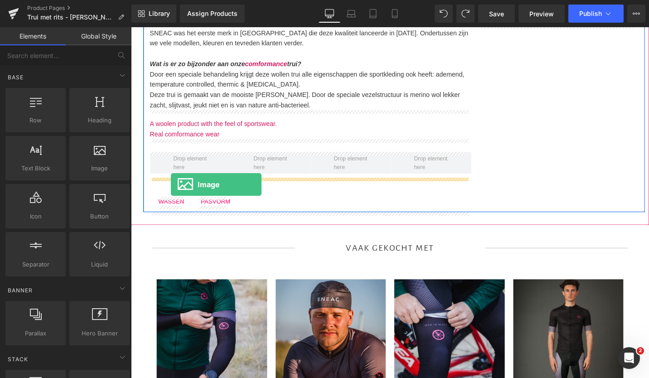
drag, startPoint x: 223, startPoint y: 181, endPoint x: 173, endPoint y: 194, distance: 51.0
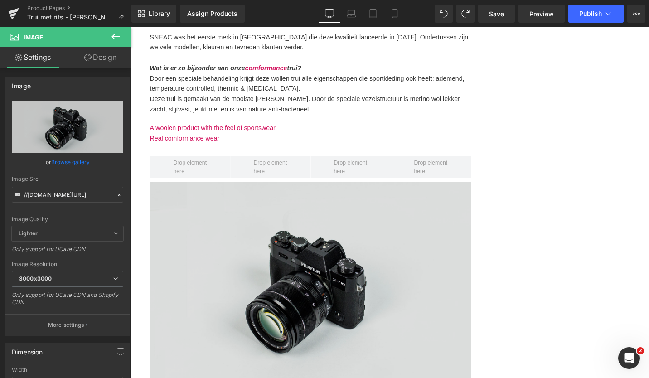
scroll to position [373, 0]
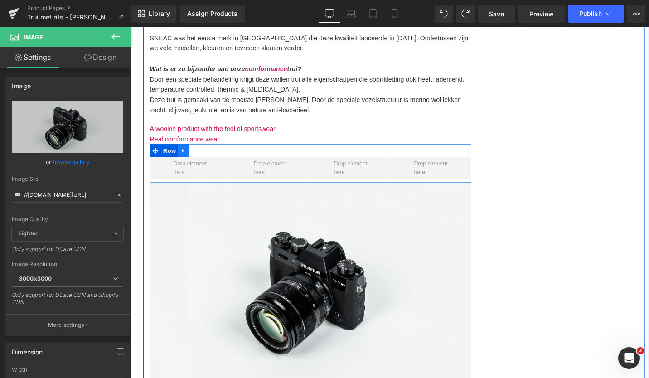
click at [187, 158] on icon at bounding box center [187, 158] width 6 height 7
click at [211, 157] on icon at bounding box center [210, 158] width 6 height 6
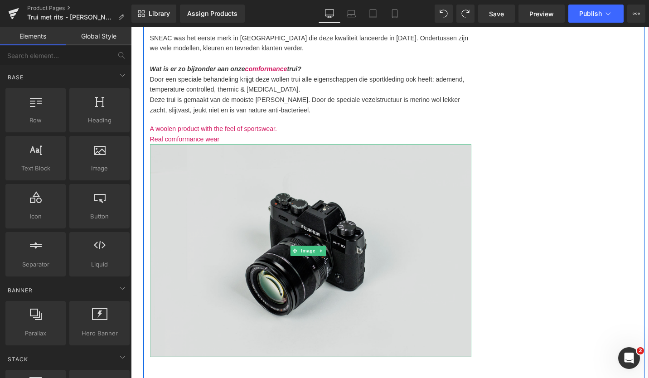
click at [228, 230] on img at bounding box center [321, 263] width 340 height 225
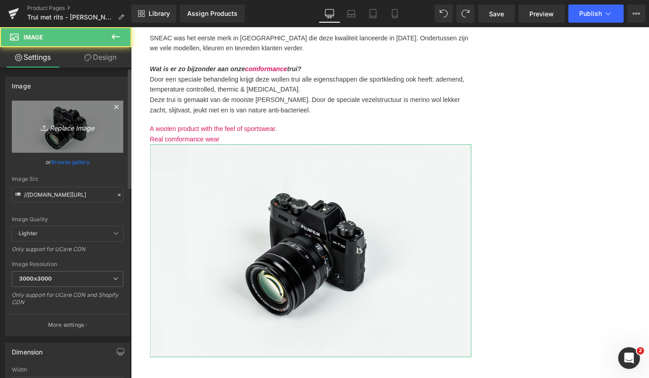
click at [87, 131] on icon "Replace Image" at bounding box center [67, 126] width 73 height 11
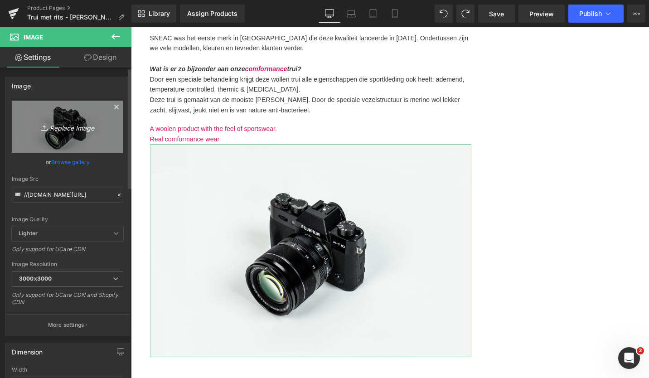
type input "C:\fakepath\Door onze speciale samenstelling Ademend Thermisch Houdt je cool Ho…"
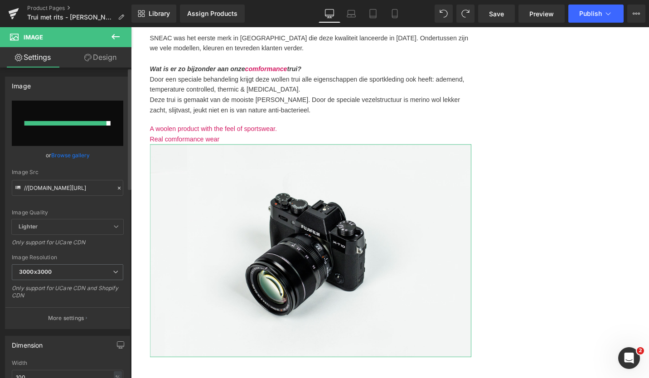
type input "https://ucarecdn.com/516a7436-0aac-4355-bb10-d242ce58e27c/Door%20onze%20special…"
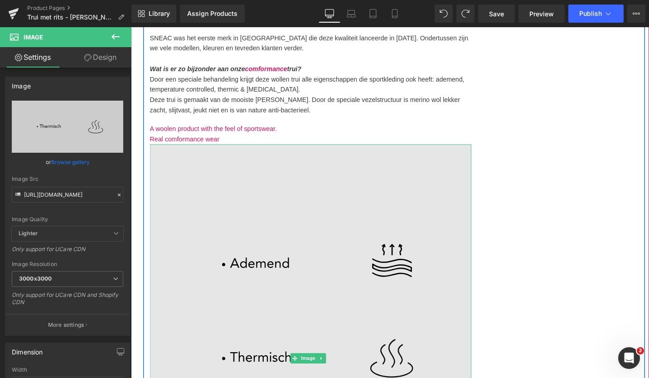
click at [329, 253] on img at bounding box center [321, 378] width 340 height 454
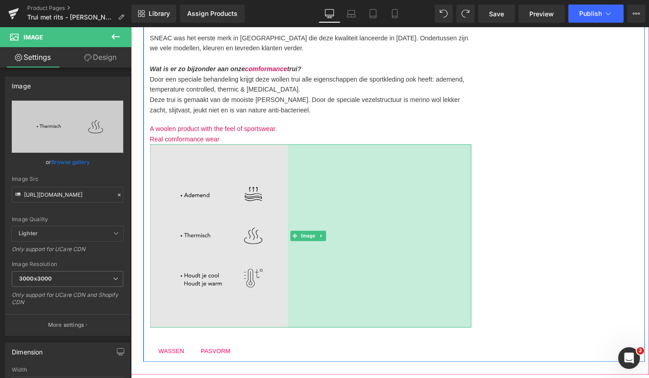
drag, startPoint x: 484, startPoint y: 312, endPoint x: 289, endPoint y: 280, distance: 197.5
click at [289, 280] on div "Image 430px" at bounding box center [321, 248] width 340 height 194
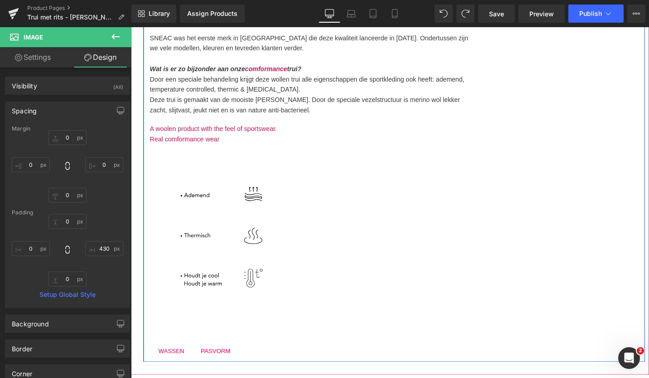
click at [531, 275] on div "(P) Image (P) Image List Ben jij klaar voor onze nieuwe generatie comformance t…" at bounding box center [409, 65] width 531 height 632
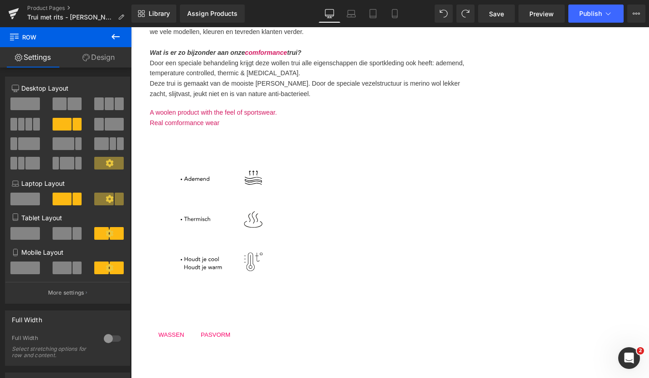
scroll to position [374, 0]
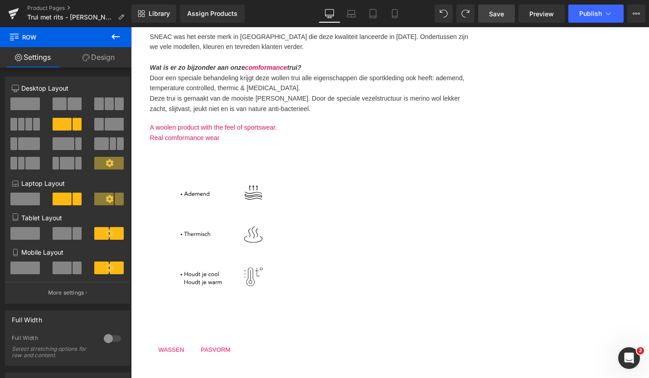
click at [506, 14] on link "Save" at bounding box center [496, 14] width 37 height 18
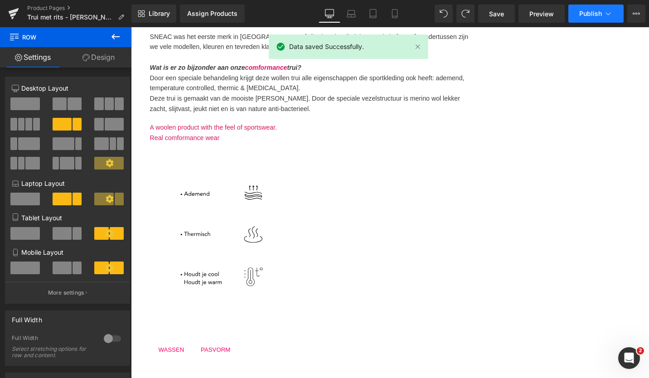
click at [592, 13] on span "Publish" at bounding box center [590, 13] width 23 height 7
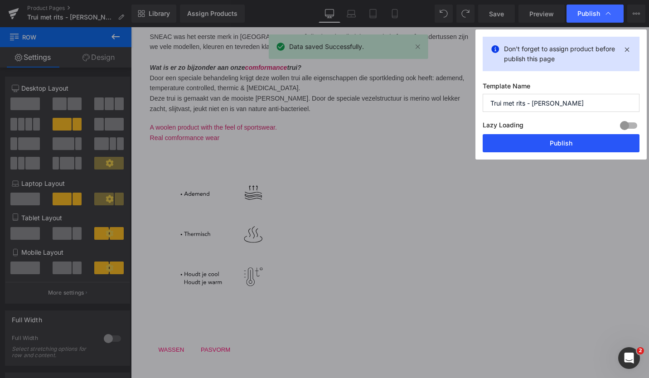
click at [549, 139] on button "Publish" at bounding box center [561, 143] width 157 height 18
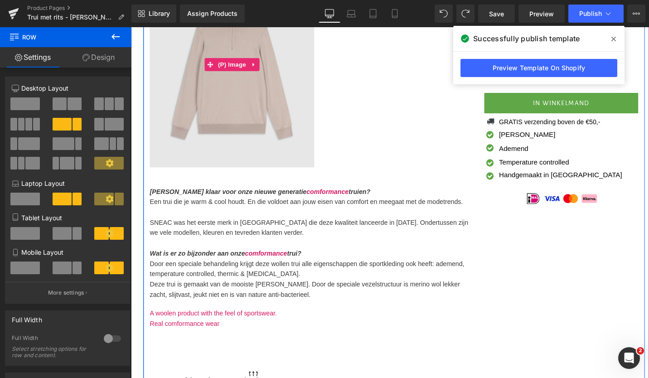
scroll to position [178, 0]
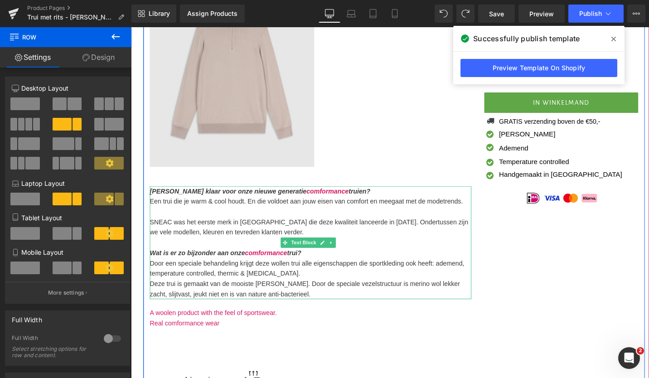
click at [317, 203] on b "comformance" at bounding box center [339, 201] width 44 height 8
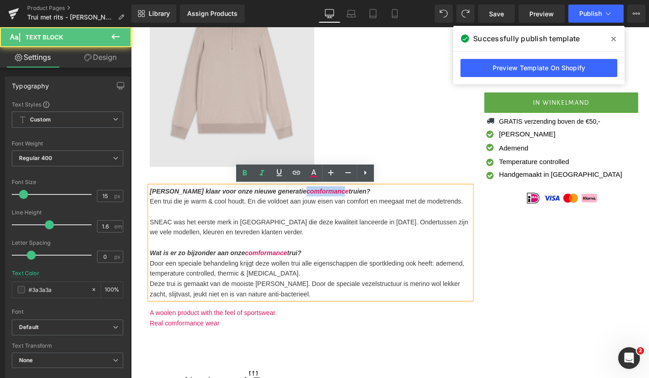
drag, startPoint x: 281, startPoint y: 201, endPoint x: 320, endPoint y: 202, distance: 38.1
click at [320, 202] on b "comformance" at bounding box center [339, 201] width 44 height 8
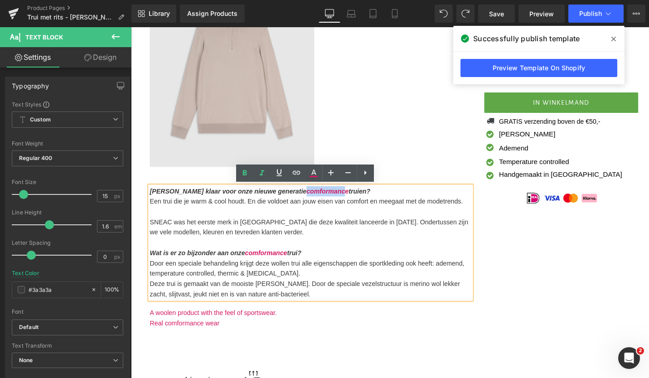
click at [320, 202] on b "comformance" at bounding box center [339, 201] width 44 height 8
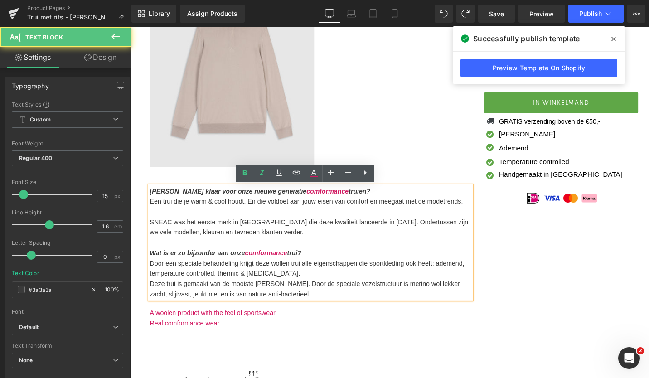
click at [287, 259] on p at bounding box center [321, 255] width 340 height 11
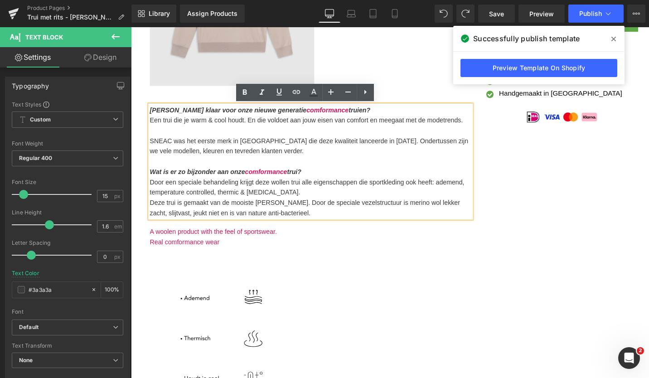
scroll to position [246, 0]
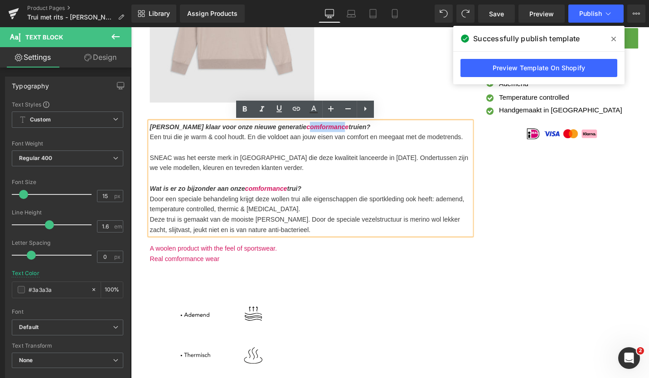
drag, startPoint x: 283, startPoint y: 131, endPoint x: 320, endPoint y: 132, distance: 37.2
click at [320, 132] on b "comformance" at bounding box center [339, 133] width 44 height 8
click at [317, 132] on b "comformance" at bounding box center [339, 133] width 44 height 8
drag, startPoint x: 281, startPoint y: 132, endPoint x: 324, endPoint y: 136, distance: 43.7
click at [324, 136] on span "[PERSON_NAME] klaar voor onze nieuwe generatie comformance truien?" at bounding box center [267, 133] width 233 height 8
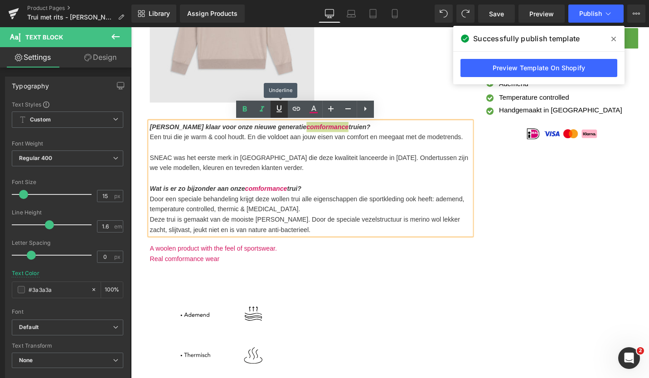
click at [275, 107] on icon at bounding box center [279, 108] width 11 height 11
click at [310, 109] on icon at bounding box center [313, 109] width 11 height 11
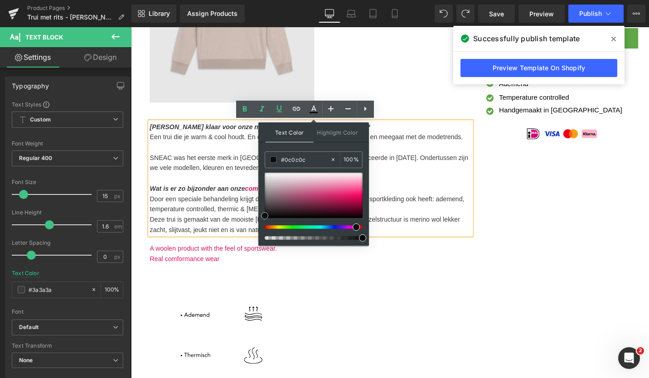
drag, startPoint x: 472, startPoint y: 223, endPoint x: 265, endPoint y: 225, distance: 206.7
click at [504, 276] on div "(P) Image (P) Image List [PERSON_NAME] klaar voor onze nieuwe generatie comform…" at bounding box center [409, 192] width 531 height 632
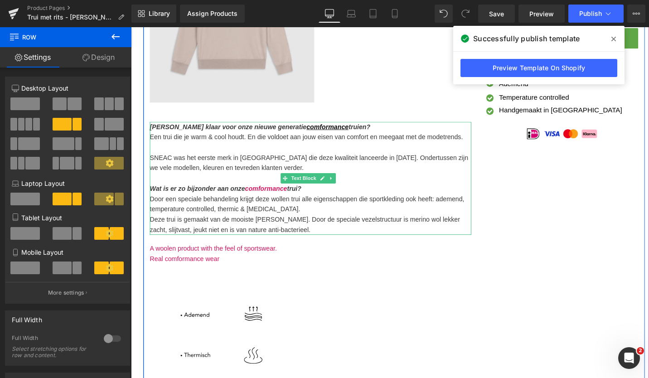
click at [280, 130] on b "[PERSON_NAME] klaar voor onze nieuwe generatie" at bounding box center [234, 133] width 166 height 8
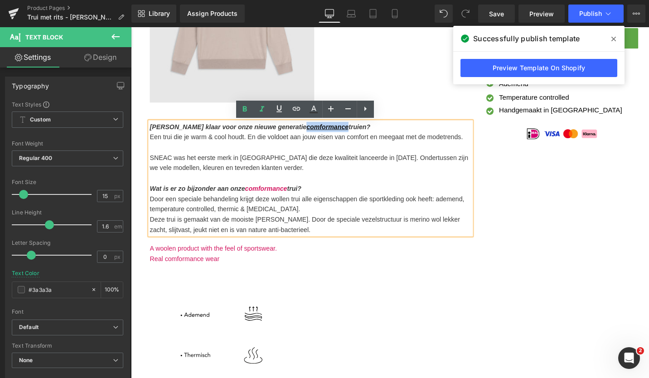
drag, startPoint x: 280, startPoint y: 132, endPoint x: 324, endPoint y: 134, distance: 44.0
click at [324, 134] on span "[PERSON_NAME] klaar voor onze nieuwe generatie comformance truien?" at bounding box center [267, 133] width 233 height 8
click at [357, 138] on p "Een trui die je warm & cool houdt. En die voldoet aan jouw eisen van comfort en…" at bounding box center [321, 143] width 340 height 11
drag, startPoint x: 354, startPoint y: 134, endPoint x: 150, endPoint y: 125, distance: 204.6
click at [150, 125] on div "(P) Image (P) Image List [PERSON_NAME] klaar voor onze nieuwe generatie comform…" at bounding box center [321, 198] width 354 height 619
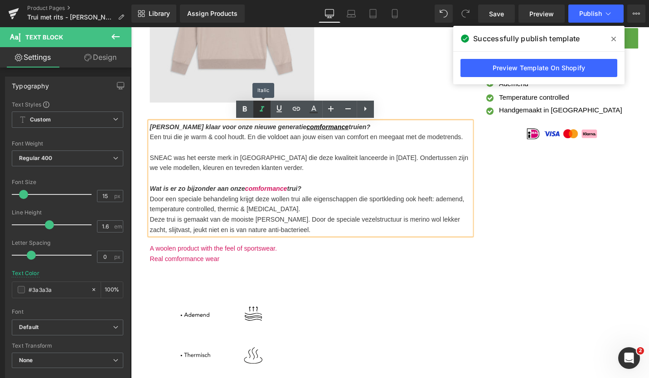
click at [257, 111] on icon at bounding box center [262, 109] width 11 height 11
click at [317, 136] on u "comformance" at bounding box center [339, 133] width 44 height 8
drag, startPoint x: 283, startPoint y: 133, endPoint x: 325, endPoint y: 132, distance: 41.7
click at [325, 132] on p "[PERSON_NAME] klaar voor onze nieuwe generatie comformance truien?" at bounding box center [321, 132] width 340 height 11
click at [317, 132] on u "comformance" at bounding box center [339, 133] width 44 height 8
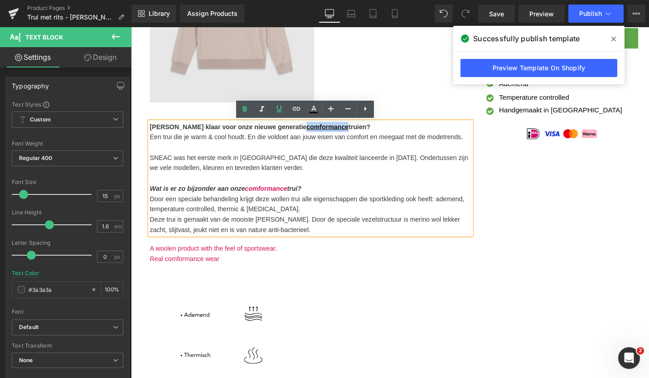
drag, startPoint x: 281, startPoint y: 133, endPoint x: 324, endPoint y: 134, distance: 43.1
click at [324, 134] on u "comformance" at bounding box center [339, 133] width 44 height 8
click at [274, 108] on icon at bounding box center [279, 108] width 11 height 11
click at [264, 108] on icon at bounding box center [262, 109] width 11 height 11
click at [344, 206] on p "Door een speciale behandeling krijgt deze wollen trui alle eigenschappen die sp…" at bounding box center [321, 215] width 340 height 22
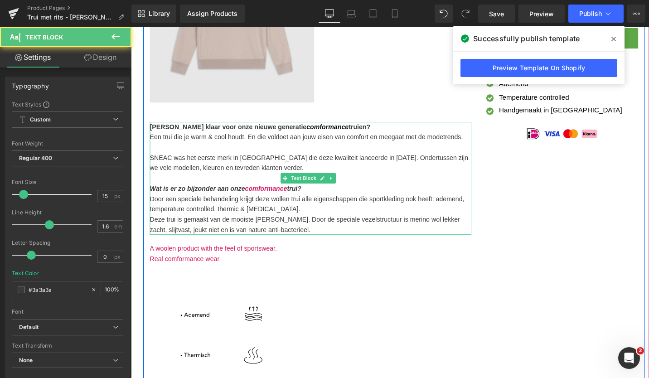
click at [280, 134] on b "[PERSON_NAME] klaar voor onze nieuwe generatie" at bounding box center [234, 133] width 166 height 8
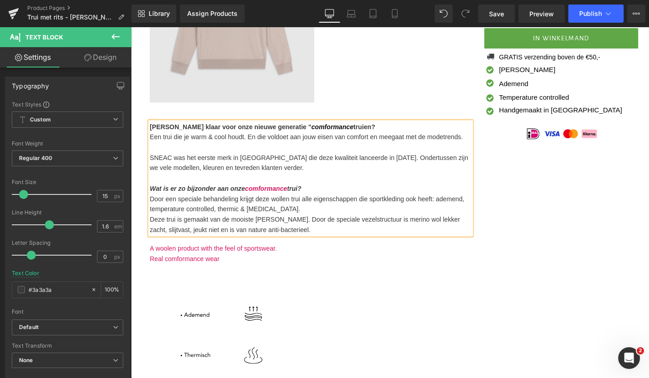
click at [322, 132] on span "comformance" at bounding box center [344, 133] width 44 height 8
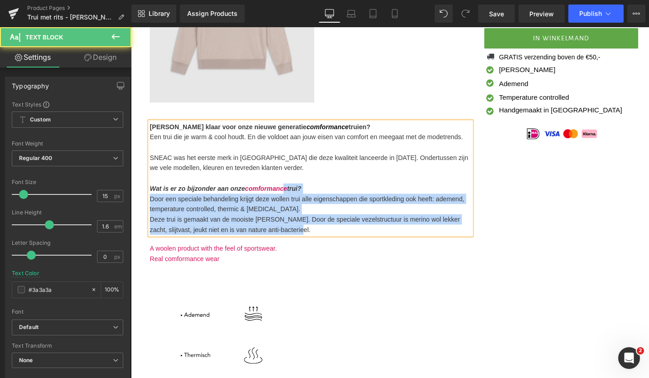
drag, startPoint x: 150, startPoint y: 198, endPoint x: 291, endPoint y: 193, distance: 141.5
click at [291, 193] on div "Ben jij klaar voor onze nieuwe generatie comformance truien? Een trui die je wa…" at bounding box center [321, 187] width 340 height 120
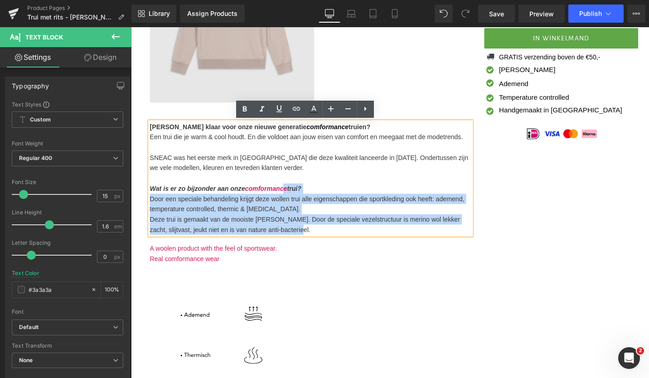
click at [291, 193] on p "Wat is er zo bijzonder aan onze comformance trui?" at bounding box center [321, 198] width 340 height 11
drag, startPoint x: 307, startPoint y: 198, endPoint x: 150, endPoint y: 193, distance: 156.9
click at [151, 193] on div "Ben jij klaar voor onze nieuwe generatie comformance truien? Een trui die je wa…" at bounding box center [321, 187] width 340 height 120
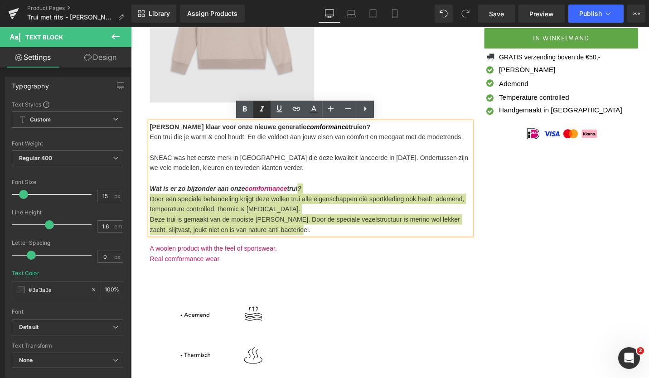
click at [261, 111] on icon at bounding box center [262, 108] width 5 height 5
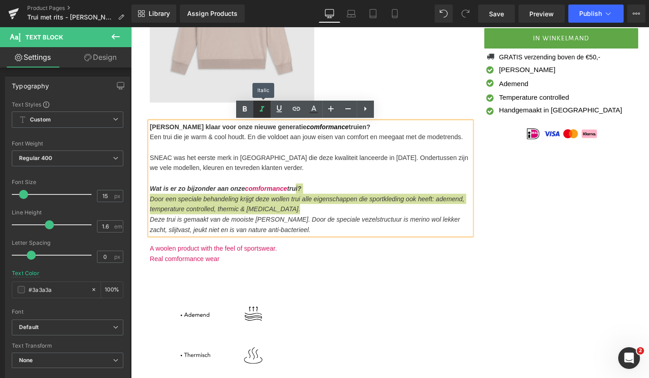
click at [261, 111] on icon at bounding box center [262, 108] width 5 height 5
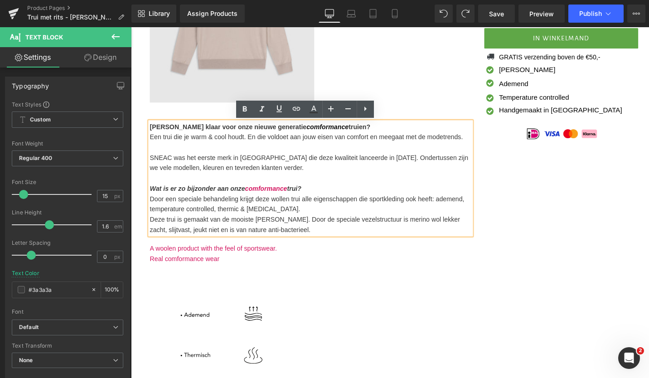
click at [314, 197] on p "Wat is er zo bijzonder aan onze comformance trui?" at bounding box center [321, 198] width 340 height 11
drag, startPoint x: 314, startPoint y: 197, endPoint x: 176, endPoint y: 191, distance: 137.9
click at [176, 191] on div "Ben jij klaar voor onze nieuwe generatie comformance truien? Een trui die je wa…" at bounding box center [321, 187] width 340 height 120
click at [263, 112] on icon at bounding box center [262, 109] width 11 height 11
click at [262, 113] on icon at bounding box center [262, 109] width 11 height 11
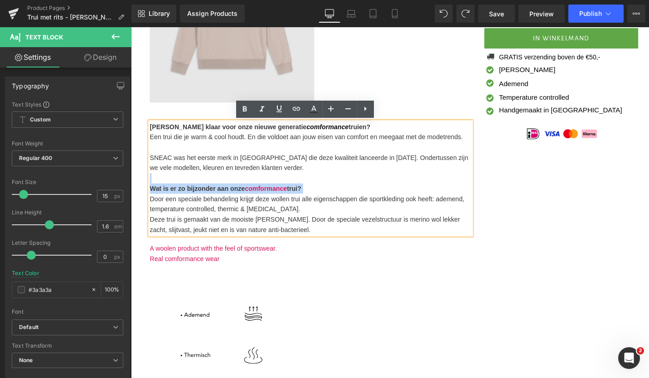
click at [265, 197] on span "comformance" at bounding box center [274, 198] width 44 height 8
drag, startPoint x: 255, startPoint y: 198, endPoint x: 281, endPoint y: 199, distance: 26.3
click at [281, 199] on span "comformance" at bounding box center [274, 198] width 44 height 8
drag, startPoint x: 296, startPoint y: 199, endPoint x: 252, endPoint y: 196, distance: 44.0
click at [252, 196] on b "Wat is er zo bijzonder aan onze comformance trui?" at bounding box center [231, 198] width 160 height 8
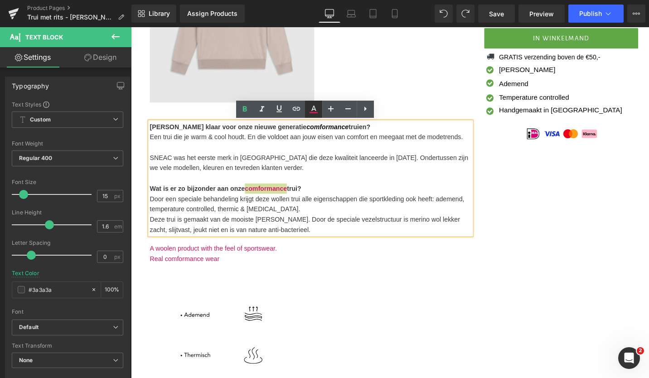
click at [313, 109] on icon at bounding box center [313, 109] width 11 height 11
type input "#d31861"
type input "100"
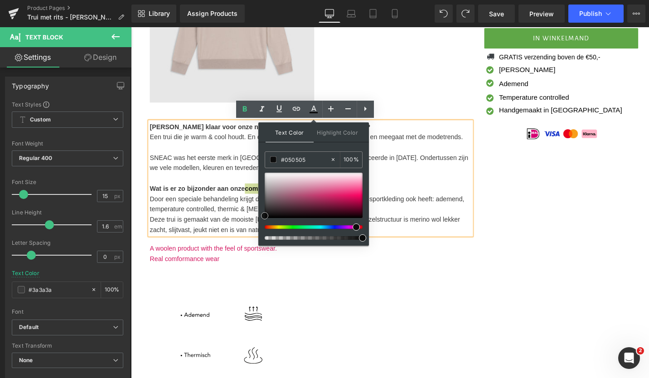
drag, startPoint x: 475, startPoint y: 225, endPoint x: 264, endPoint y: 229, distance: 210.4
type input "#000000"
drag, startPoint x: 393, startPoint y: 243, endPoint x: 263, endPoint y: 240, distance: 130.1
click at [259, 114] on icon at bounding box center [262, 109] width 11 height 11
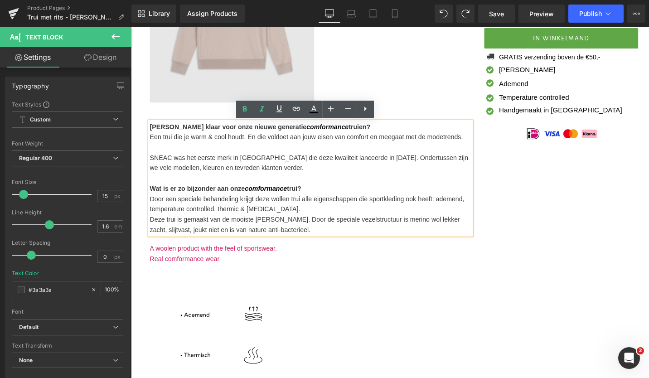
click at [311, 252] on div "(P) Image (P) Image List Ben jij klaar voor onze nieuwe generatie comformance t…" at bounding box center [321, 198] width 354 height 619
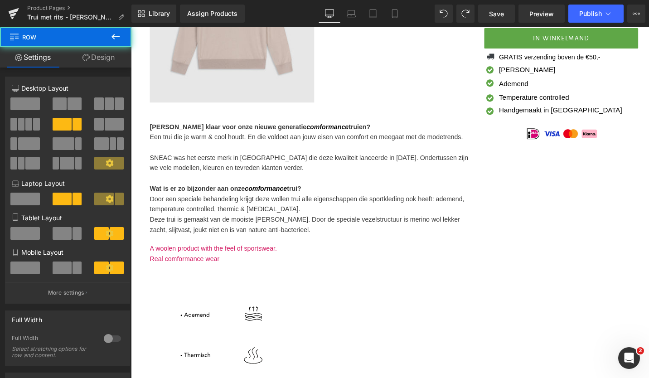
click at [259, 262] on span "A woolen product with the feel of sportswear." at bounding box center [218, 261] width 135 height 8
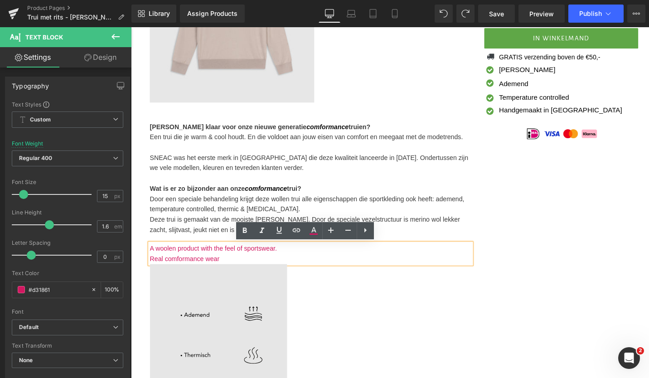
click at [220, 278] on div "Image 430px" at bounding box center [321, 375] width 340 height 194
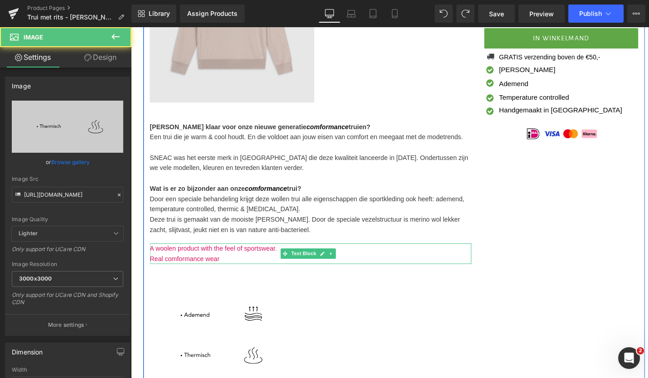
click at [225, 274] on p "Real comformance wear" at bounding box center [321, 272] width 340 height 11
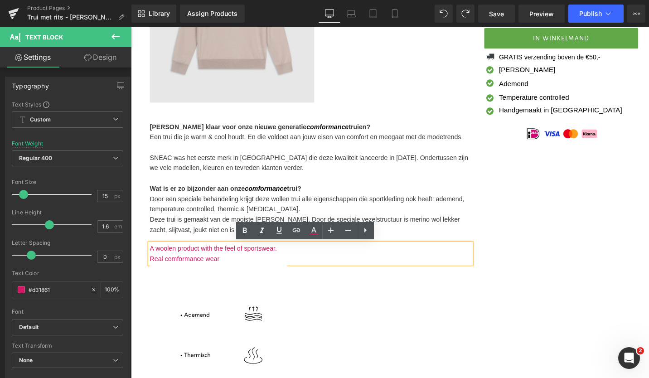
drag, startPoint x: 225, startPoint y: 274, endPoint x: 149, endPoint y: 261, distance: 77.3
click at [151, 261] on div "A woolen product with the feel of sportswear. Real comformance wear" at bounding box center [321, 267] width 340 height 22
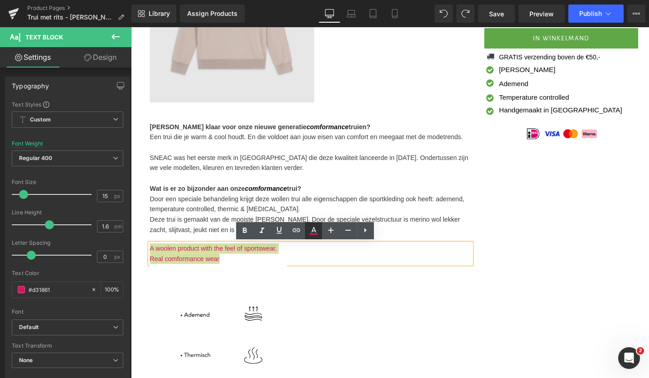
click at [309, 236] on link at bounding box center [313, 230] width 17 height 17
type input "#d31861"
type input "100"
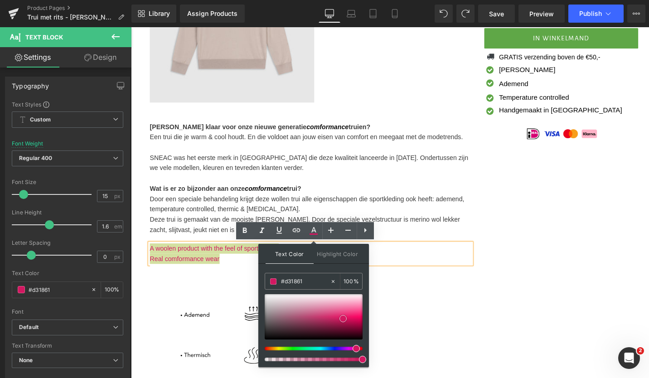
click at [342, 320] on span at bounding box center [342, 318] width 7 height 7
click at [335, 282] on icon at bounding box center [333, 281] width 6 height 6
type input "none"
type input "0"
type input "#c31859"
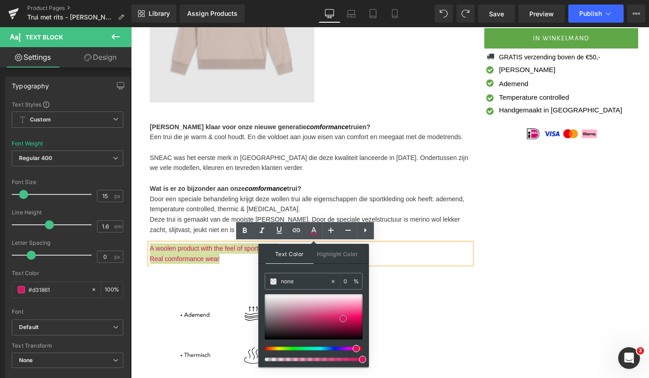
type input "100"
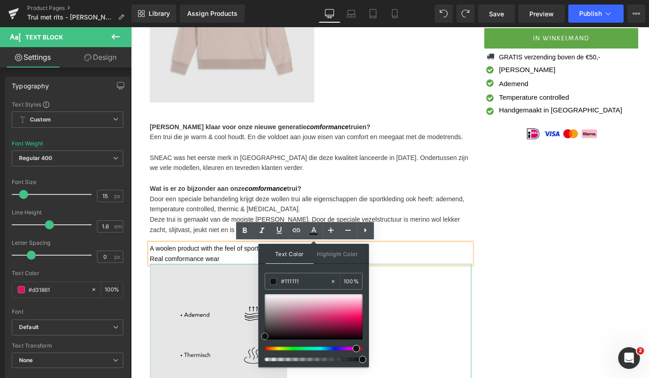
drag, startPoint x: 474, startPoint y: 346, endPoint x: 262, endPoint y: 355, distance: 212.8
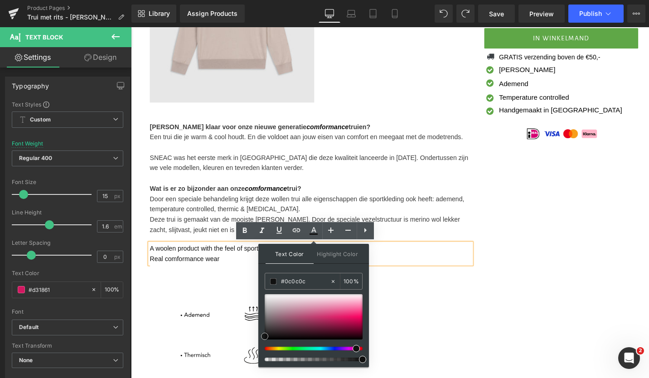
type input "#000000"
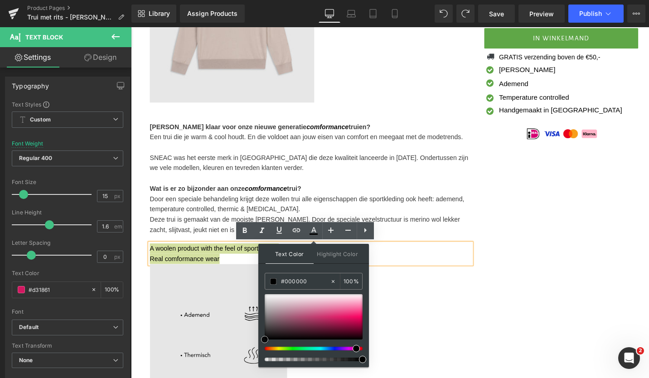
drag, startPoint x: 396, startPoint y: 364, endPoint x: 265, endPoint y: 364, distance: 131.0
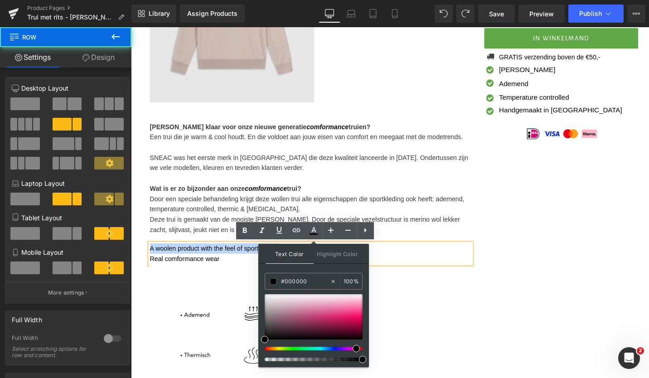
click at [573, 298] on div "(P) Image (P) Image List Ben jij klaar voor onze nieuwe generatie comformance t…" at bounding box center [409, 192] width 531 height 632
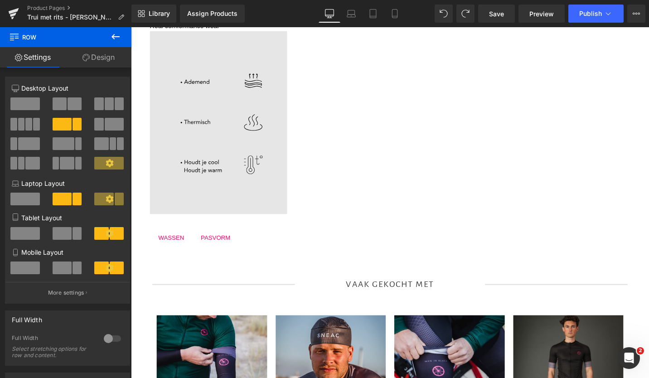
scroll to position [493, 0]
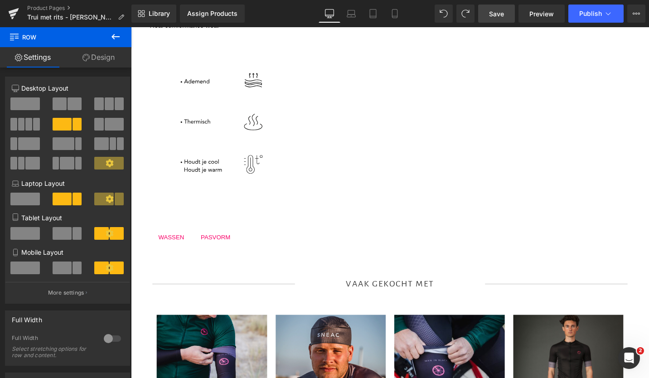
click at [511, 17] on link "Save" at bounding box center [496, 14] width 37 height 18
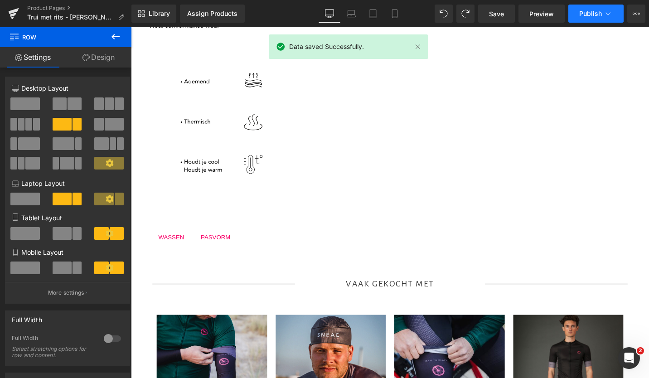
click at [592, 15] on span "Publish" at bounding box center [590, 13] width 23 height 7
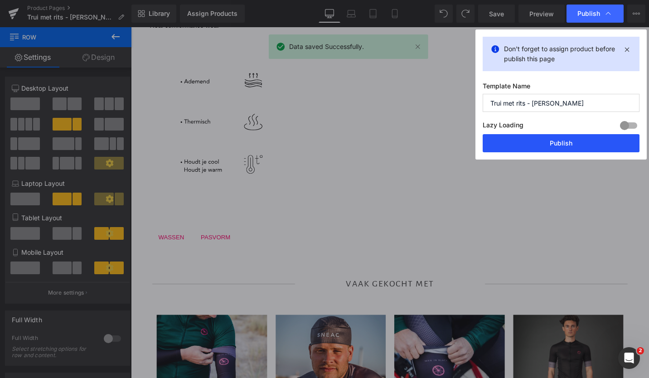
click at [544, 143] on button "Publish" at bounding box center [561, 143] width 157 height 18
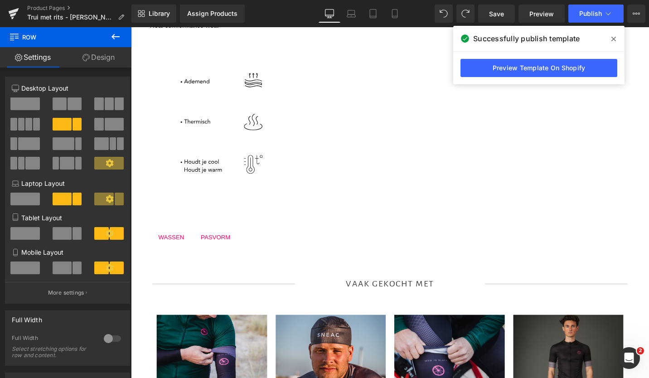
click at [112, 32] on icon at bounding box center [115, 36] width 11 height 11
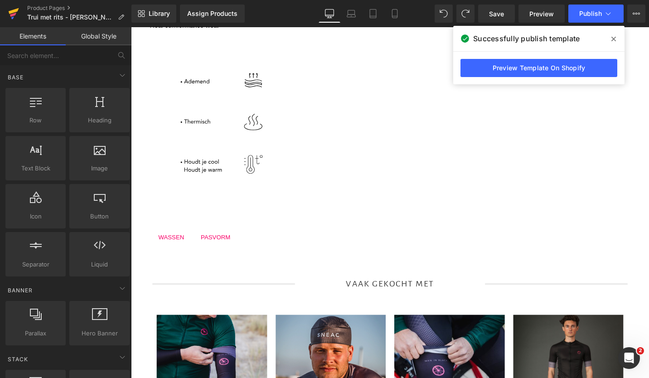
click at [13, 18] on icon at bounding box center [12, 17] width 3 height 3
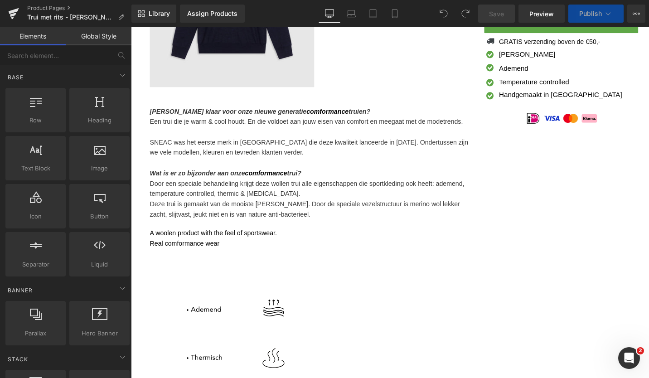
scroll to position [261, 0]
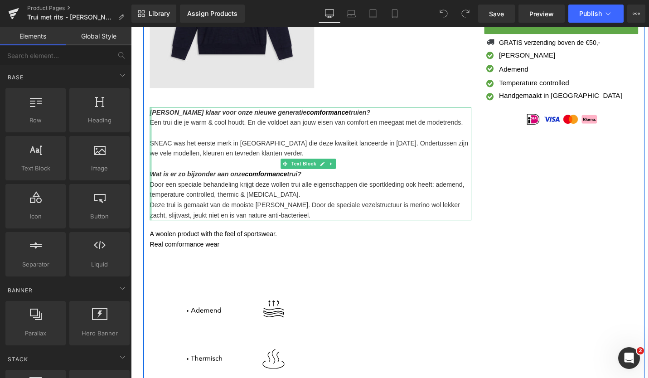
click at [153, 180] on div at bounding box center [152, 172] width 2 height 120
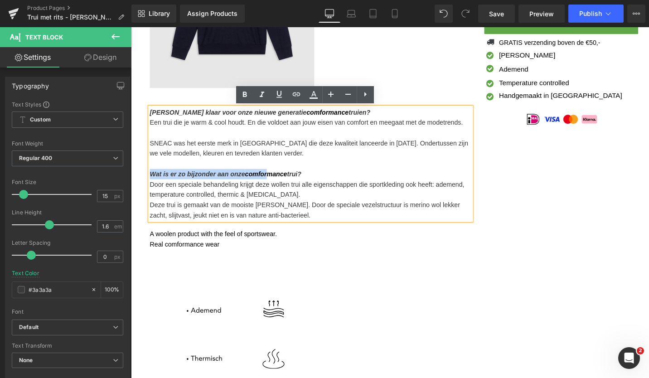
drag, startPoint x: 152, startPoint y: 181, endPoint x: 276, endPoint y: 186, distance: 124.7
click at [276, 186] on b "Wat is er zo bijzonder aan onze comformance trui?" at bounding box center [231, 183] width 160 height 8
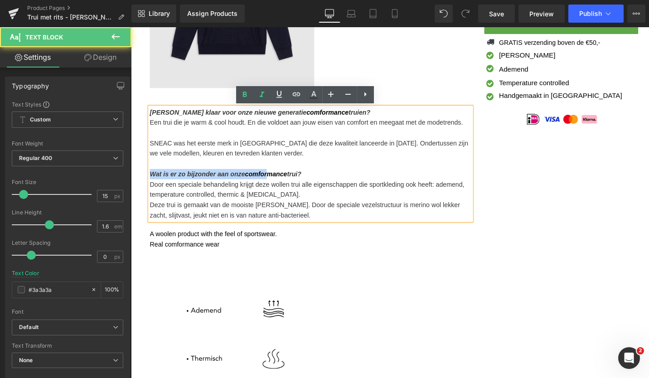
click at [276, 186] on span "comformance" at bounding box center [274, 183] width 44 height 8
drag, startPoint x: 152, startPoint y: 181, endPoint x: 317, endPoint y: 184, distance: 165.0
click at [317, 184] on p "Wat is er zo bijzonder aan onze comformance trui?" at bounding box center [321, 182] width 340 height 11
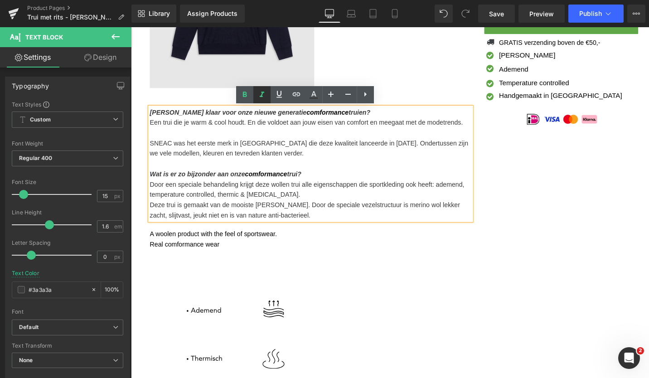
click at [259, 94] on icon at bounding box center [262, 94] width 11 height 11
click at [259, 188] on p "Door een speciale behandeling krijgt deze wollen trui alle eigenschappen die sp…" at bounding box center [321, 199] width 340 height 22
drag, startPoint x: 255, startPoint y: 183, endPoint x: 282, endPoint y: 182, distance: 27.7
click at [282, 182] on span "comformance" at bounding box center [274, 183] width 44 height 8
click at [268, 186] on span "comformance" at bounding box center [274, 183] width 44 height 8
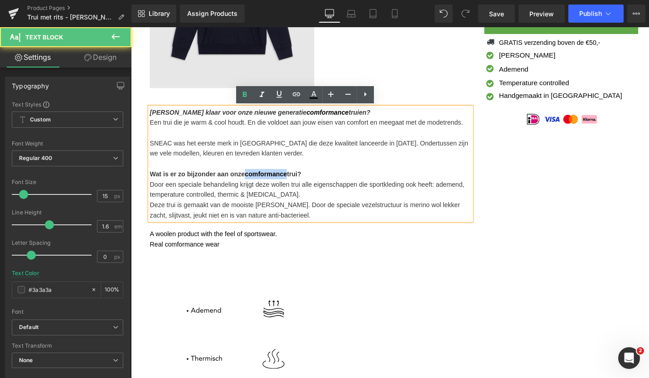
drag, startPoint x: 252, startPoint y: 183, endPoint x: 296, endPoint y: 186, distance: 43.6
click at [296, 186] on span "comformance" at bounding box center [274, 183] width 44 height 8
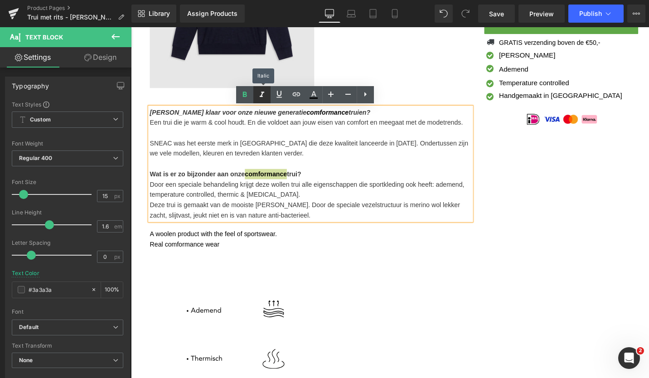
click at [265, 98] on icon at bounding box center [262, 94] width 11 height 11
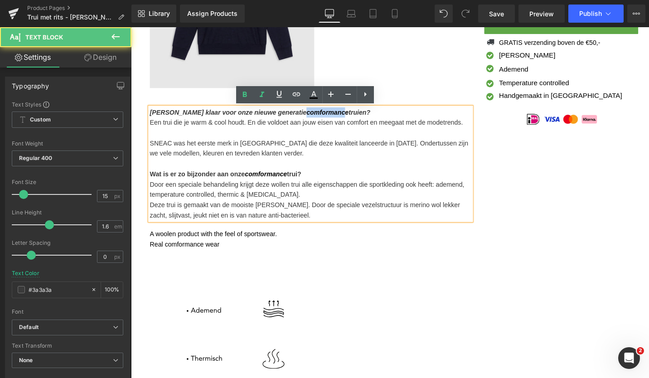
drag, startPoint x: 281, startPoint y: 120, endPoint x: 321, endPoint y: 120, distance: 40.8
click at [321, 120] on b "comformance" at bounding box center [339, 117] width 44 height 8
drag, startPoint x: 323, startPoint y: 120, endPoint x: 281, endPoint y: 119, distance: 42.6
click at [281, 119] on span "[PERSON_NAME] klaar voor onze nieuwe generatie comformance truien?" at bounding box center [267, 117] width 233 height 8
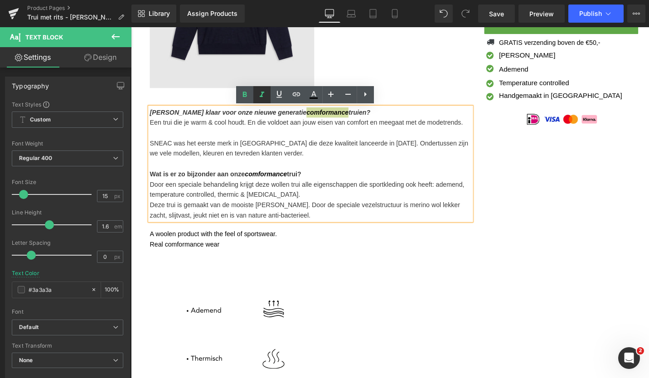
click at [265, 95] on icon at bounding box center [262, 94] width 11 height 11
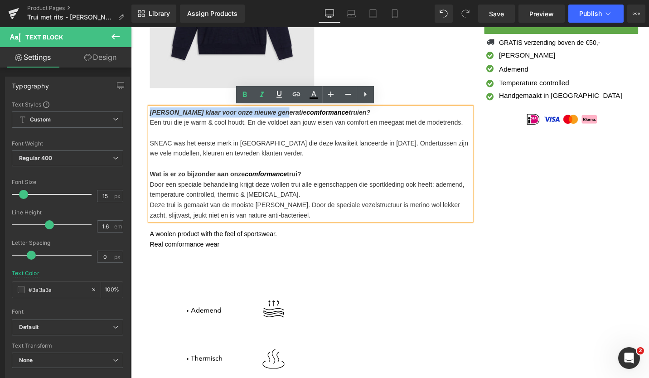
drag, startPoint x: 277, startPoint y: 117, endPoint x: 151, endPoint y: 112, distance: 126.1
click at [151, 112] on p "[PERSON_NAME] klaar voor onze nieuwe generatie comformance truien?" at bounding box center [321, 117] width 340 height 11
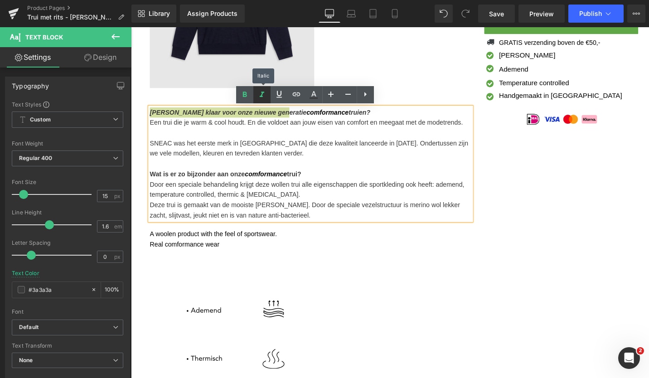
click at [259, 91] on icon at bounding box center [262, 94] width 11 height 11
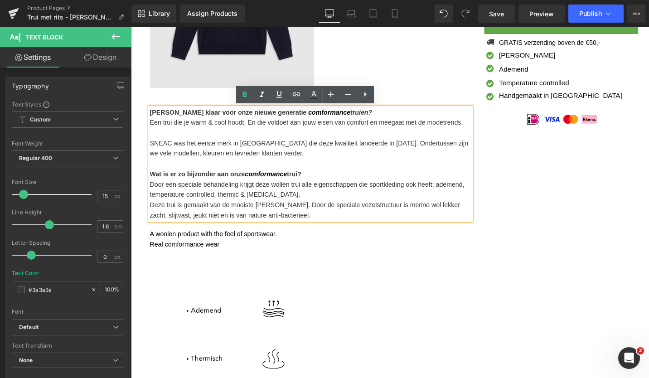
drag, startPoint x: 349, startPoint y: 118, endPoint x: 326, endPoint y: 120, distance: 22.3
click at [326, 120] on p "[PERSON_NAME] klaar voor onze nieuwe generatie comformance truien?" at bounding box center [321, 117] width 340 height 11
click at [261, 92] on icon at bounding box center [262, 94] width 11 height 11
click at [314, 171] on p at bounding box center [321, 171] width 340 height 11
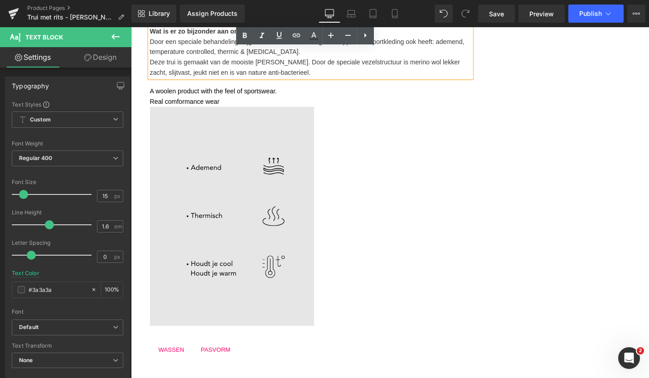
scroll to position [412, 0]
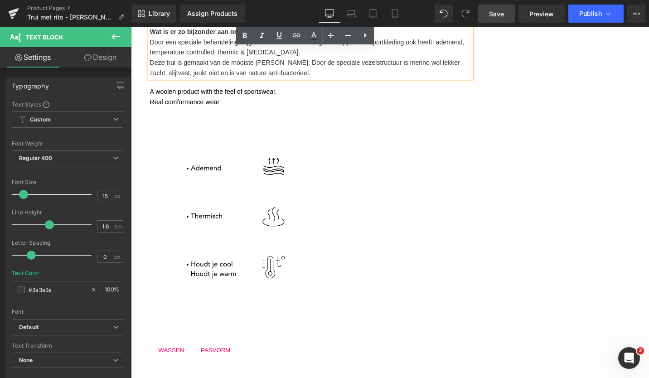
click at [500, 15] on span "Save" at bounding box center [496, 14] width 15 height 10
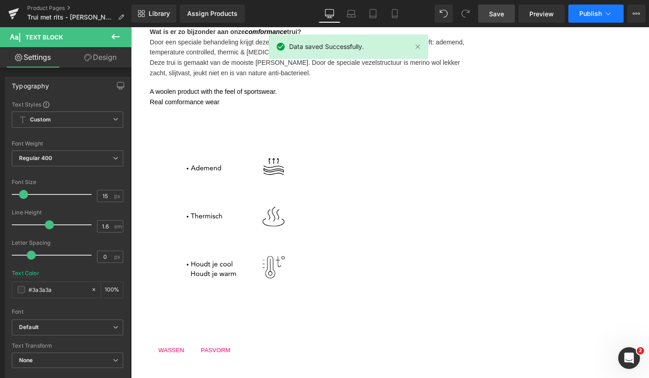
click at [596, 19] on button "Publish" at bounding box center [595, 14] width 55 height 18
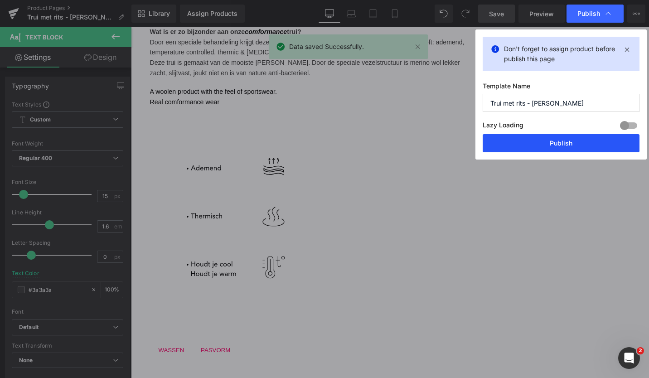
click at [572, 141] on button "Publish" at bounding box center [561, 143] width 157 height 18
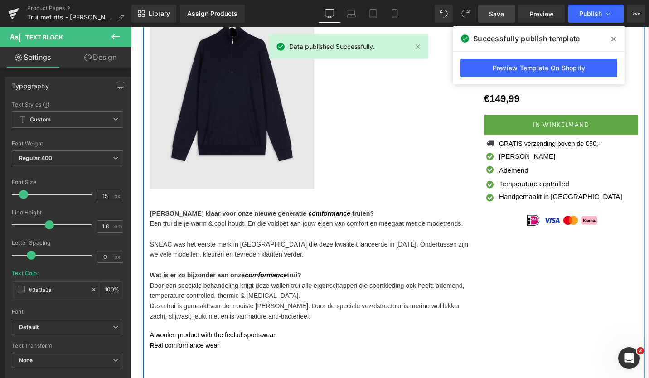
scroll to position [0, 0]
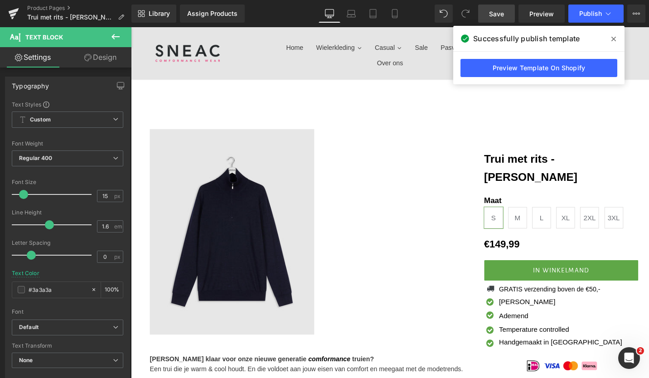
click at [118, 36] on icon at bounding box center [115, 36] width 11 height 11
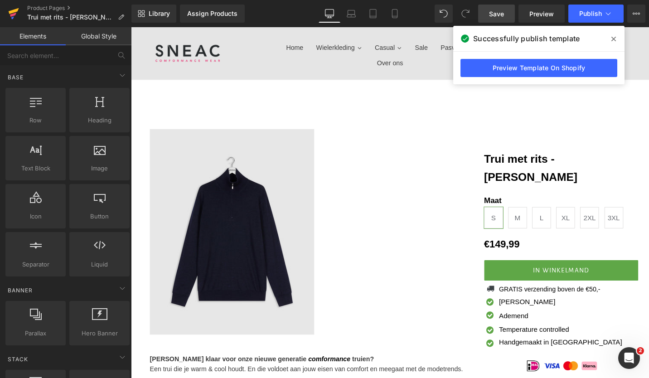
click at [15, 15] on icon at bounding box center [13, 13] width 11 height 23
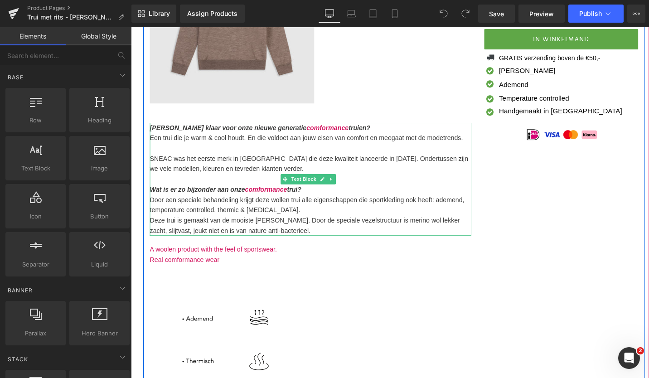
click at [265, 136] on b "[PERSON_NAME] klaar voor onze nieuwe generatie" at bounding box center [234, 134] width 166 height 8
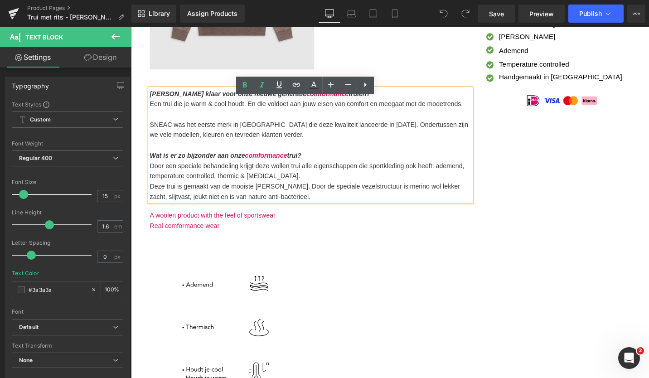
scroll to position [271, 0]
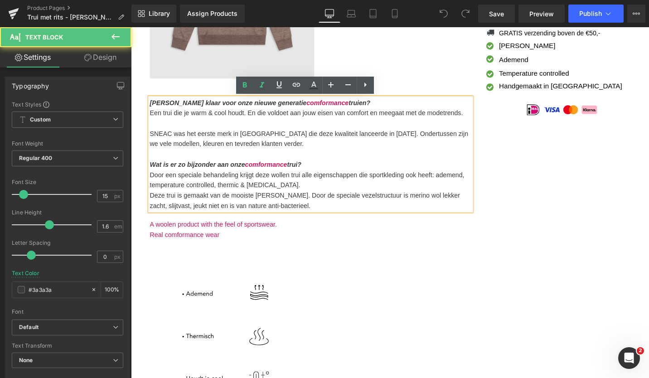
drag, startPoint x: 314, startPoint y: 172, endPoint x: 187, endPoint y: 156, distance: 127.9
click at [187, 156] on div "[PERSON_NAME] klaar voor onze nieuwe generatie comformance truien? Een trui die…" at bounding box center [321, 162] width 340 height 120
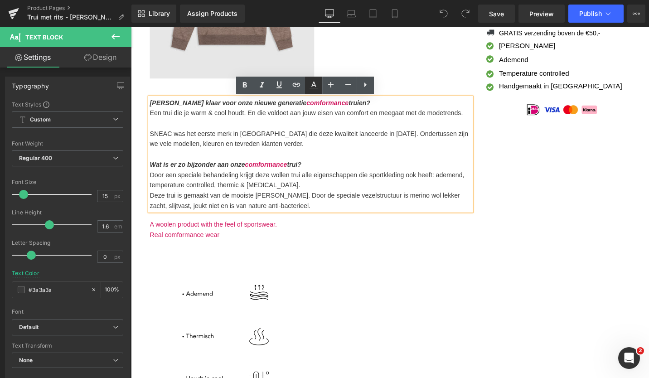
click at [312, 86] on icon at bounding box center [313, 84] width 5 height 5
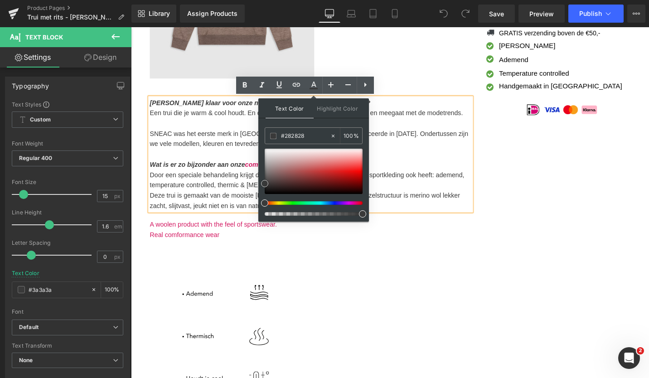
type input "#262626"
drag, startPoint x: 393, startPoint y: 210, endPoint x: 262, endPoint y: 210, distance: 130.1
click at [259, 87] on icon at bounding box center [262, 85] width 11 height 11
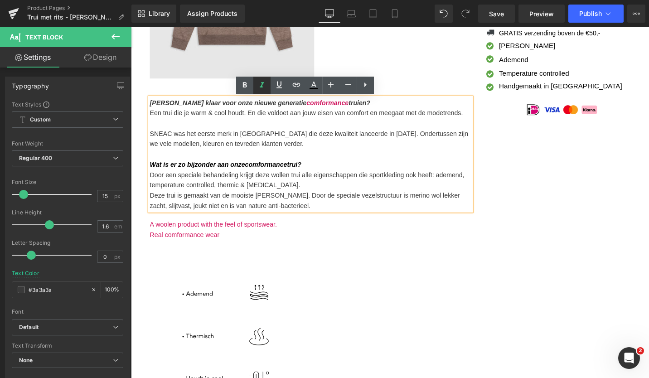
click at [262, 87] on icon at bounding box center [262, 84] width 5 height 5
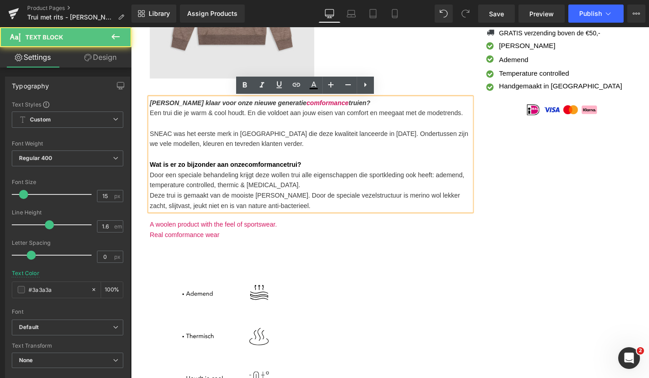
click at [251, 170] on b "Wat is er zo bijzonder aan onze comformance trui?" at bounding box center [231, 173] width 160 height 8
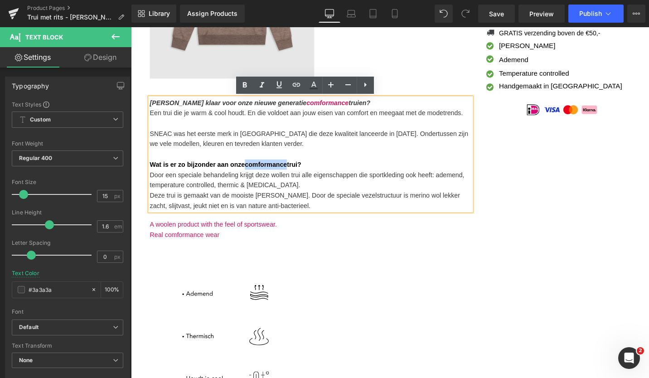
drag, startPoint x: 253, startPoint y: 173, endPoint x: 295, endPoint y: 172, distance: 42.2
click at [295, 172] on b "Wat is er zo bijzonder aan onze comformance trui?" at bounding box center [231, 173] width 160 height 8
click at [263, 88] on icon at bounding box center [262, 85] width 11 height 11
click at [253, 147] on p "SNEAC was het eerste merk in [GEOGRAPHIC_DATA] die deze kwaliteit lanceerde in …" at bounding box center [321, 146] width 340 height 22
drag, startPoint x: 352, startPoint y: 105, endPoint x: 150, endPoint y: 107, distance: 201.7
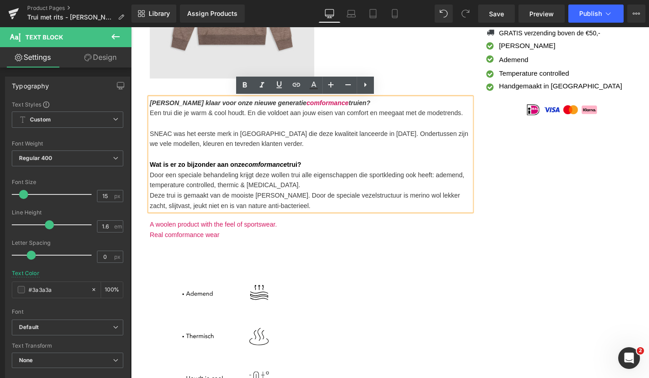
click at [151, 107] on p "[PERSON_NAME] klaar voor onze nieuwe generatie comformance truien?" at bounding box center [321, 107] width 340 height 11
click at [256, 83] on link at bounding box center [261, 85] width 17 height 17
click at [315, 85] on icon at bounding box center [313, 84] width 5 height 5
type input "#3a3a3a"
type input "100"
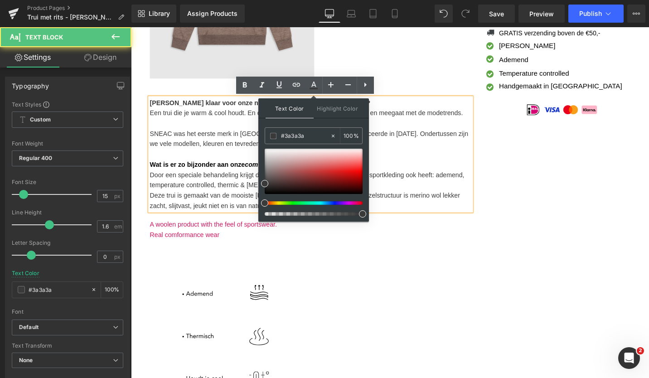
click at [234, 126] on p at bounding box center [321, 129] width 340 height 11
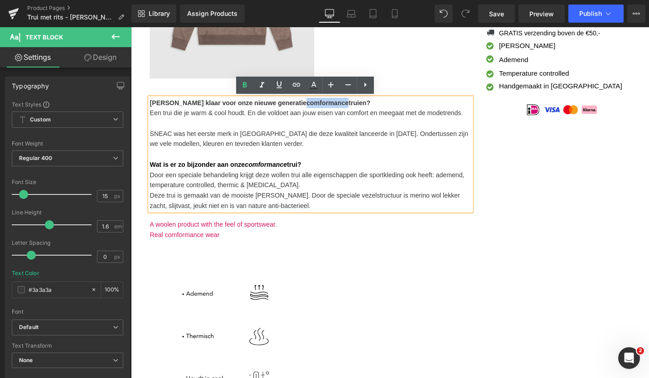
drag, startPoint x: 281, startPoint y: 108, endPoint x: 324, endPoint y: 107, distance: 43.1
click at [324, 107] on b "comformance" at bounding box center [339, 107] width 44 height 8
click at [259, 91] on icon at bounding box center [262, 85] width 11 height 11
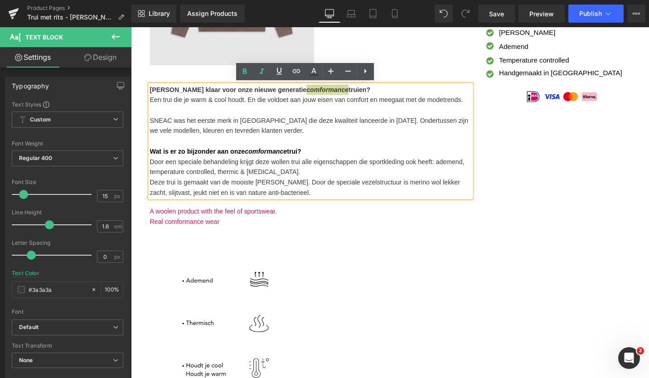
scroll to position [286, 0]
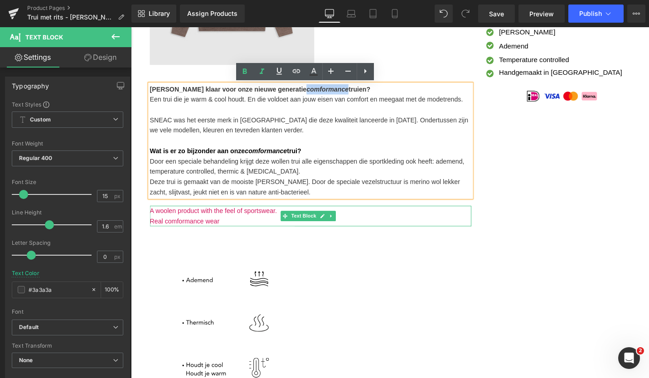
click at [223, 234] on p "Real comformance wear" at bounding box center [321, 232] width 340 height 11
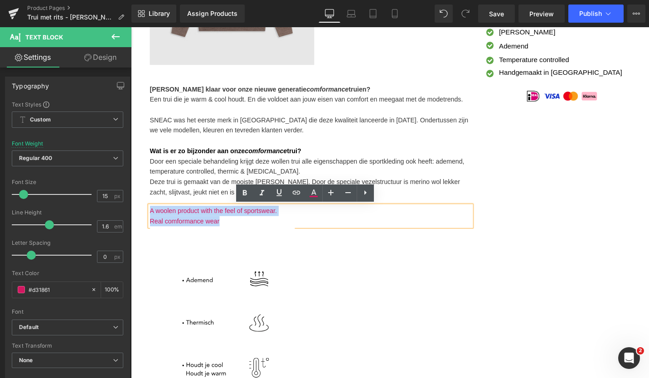
drag, startPoint x: 225, startPoint y: 233, endPoint x: 152, endPoint y: 224, distance: 73.5
click at [152, 224] on div "A woolen product with the feel of sportswear. Real comformance wear" at bounding box center [321, 227] width 340 height 22
click at [308, 188] on icon at bounding box center [313, 193] width 11 height 11
type input "#d31861"
type input "100"
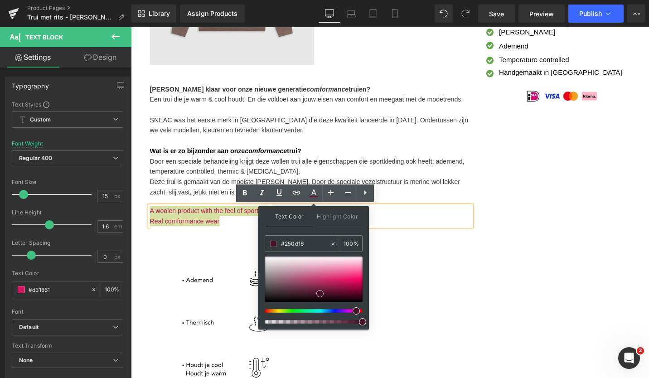
type input "#000000"
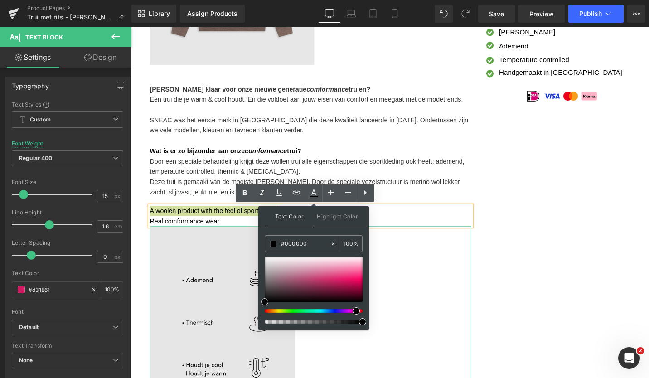
drag, startPoint x: 472, startPoint y: 309, endPoint x: 250, endPoint y: 345, distance: 225.4
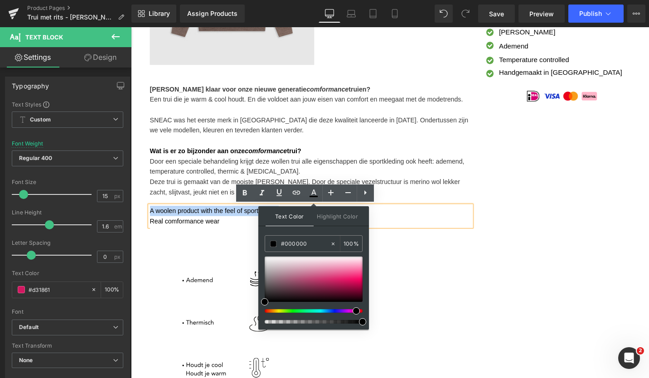
click at [548, 272] on div "(P) Image (P) Image List [PERSON_NAME] klaar voor onze nieuwe generatie comform…" at bounding box center [409, 157] width 531 height 643
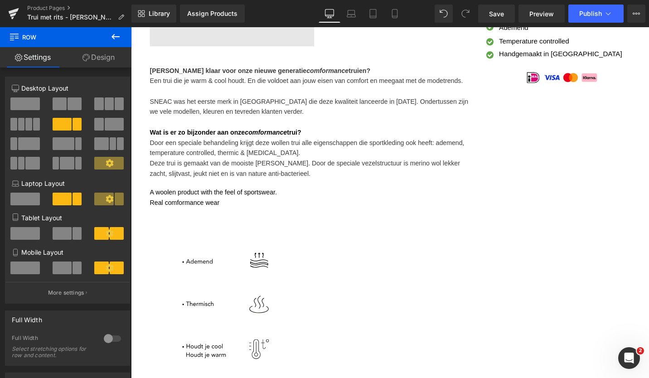
scroll to position [298, 0]
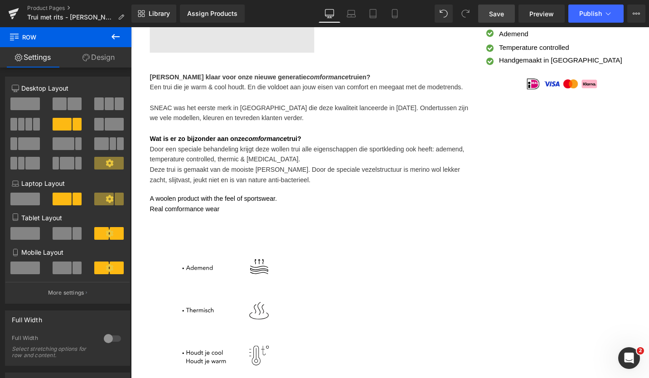
click at [497, 9] on span "Save" at bounding box center [496, 14] width 15 height 10
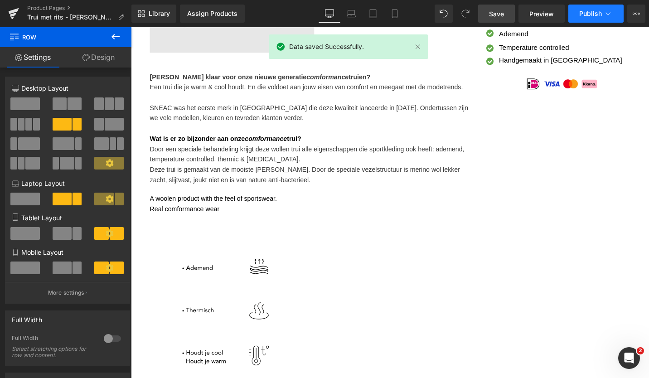
click at [590, 11] on span "Publish" at bounding box center [590, 13] width 23 height 7
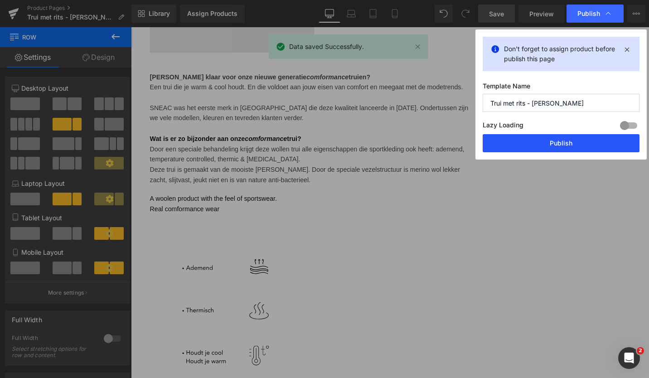
click at [535, 145] on button "Publish" at bounding box center [561, 143] width 157 height 18
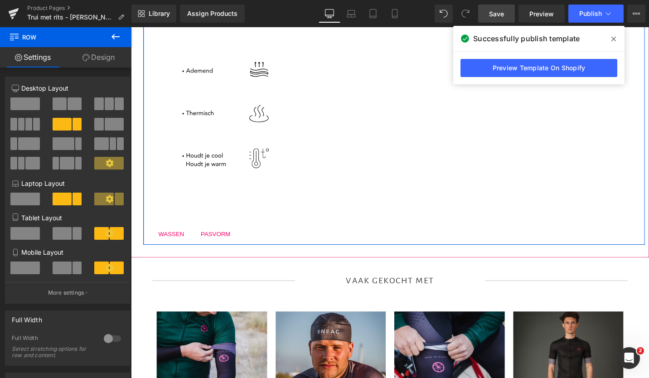
scroll to position [579, 0]
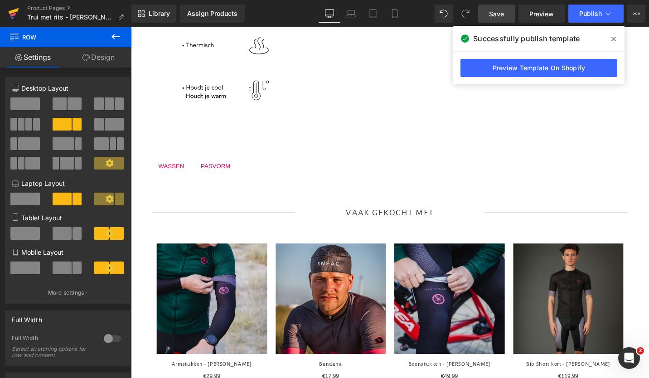
click at [14, 15] on icon at bounding box center [13, 15] width 6 height 4
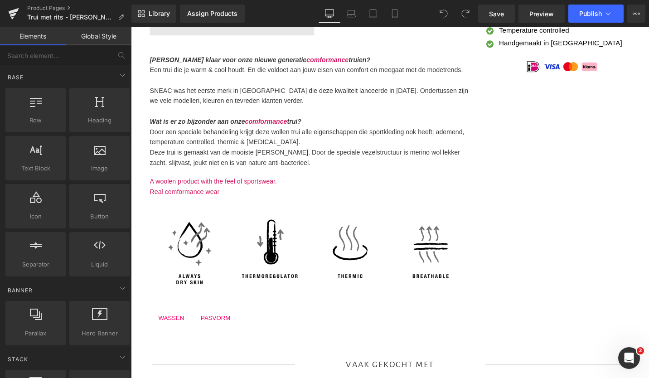
scroll to position [318, 0]
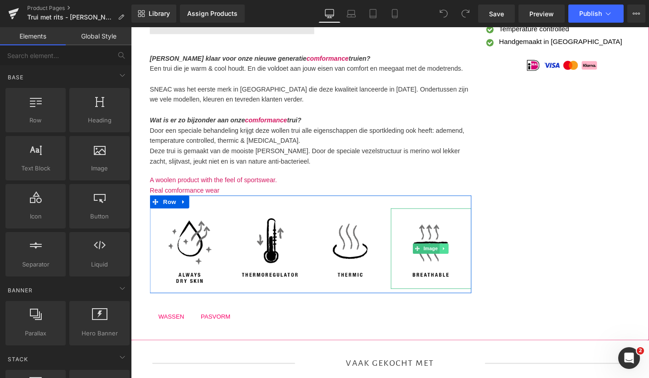
click at [461, 256] on link at bounding box center [462, 261] width 10 height 11
click at [465, 259] on icon at bounding box center [467, 261] width 5 height 5
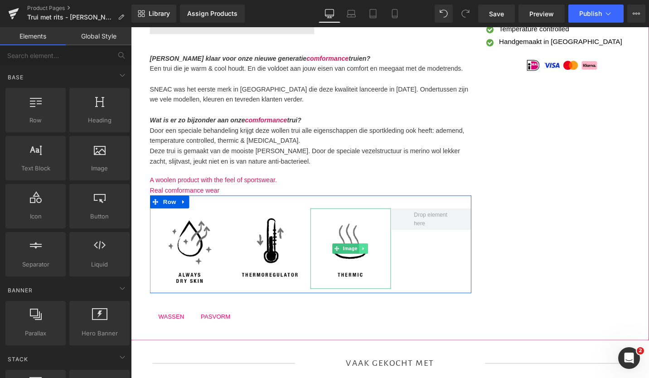
click at [374, 259] on icon at bounding box center [376, 261] width 5 height 5
click at [378, 264] on link at bounding box center [382, 261] width 10 height 11
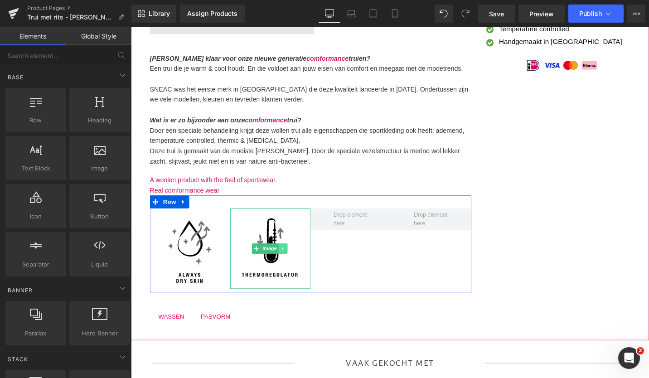
click at [291, 259] on icon at bounding box center [292, 261] width 5 height 5
click at [298, 261] on link at bounding box center [297, 261] width 10 height 11
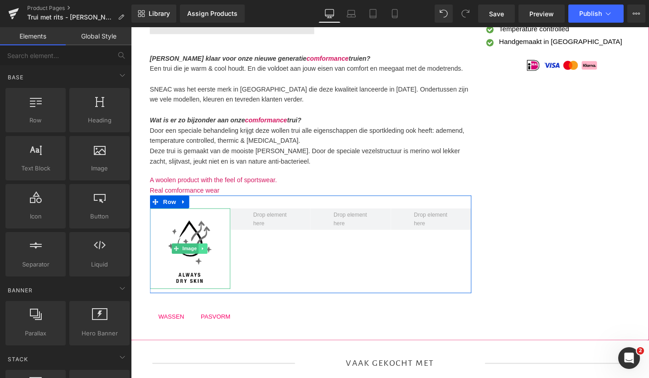
click at [206, 262] on icon at bounding box center [206, 261] width 1 height 3
click at [214, 265] on link at bounding box center [212, 261] width 10 height 11
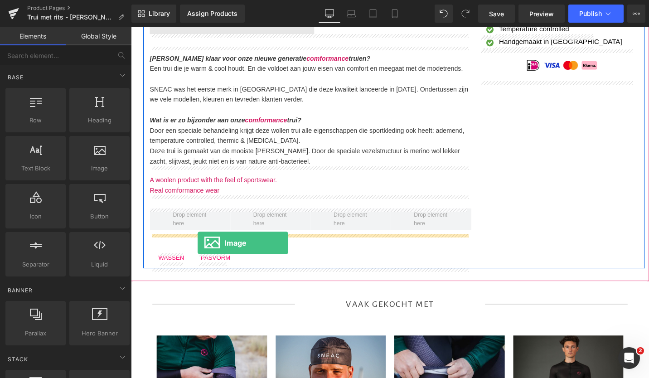
drag, startPoint x: 218, startPoint y: 184, endPoint x: 202, endPoint y: 256, distance: 73.1
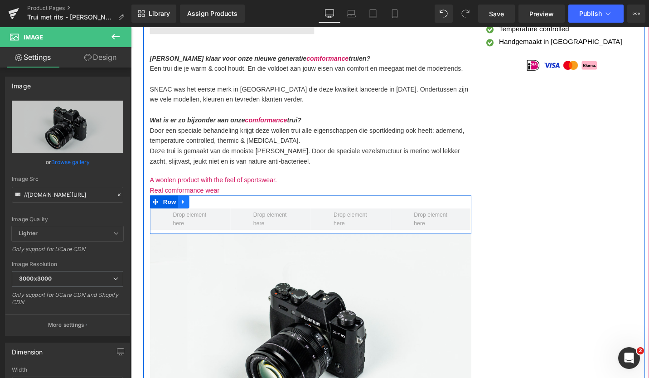
click at [184, 209] on icon at bounding box center [187, 212] width 6 height 7
click at [209, 211] on icon at bounding box center [210, 212] width 6 height 6
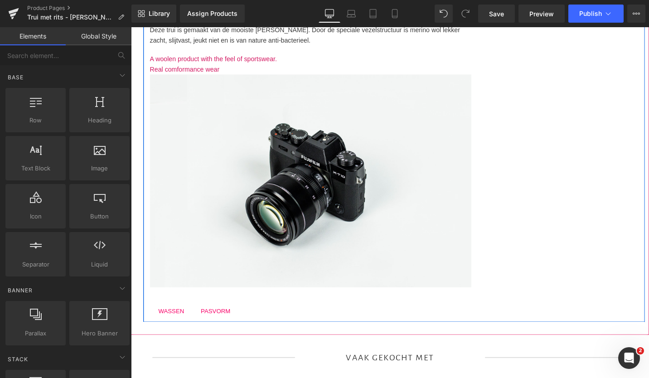
scroll to position [452, 0]
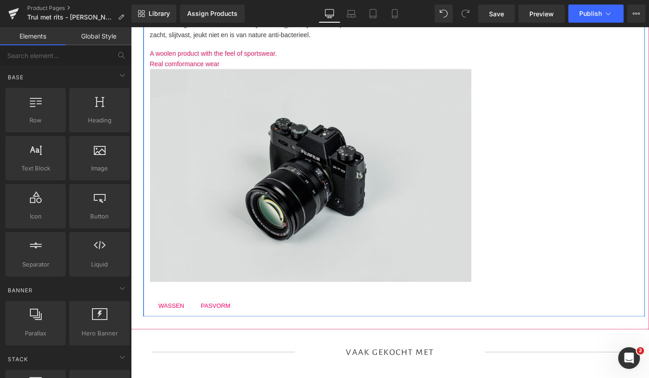
click at [280, 188] on img at bounding box center [321, 184] width 340 height 225
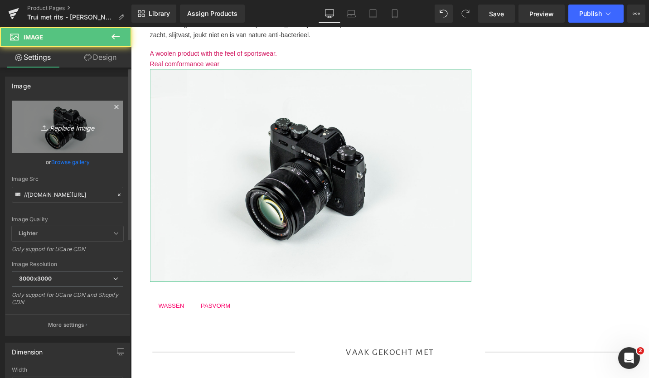
click at [61, 125] on icon "Replace Image" at bounding box center [67, 126] width 73 height 11
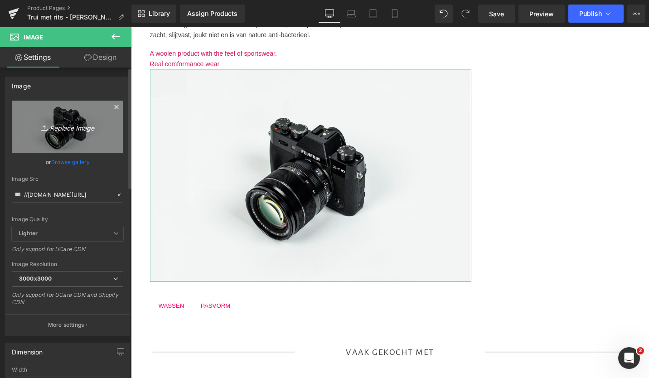
type input "C:\fakepath\Door onze speciale samenstelling Ademend Thermisch Houdt je cool Ho…"
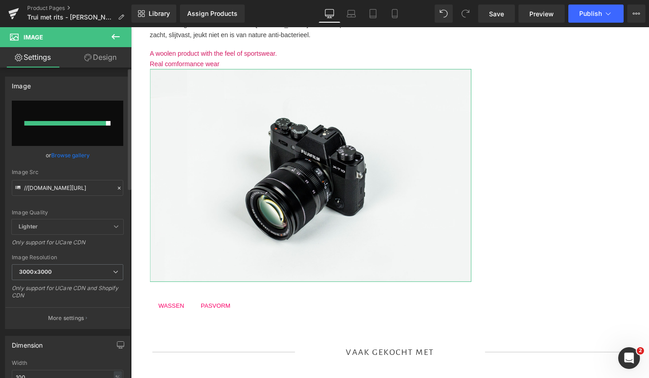
type input "[URL][DOMAIN_NAME]"
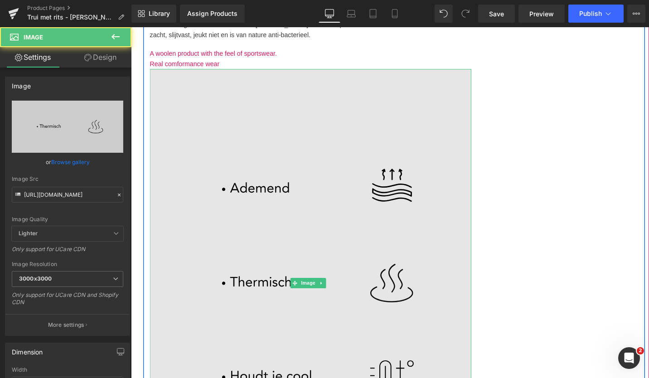
click at [341, 267] on img at bounding box center [321, 299] width 340 height 454
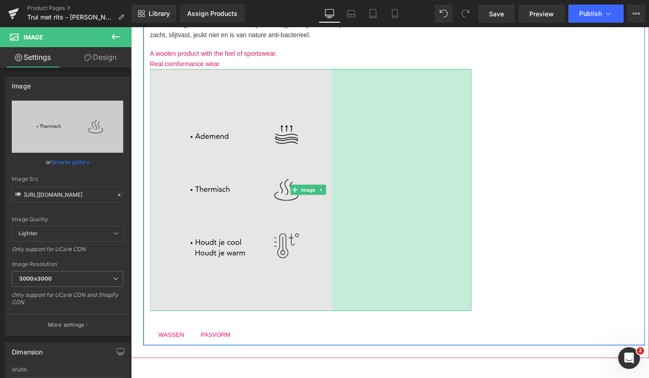
drag, startPoint x: 485, startPoint y: 280, endPoint x: 334, endPoint y: 268, distance: 151.0
click at [334, 268] on div "Image 327px" at bounding box center [321, 200] width 340 height 256
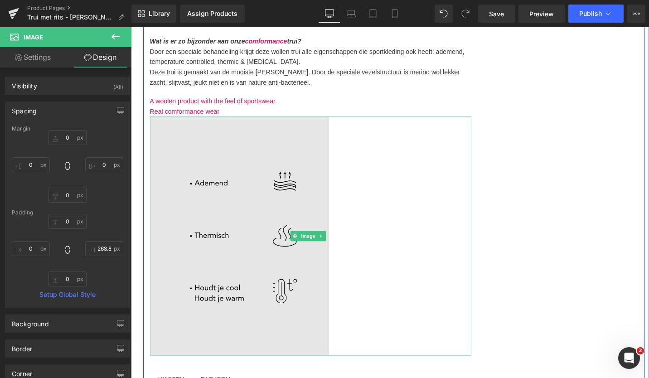
scroll to position [398, 0]
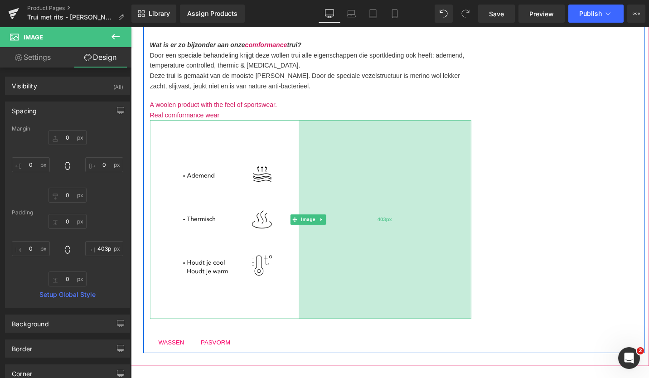
type input "404px"
drag, startPoint x: 337, startPoint y: 266, endPoint x: 304, endPoint y: 262, distance: 32.8
click at [309, 262] on div "403px" at bounding box center [400, 231] width 183 height 210
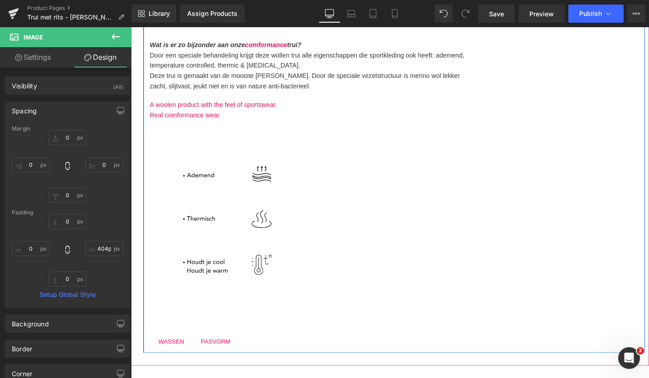
click at [540, 231] on div "(P) Image (P) Image List [PERSON_NAME] klaar voor onze nieuwe generatie comform…" at bounding box center [409, 48] width 531 height 648
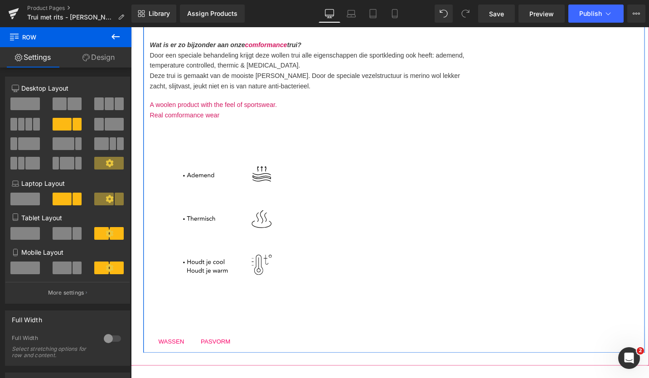
click at [540, 231] on div "(P) Image (P) Image List [PERSON_NAME] klaar voor onze nieuwe generatie comform…" at bounding box center [409, 48] width 531 height 648
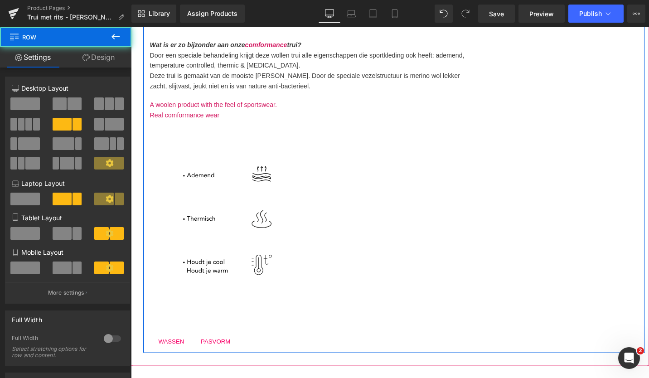
scroll to position [254, 0]
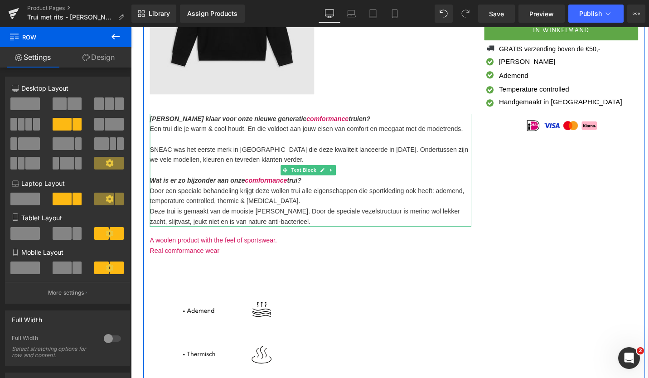
click at [317, 123] on b "comformance" at bounding box center [339, 124] width 44 height 8
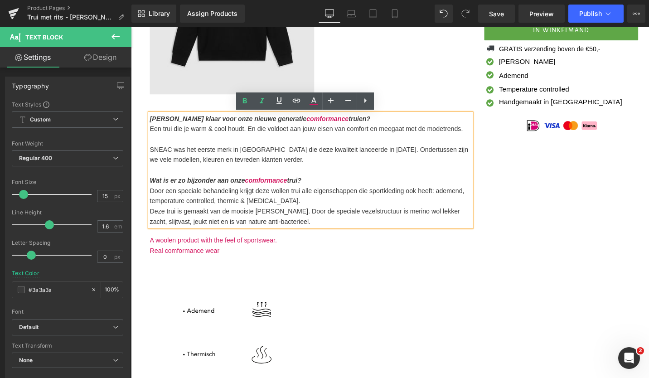
drag, startPoint x: 357, startPoint y: 125, endPoint x: 153, endPoint y: 115, distance: 204.7
click at [153, 115] on div "(P) Image (P) Image List [PERSON_NAME] klaar voor onze nieuwe generatie comform…" at bounding box center [321, 198] width 354 height 635
click at [314, 97] on icon at bounding box center [313, 101] width 11 height 11
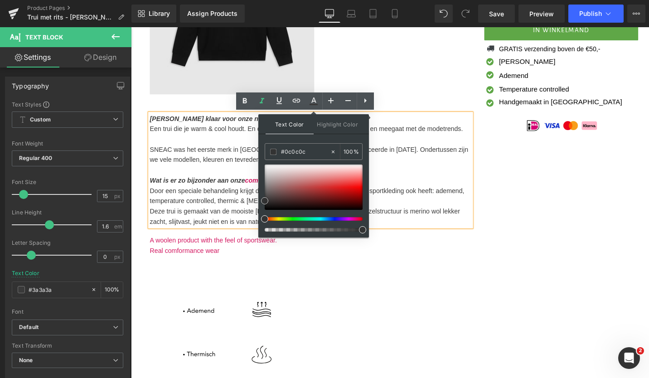
type input "#050505"
drag, startPoint x: 265, startPoint y: 199, endPoint x: 265, endPoint y: 212, distance: 12.7
click at [265, 212] on span at bounding box center [264, 209] width 7 height 7
click at [199, 159] on p "SNEAC was het eerste merk in [GEOGRAPHIC_DATA] die deze kwaliteit lanceerde in …" at bounding box center [321, 162] width 340 height 22
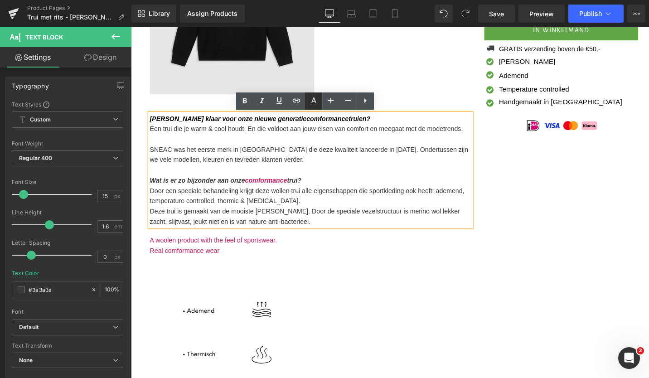
click at [320, 100] on link at bounding box center [313, 100] width 17 height 17
type input "#3a3a3a"
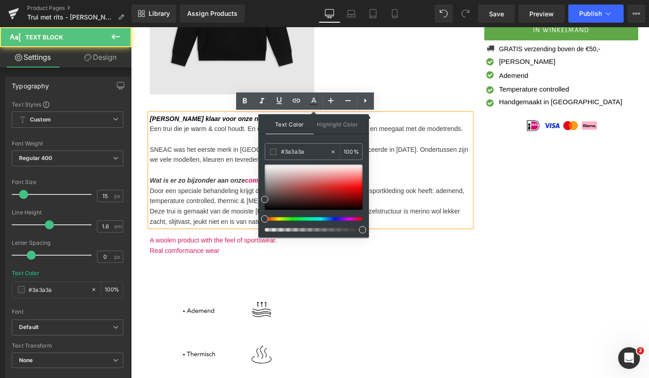
click at [410, 174] on p at bounding box center [321, 178] width 340 height 11
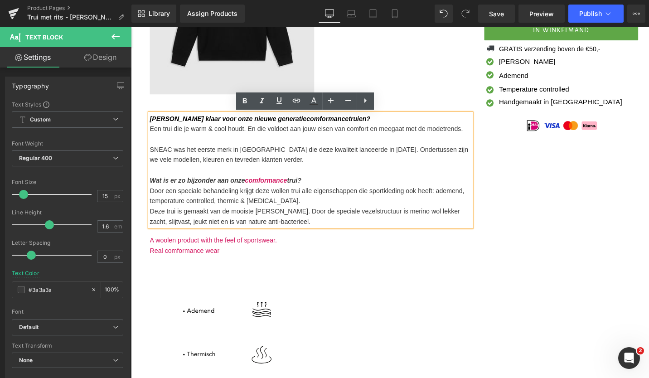
click at [214, 189] on b "Wat is er zo bijzonder aan onze comformance trui?" at bounding box center [231, 189] width 160 height 8
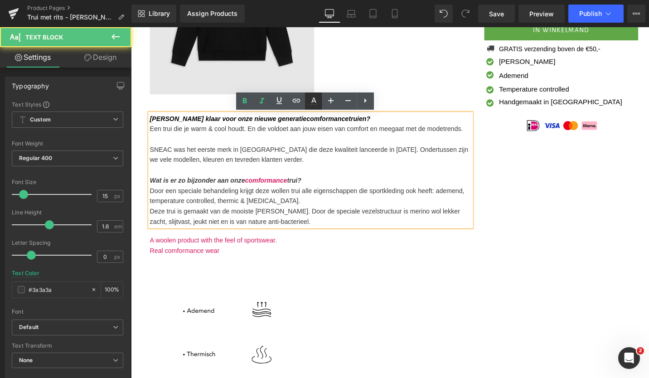
click at [315, 101] on icon at bounding box center [313, 99] width 5 height 5
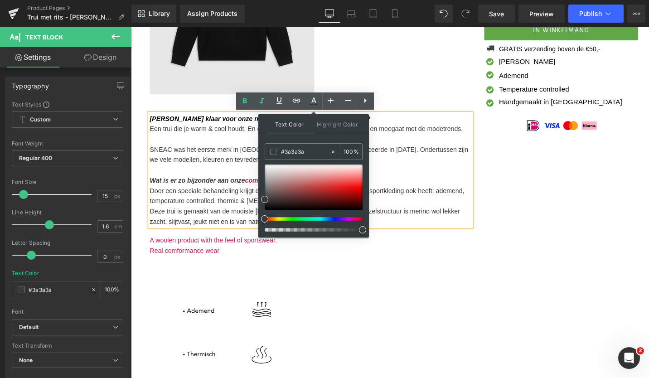
click at [409, 193] on p "Wat is er zo bijzonder aan onze comformance trui?" at bounding box center [321, 189] width 340 height 11
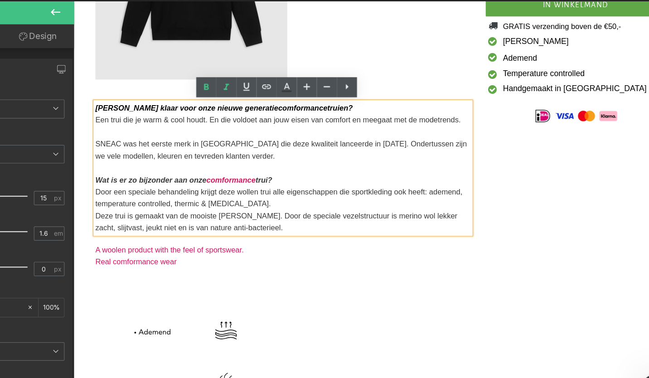
scroll to position [0, 0]
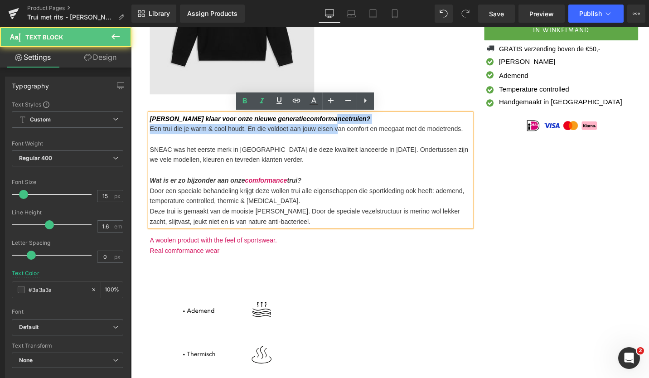
drag, startPoint x: 349, startPoint y: 130, endPoint x: 311, endPoint y: 122, distance: 39.3
click at [311, 122] on div "[PERSON_NAME] klaar voor onze nieuwe generatie comformance truien? Een trui die…" at bounding box center [321, 179] width 340 height 120
click at [330, 131] on p "Een trui die je warm & cool houdt. En die voldoet aan jouw eisen van comfort en…" at bounding box center [321, 135] width 340 height 11
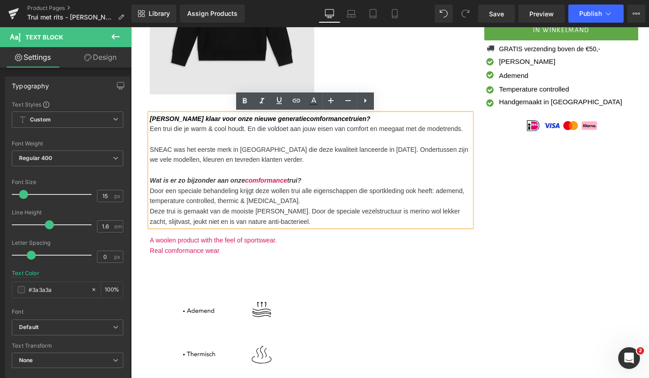
drag, startPoint x: 348, startPoint y: 123, endPoint x: 146, endPoint y: 127, distance: 202.2
click at [146, 127] on div "(P) Image (P) Image List [PERSON_NAME] klaar voor onze nieuwe generatie comform…" at bounding box center [321, 198] width 354 height 635
click at [263, 103] on icon at bounding box center [262, 101] width 11 height 11
click at [325, 129] on p "[PERSON_NAME] klaar voor onze nieuwe generatie comformance truien?" at bounding box center [321, 124] width 340 height 11
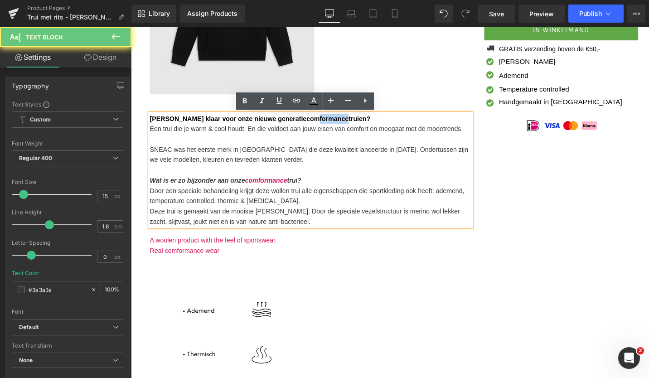
drag, startPoint x: 325, startPoint y: 126, endPoint x: 289, endPoint y: 124, distance: 36.8
click at [289, 124] on span "[PERSON_NAME] klaar voor onze nieuwe generatie comformance truien?" at bounding box center [267, 124] width 233 height 8
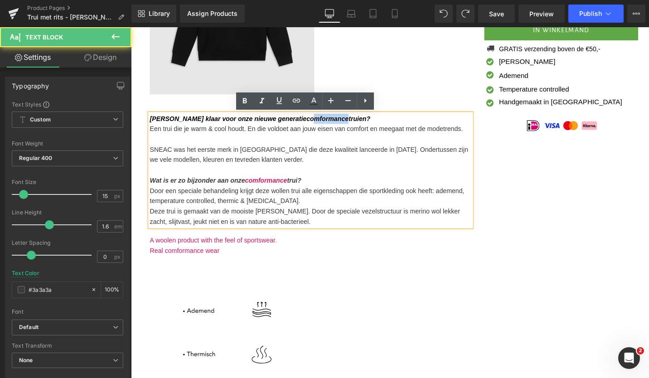
drag, startPoint x: 323, startPoint y: 126, endPoint x: 289, endPoint y: 126, distance: 34.0
click at [317, 126] on b "comformance" at bounding box center [339, 124] width 44 height 8
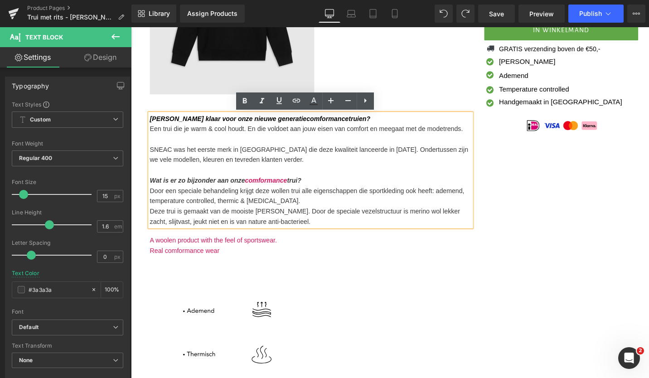
drag, startPoint x: 254, startPoint y: 130, endPoint x: 151, endPoint y: 124, distance: 103.1
click at [151, 124] on p "[PERSON_NAME] klaar voor onze nieuwe generatie comformance truien?" at bounding box center [321, 124] width 340 height 11
click at [265, 102] on icon at bounding box center [262, 101] width 11 height 11
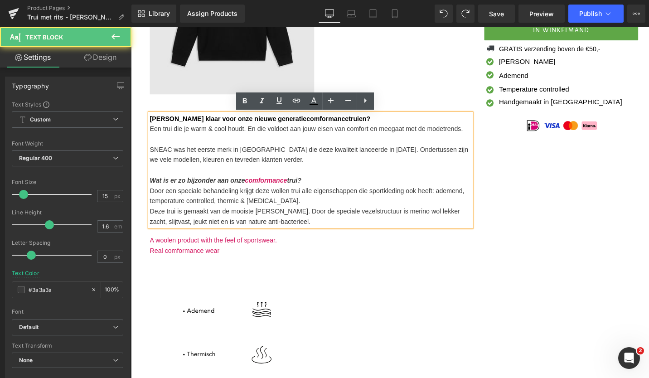
click at [322, 128] on b "comformance" at bounding box center [339, 124] width 44 height 8
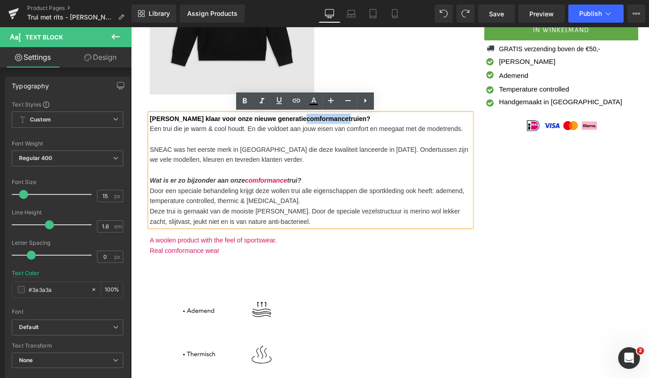
drag, startPoint x: 326, startPoint y: 126, endPoint x: 280, endPoint y: 129, distance: 45.8
click at [280, 129] on p "[PERSON_NAME] klaar voor onze nieuwe generatie comformance truien?" at bounding box center [321, 124] width 340 height 11
click at [262, 102] on icon at bounding box center [262, 101] width 11 height 11
click at [267, 172] on p "SNEAC was het eerste merk in [GEOGRAPHIC_DATA] die deze kwaliteit lanceerde in …" at bounding box center [321, 162] width 340 height 22
drag, startPoint x: 316, startPoint y: 190, endPoint x: 147, endPoint y: 188, distance: 169.5
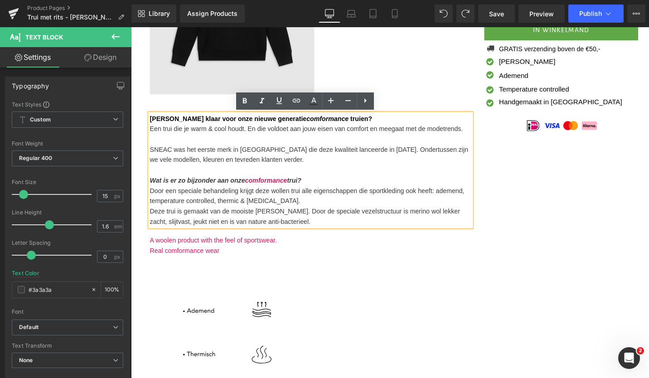
click at [147, 188] on div "(P) Image (P) Image List [PERSON_NAME] klaar voor onze nieuwe generatie comform…" at bounding box center [321, 198] width 354 height 635
click at [266, 105] on icon at bounding box center [262, 101] width 11 height 11
click at [317, 102] on icon at bounding box center [313, 101] width 11 height 11
type input "100"
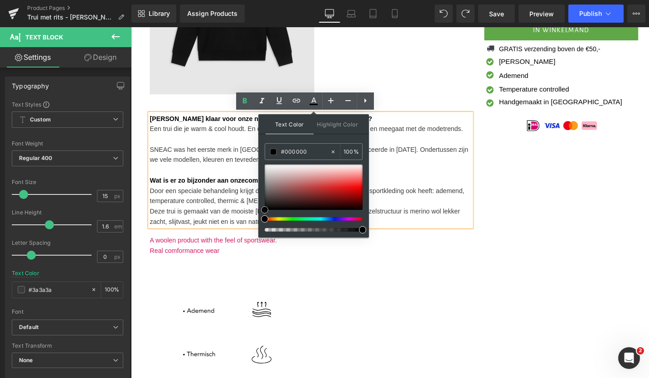
drag, startPoint x: 265, startPoint y: 198, endPoint x: 263, endPoint y: 209, distance: 11.5
click at [263, 209] on span at bounding box center [264, 209] width 7 height 7
click at [237, 189] on b "Wat is er zo bijzonder aan onze comformance trui?" at bounding box center [231, 189] width 160 height 8
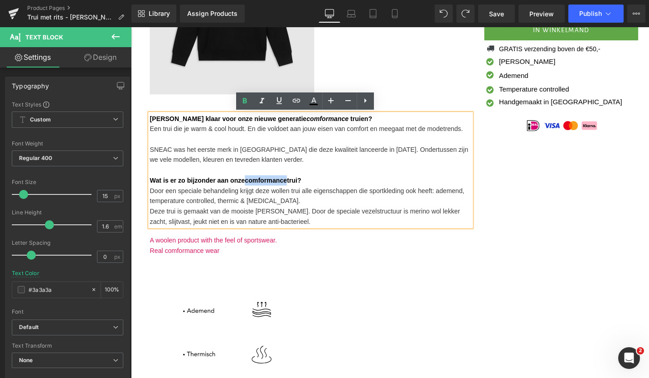
drag, startPoint x: 295, startPoint y: 190, endPoint x: 252, endPoint y: 190, distance: 43.5
click at [252, 190] on b "Wat is er zo bijzonder aan onze comformance trui?" at bounding box center [231, 189] width 160 height 8
click at [266, 104] on icon at bounding box center [262, 101] width 11 height 11
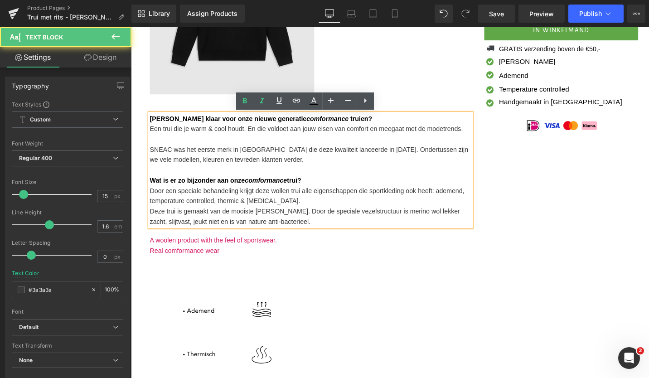
click at [318, 226] on p "Deze trui is gemaakt van de mooiste [PERSON_NAME]. Door de speciale vezelstruct…" at bounding box center [321, 228] width 340 height 22
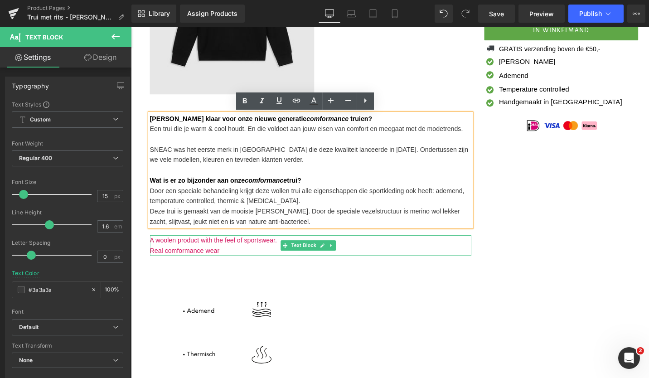
click at [228, 264] on p "Real comformance wear" at bounding box center [321, 263] width 340 height 11
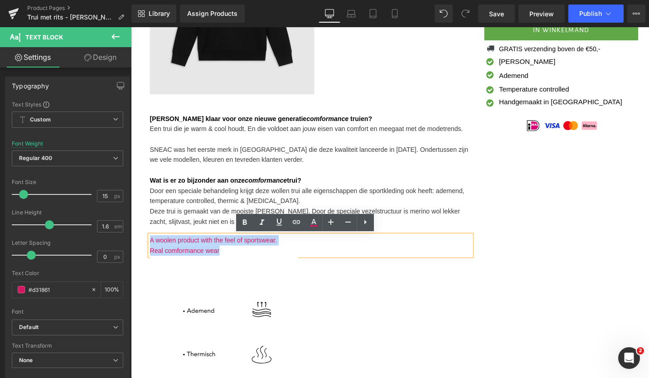
drag, startPoint x: 224, startPoint y: 265, endPoint x: 146, endPoint y: 250, distance: 79.4
click at [146, 250] on div "(P) Image (P) Image List [PERSON_NAME] klaar voor onze nieuwe generatie comform…" at bounding box center [321, 198] width 354 height 635
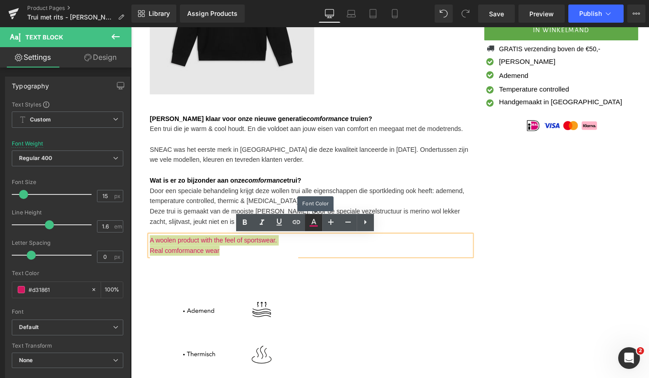
click at [313, 220] on icon at bounding box center [313, 222] width 11 height 11
type input "#d31861"
type input "100"
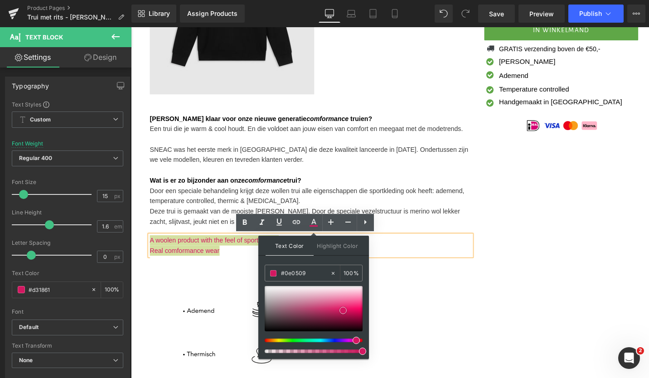
type input "#000000"
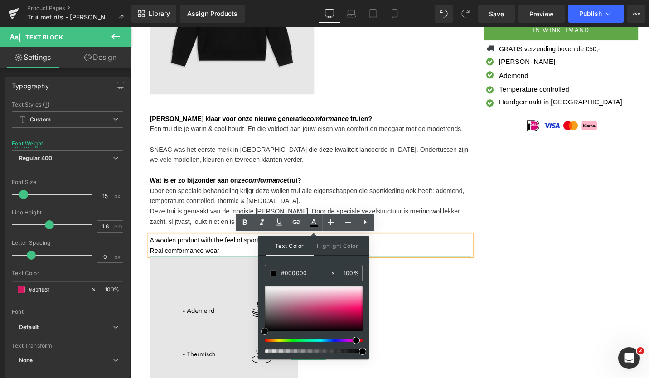
drag, startPoint x: 471, startPoint y: 336, endPoint x: 254, endPoint y: 358, distance: 217.7
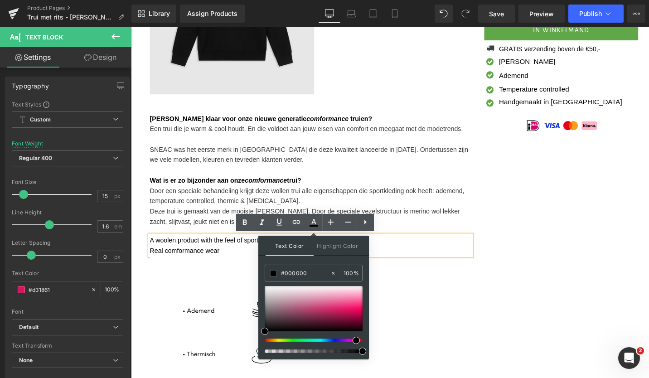
click at [541, 281] on div "(P) Image (P) Image List [PERSON_NAME] klaar voor onze nieuwe generatie comform…" at bounding box center [409, 191] width 531 height 648
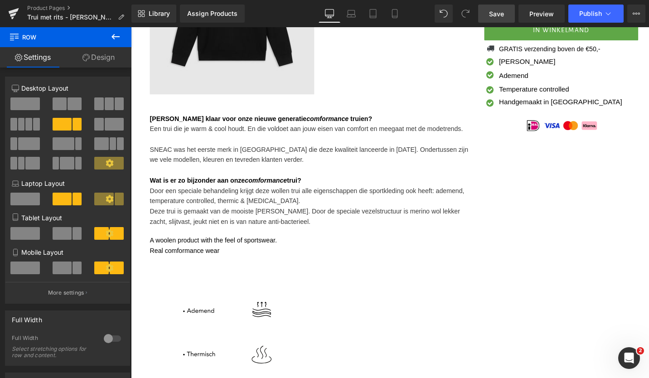
click at [490, 12] on span "Save" at bounding box center [496, 14] width 15 height 10
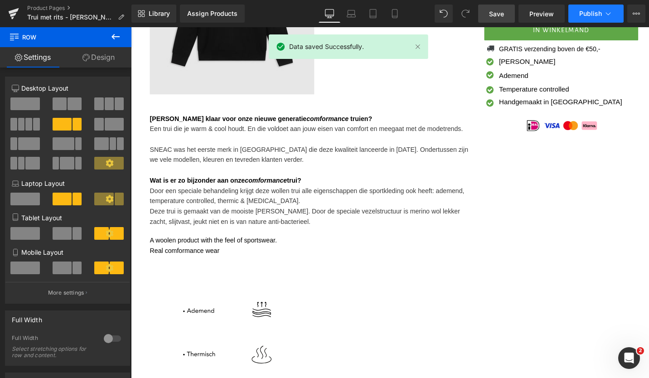
click at [600, 17] on button "Publish" at bounding box center [595, 14] width 55 height 18
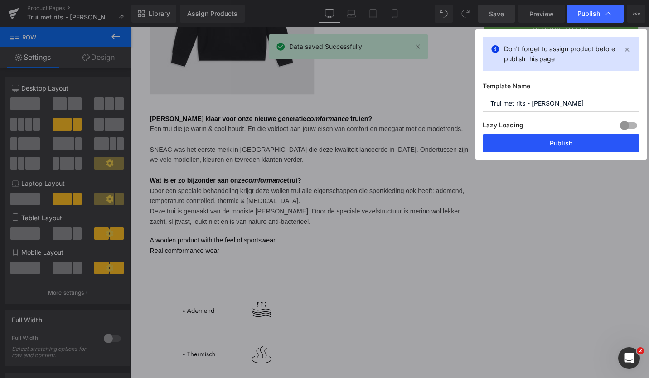
click at [538, 141] on button "Publish" at bounding box center [561, 143] width 157 height 18
